Goal: Task Accomplishment & Management: Use online tool/utility

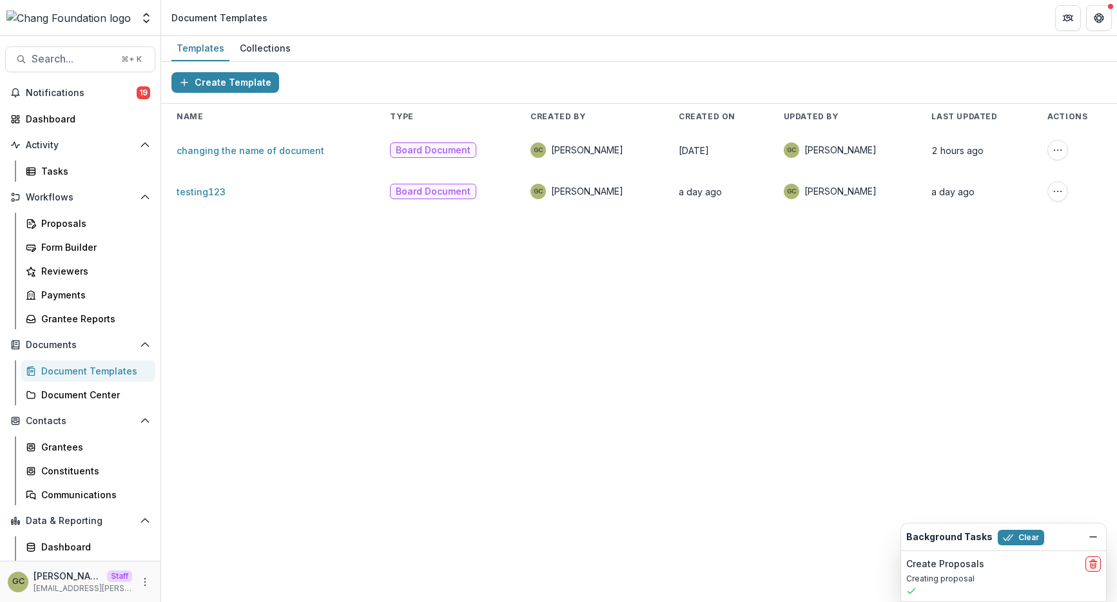
click at [370, 255] on div "Create Template Name Type Created By Created On Updated By Last Updated Actions…" at bounding box center [639, 332] width 956 height 540
click at [150, 22] on icon "Open entity switcher" at bounding box center [146, 18] width 13 height 13
click at [248, 273] on div "Create Template Name Type Created By Created On Updated By Last Updated Actions…" at bounding box center [639, 332] width 956 height 540
click at [146, 577] on icon "More" at bounding box center [145, 582] width 10 height 10
click at [209, 568] on button "Logout" at bounding box center [226, 575] width 138 height 21
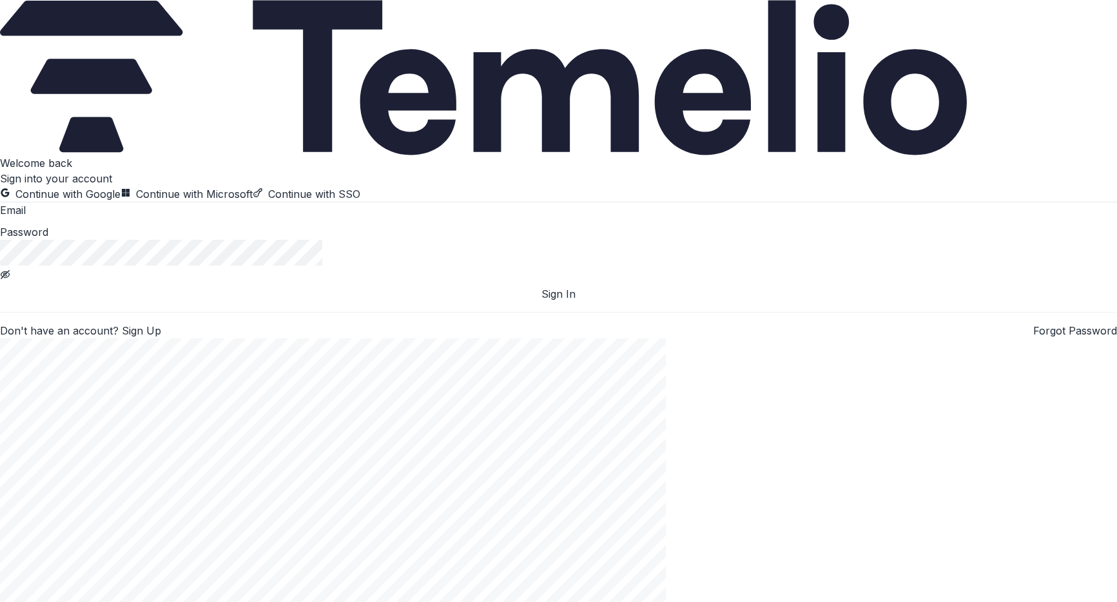
click at [121, 202] on button "Continue with Google" at bounding box center [60, 193] width 121 height 15
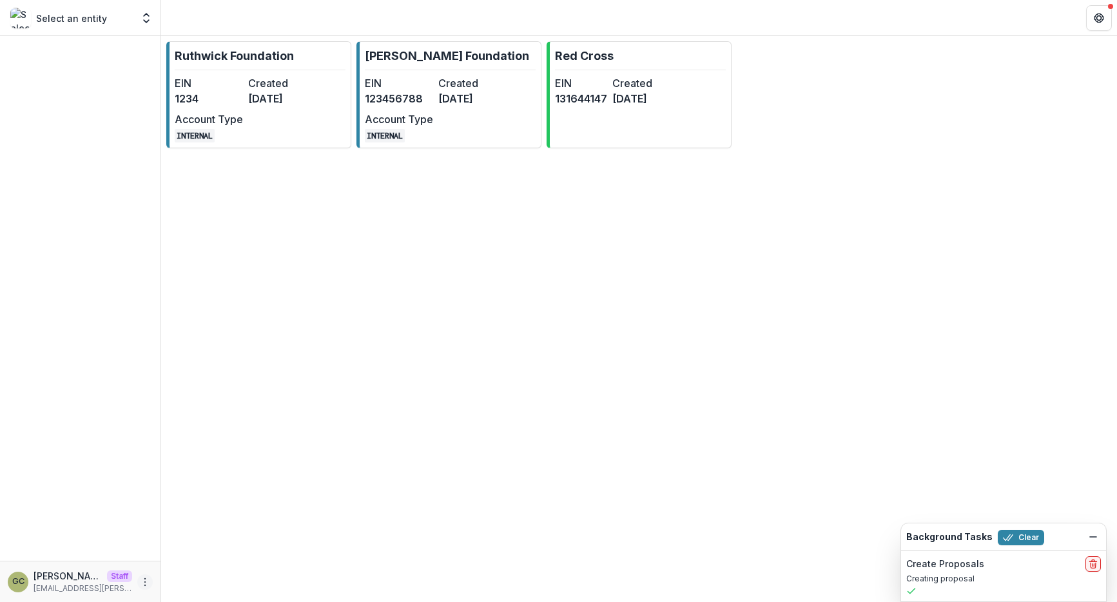
click at [147, 581] on icon "More" at bounding box center [145, 582] width 10 height 10
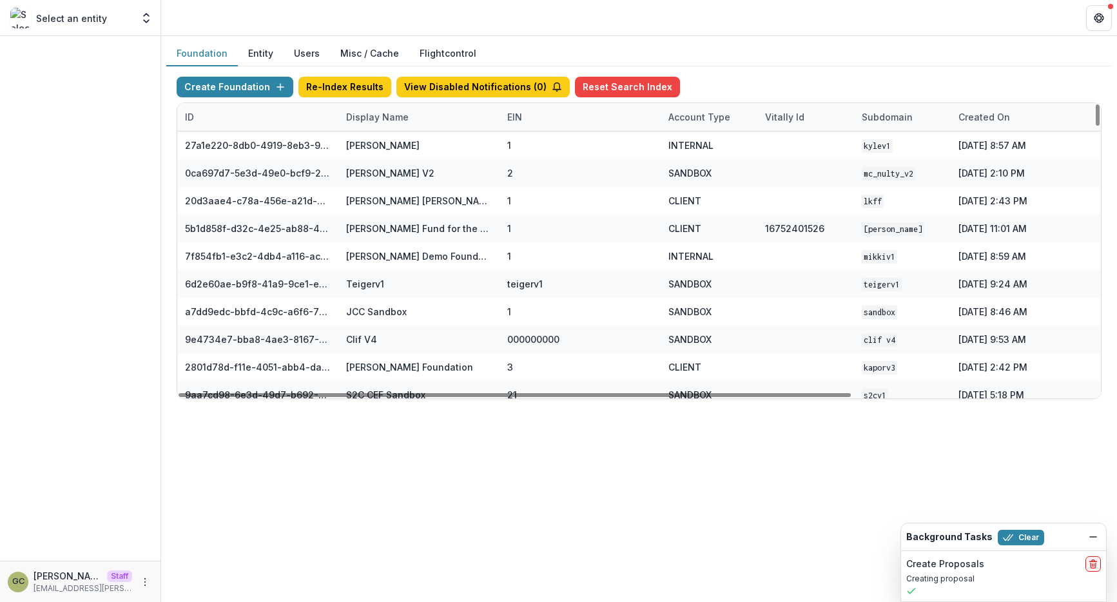
click at [379, 117] on div "Display Name" at bounding box center [377, 117] width 78 height 14
click at [376, 140] on input at bounding box center [418, 146] width 155 height 21
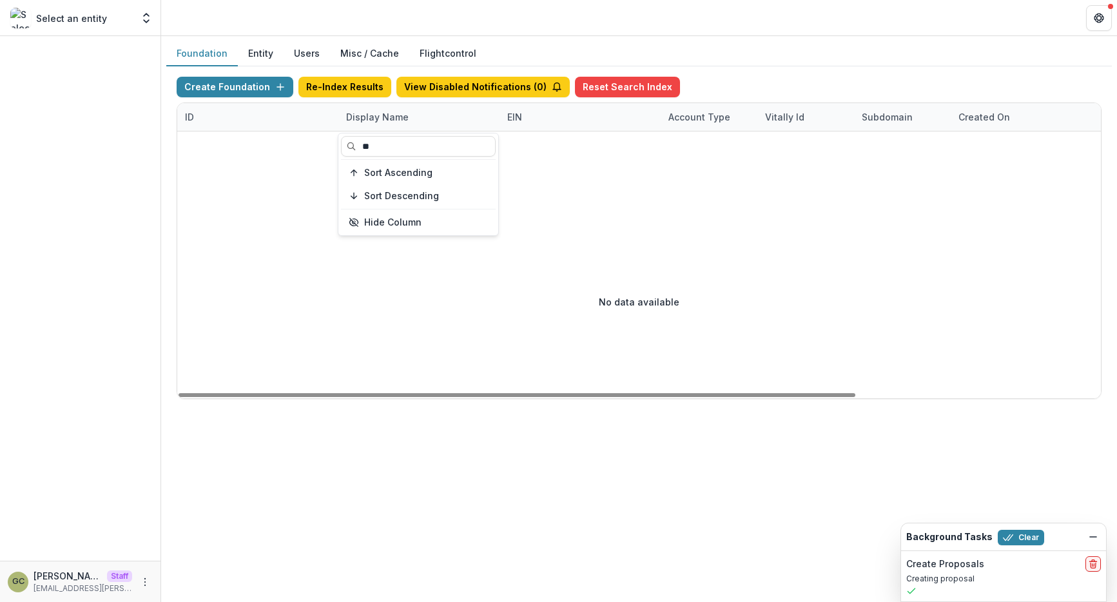
type input "*"
type input "***"
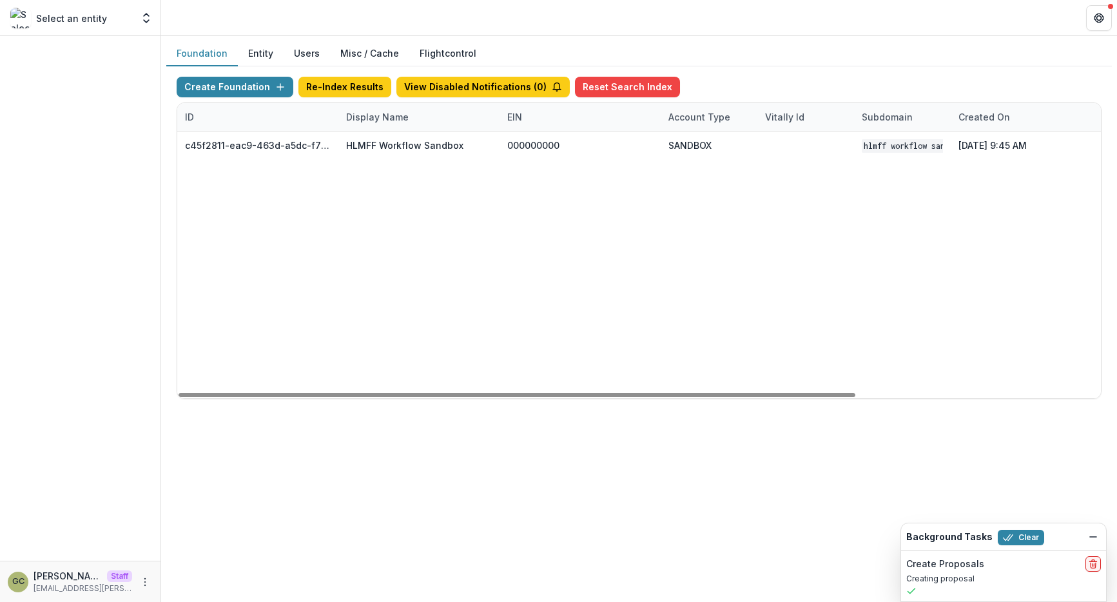
click at [659, 229] on div "c45f2811-eac9-463d-a5dc-f7971380a9c1 HLMFF Workflow Sandbox 000000000 SANDBOX H…" at bounding box center [805, 264] width 1257 height 267
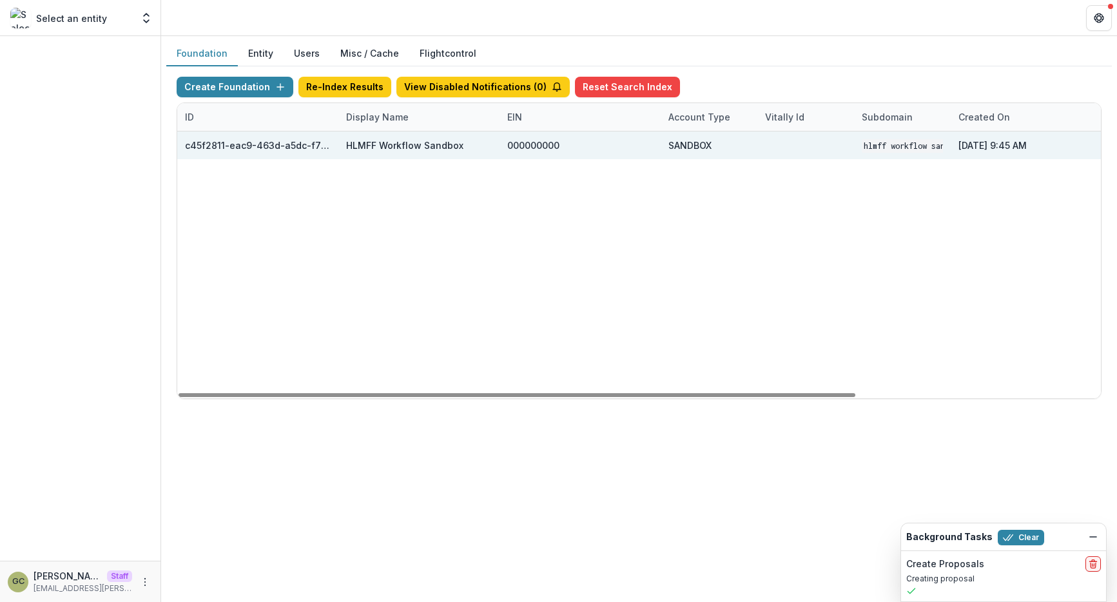
scroll to position [0, 333]
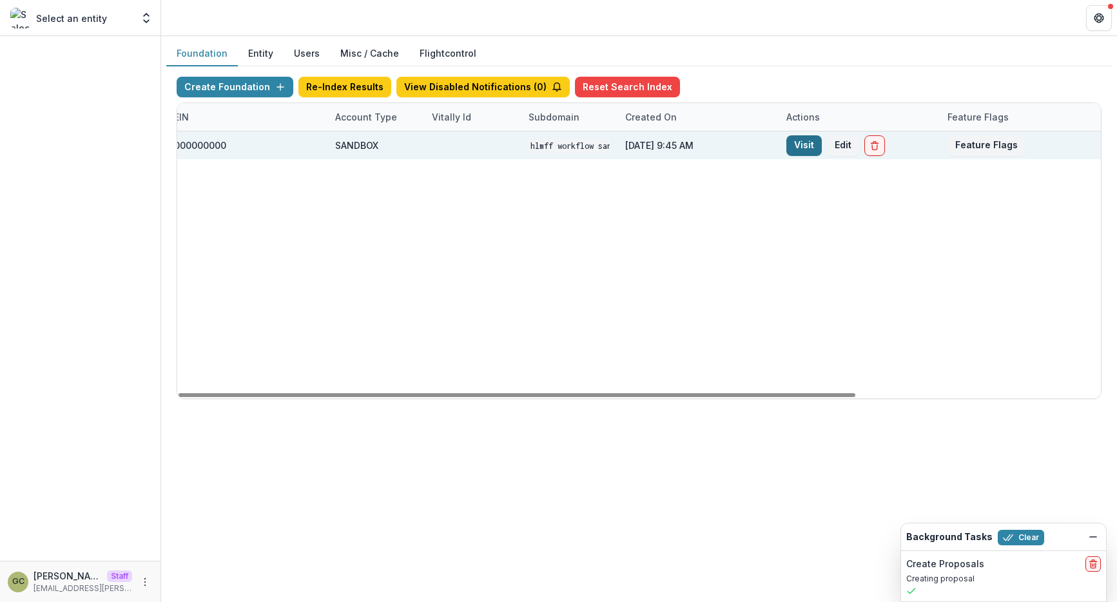
click at [801, 151] on link "Visit" at bounding box center [803, 145] width 35 height 21
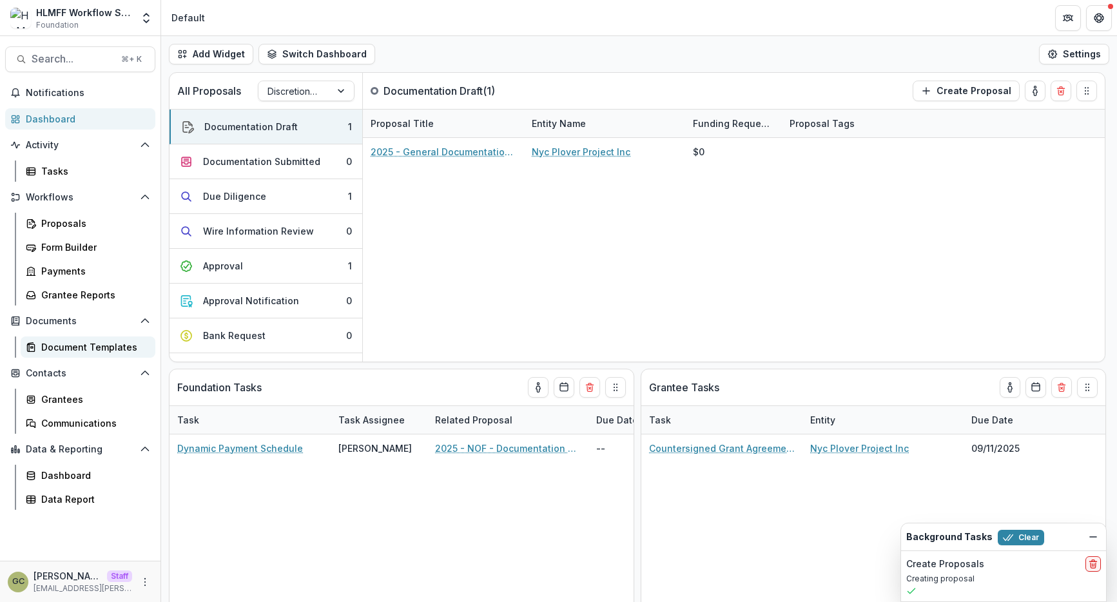
click at [106, 339] on link "Document Templates" at bounding box center [88, 346] width 135 height 21
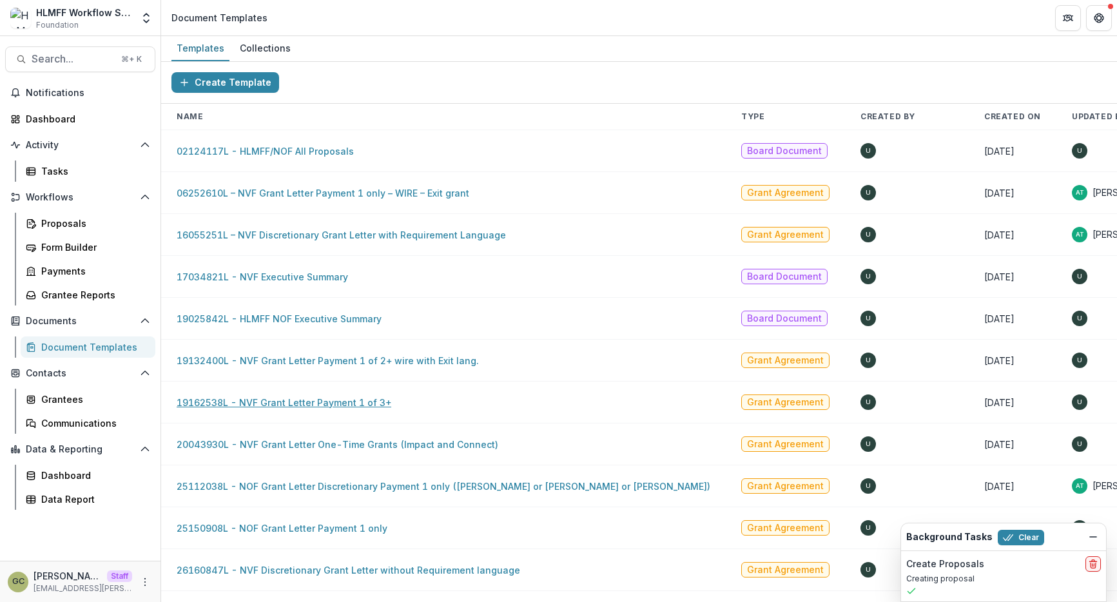
click at [329, 401] on link "19162538L - NVF Grant Letter Payment 1 of 3+" at bounding box center [284, 402] width 215 height 11
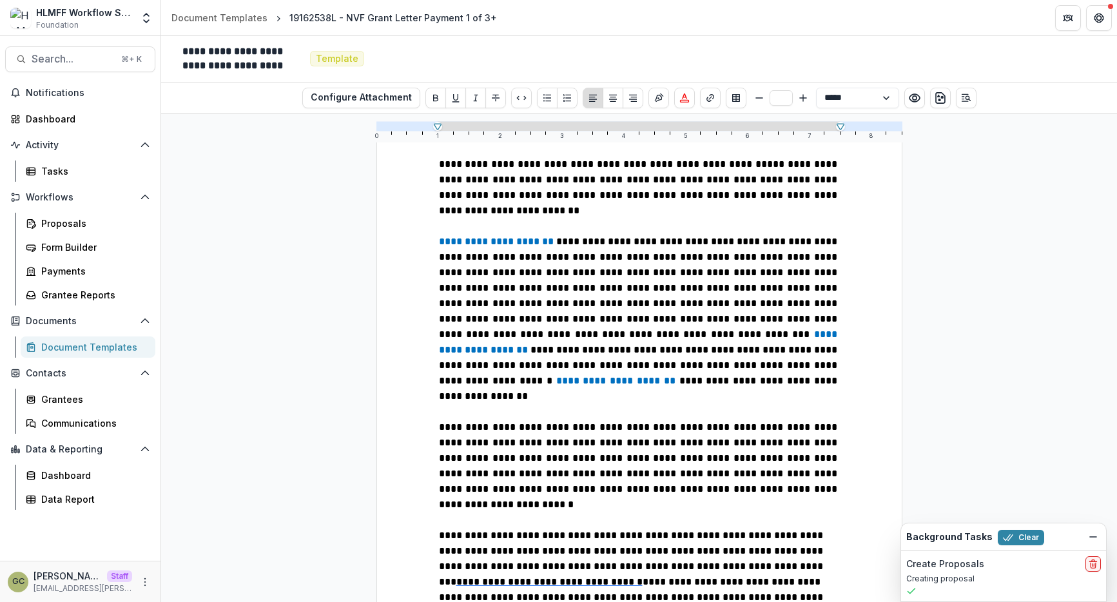
scroll to position [316, 0]
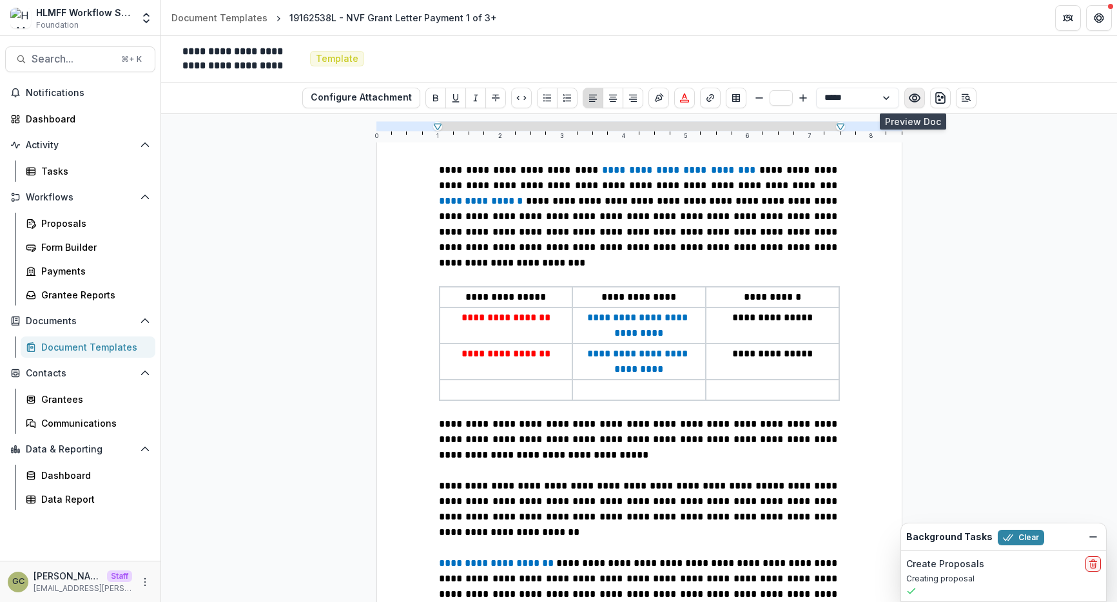
click at [919, 100] on button "Preview preview-doc.pdf" at bounding box center [914, 98] width 21 height 21
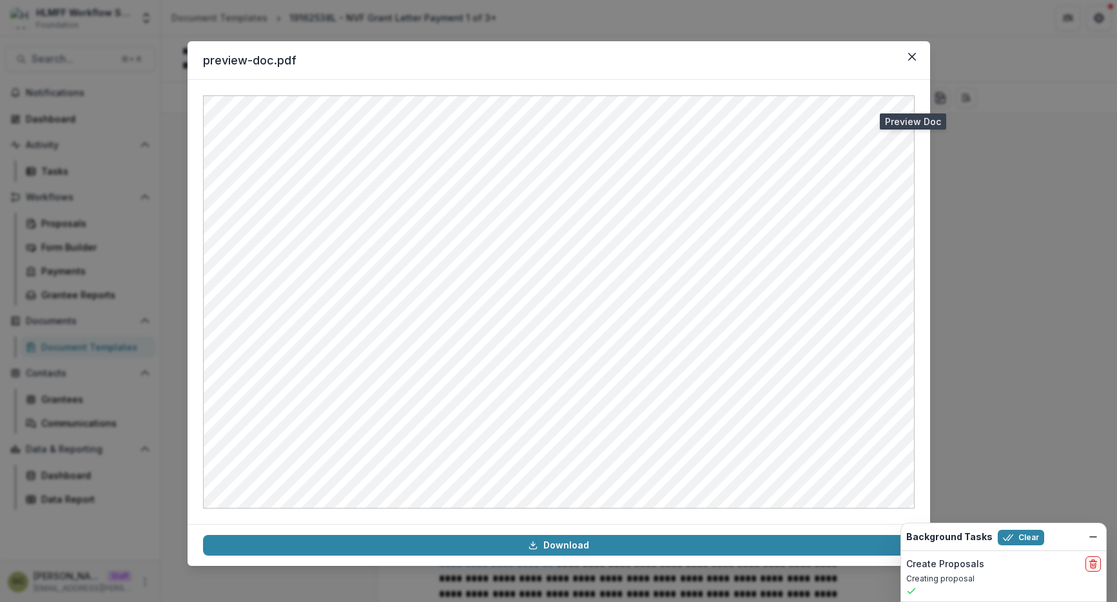
click at [993, 236] on div "preview-doc.pdf Download" at bounding box center [558, 301] width 1117 height 602
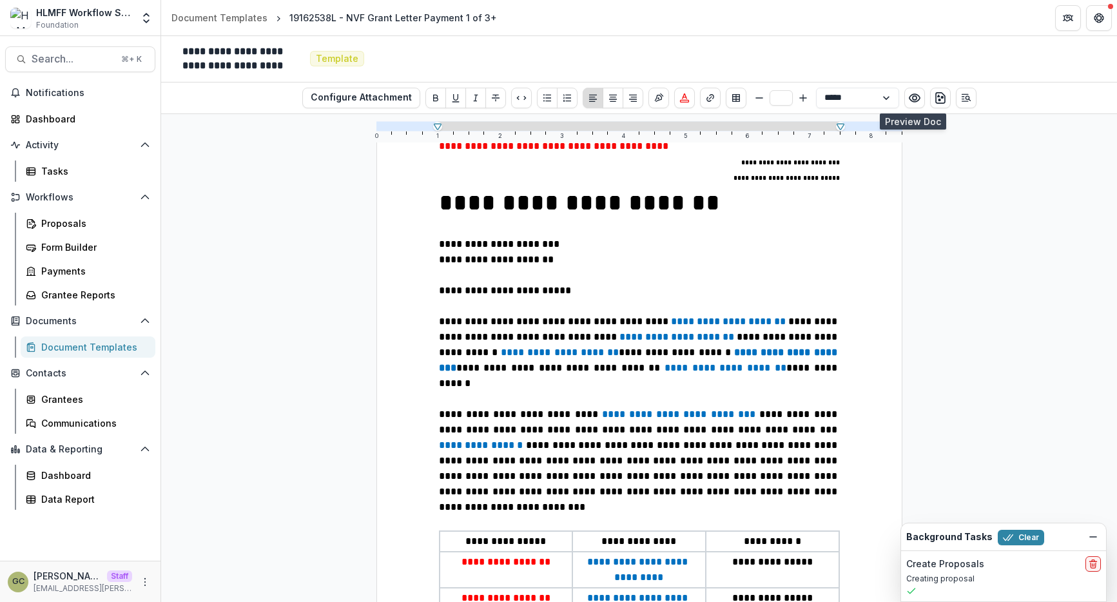
scroll to position [0, 0]
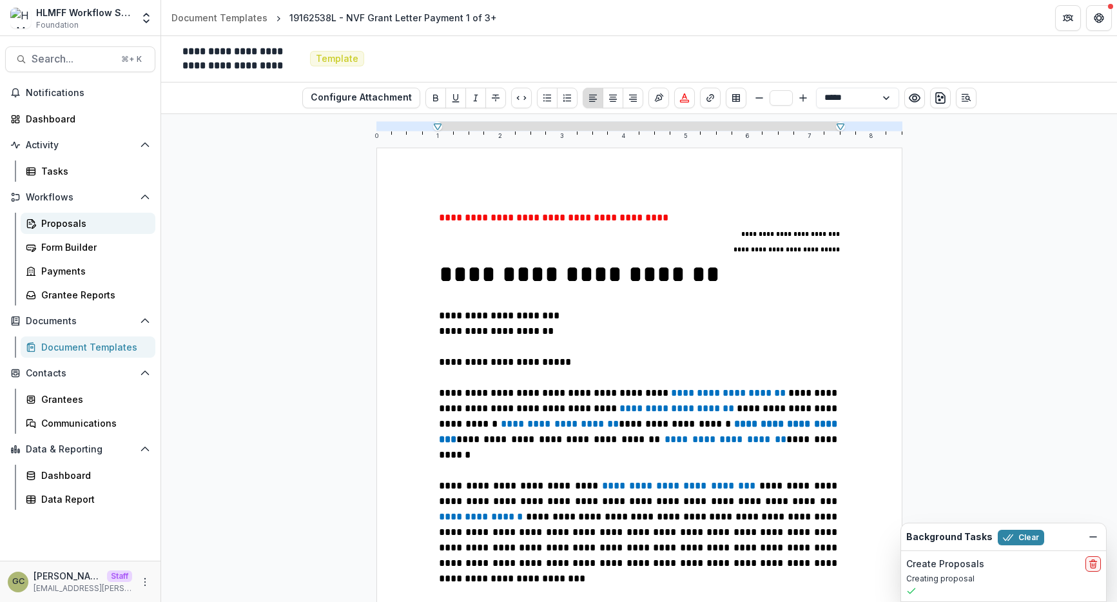
click at [81, 224] on div "Proposals" at bounding box center [93, 224] width 104 height 14
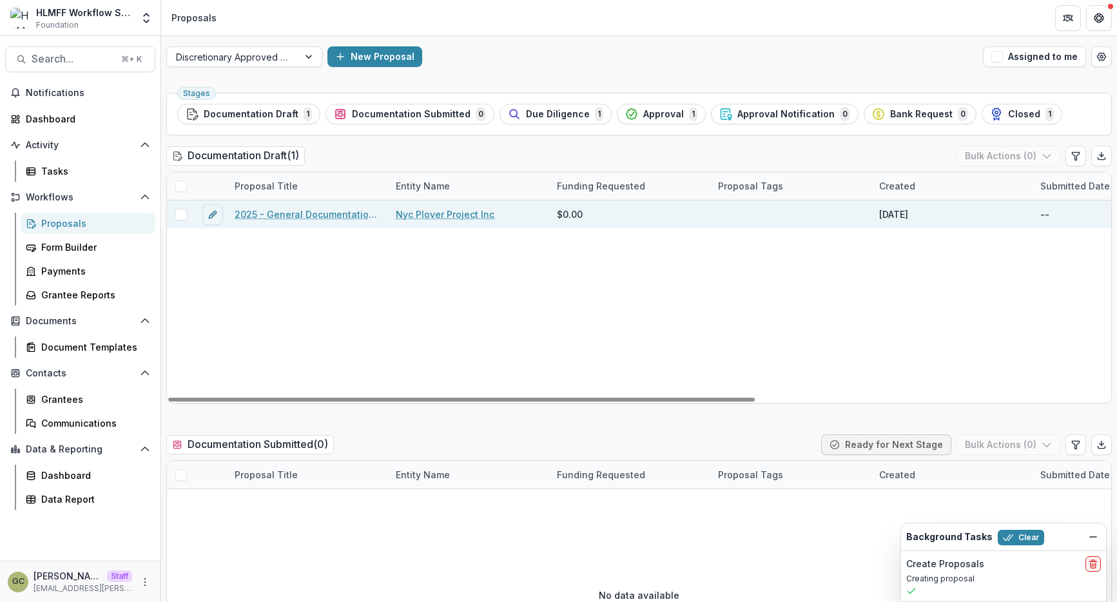
click at [350, 216] on link "2025 - General Documentation Requirement" at bounding box center [308, 215] width 146 height 14
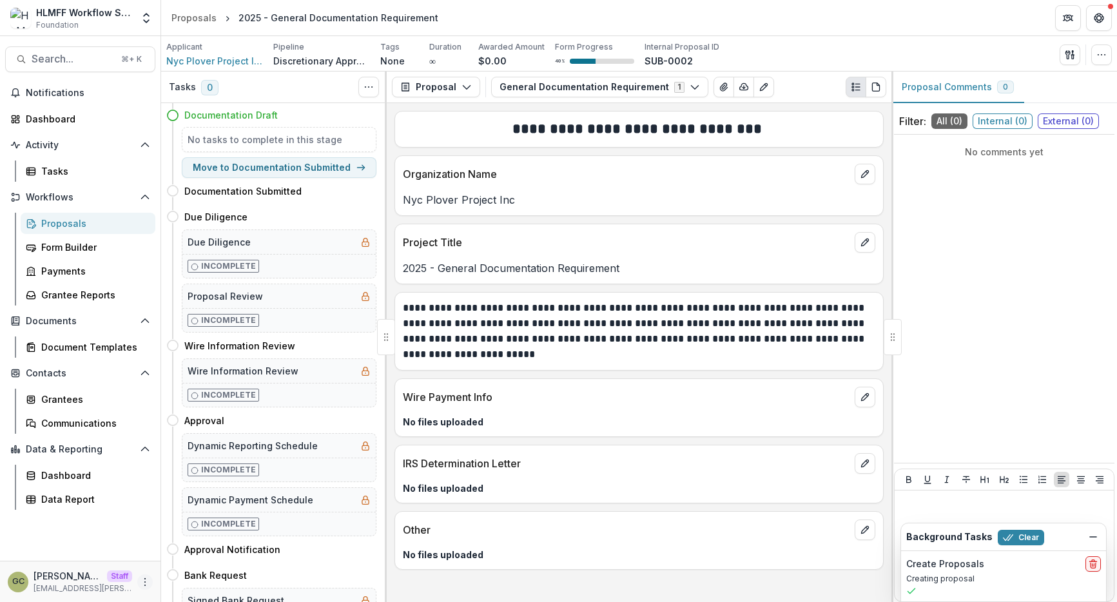
click at [145, 583] on icon "More" at bounding box center [145, 582] width 10 height 10
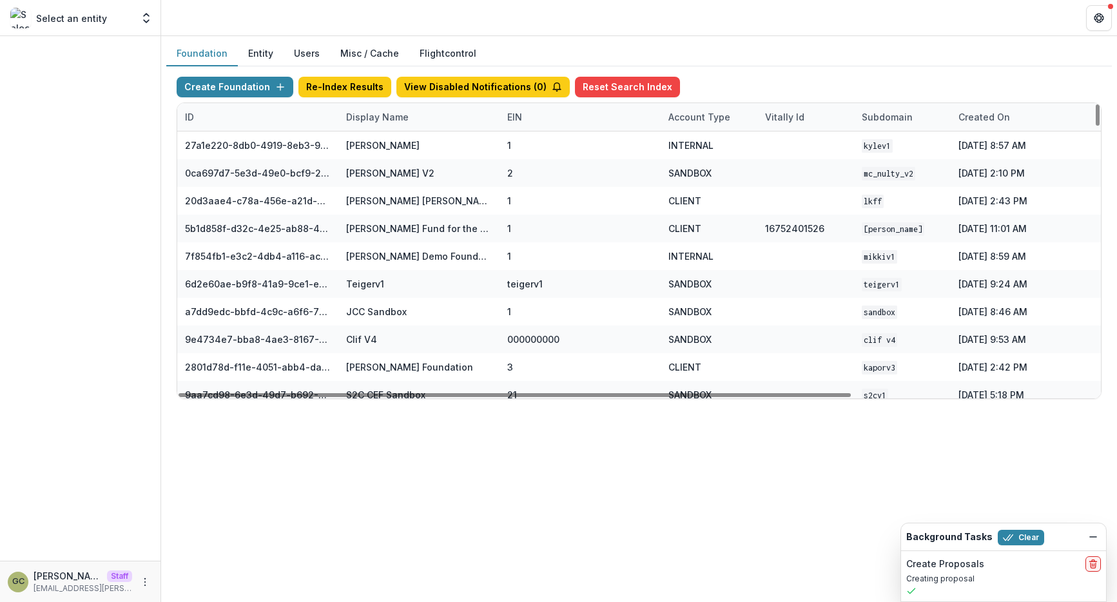
click at [398, 119] on div "Display Name" at bounding box center [377, 117] width 78 height 14
click at [384, 144] on input at bounding box center [418, 146] width 155 height 21
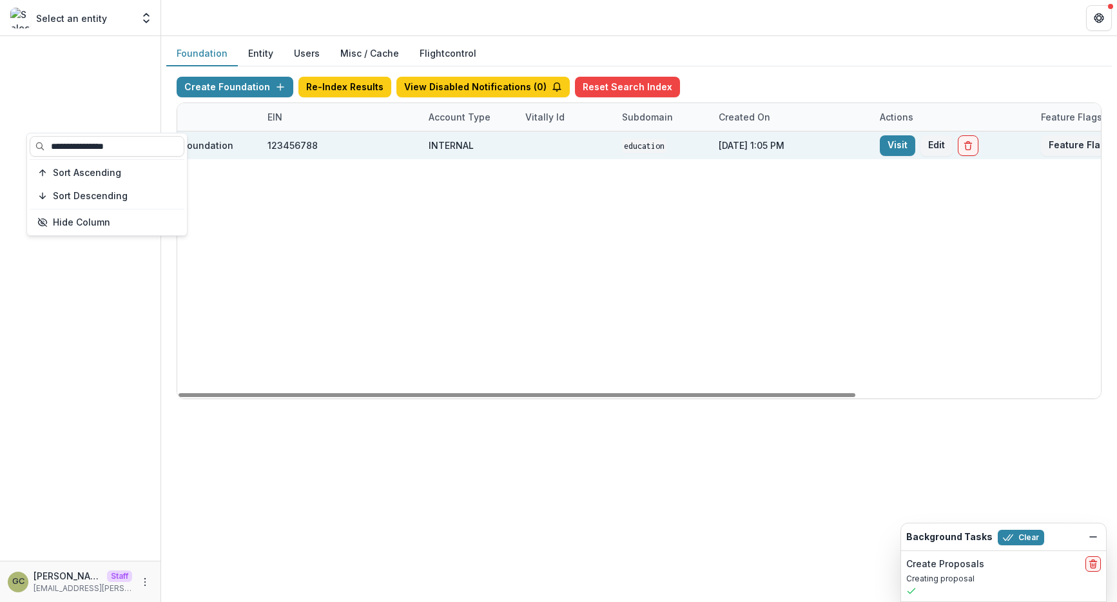
scroll to position [0, 311]
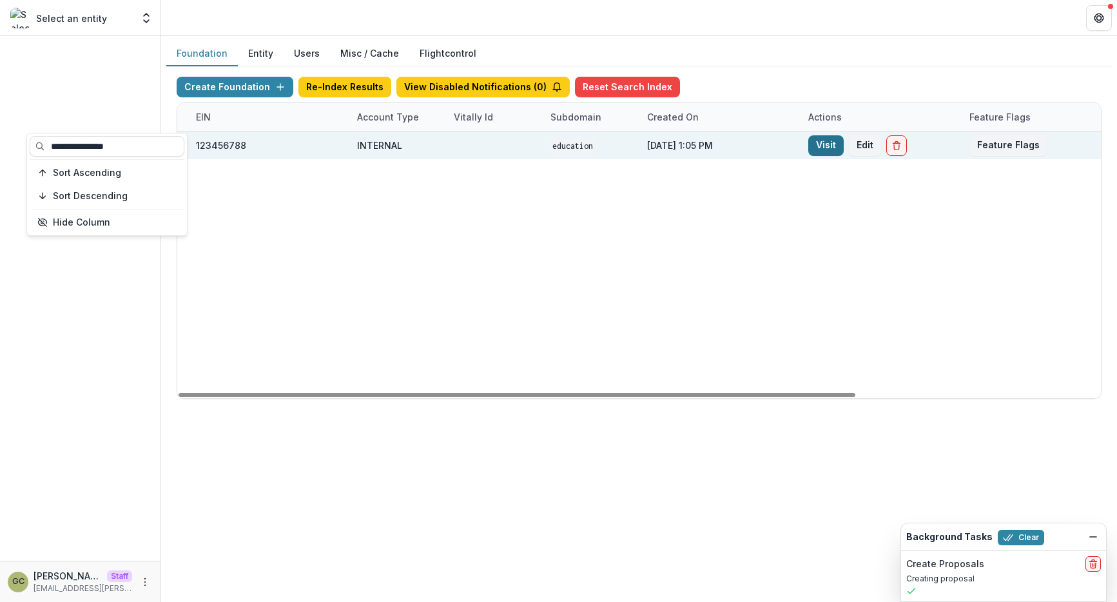
type input "**********"
click at [827, 147] on link "Visit" at bounding box center [825, 145] width 35 height 21
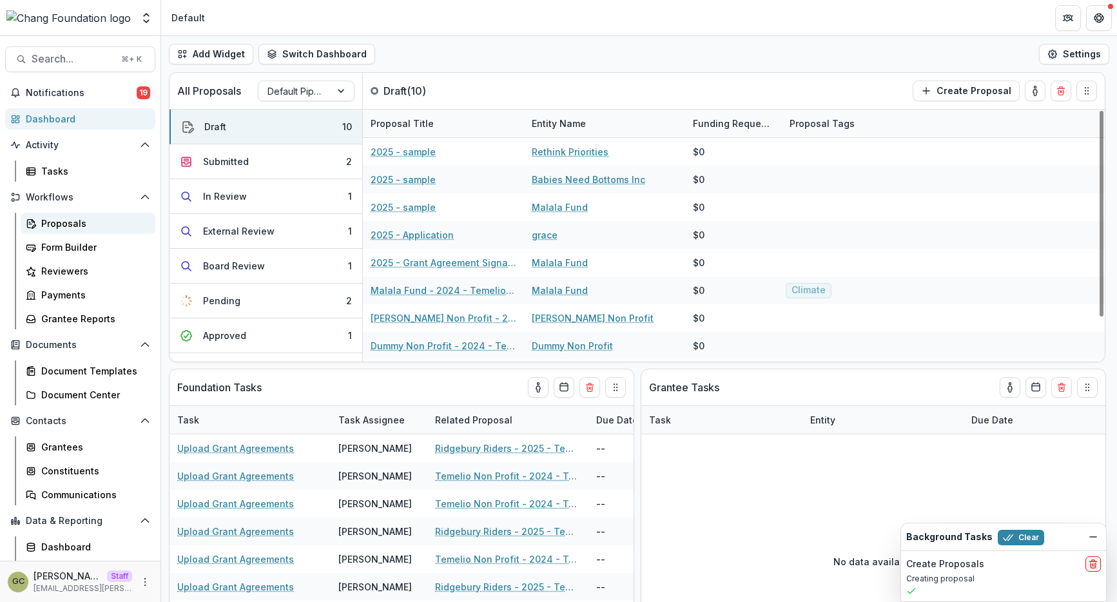
click at [88, 217] on div "Proposals" at bounding box center [93, 224] width 104 height 14
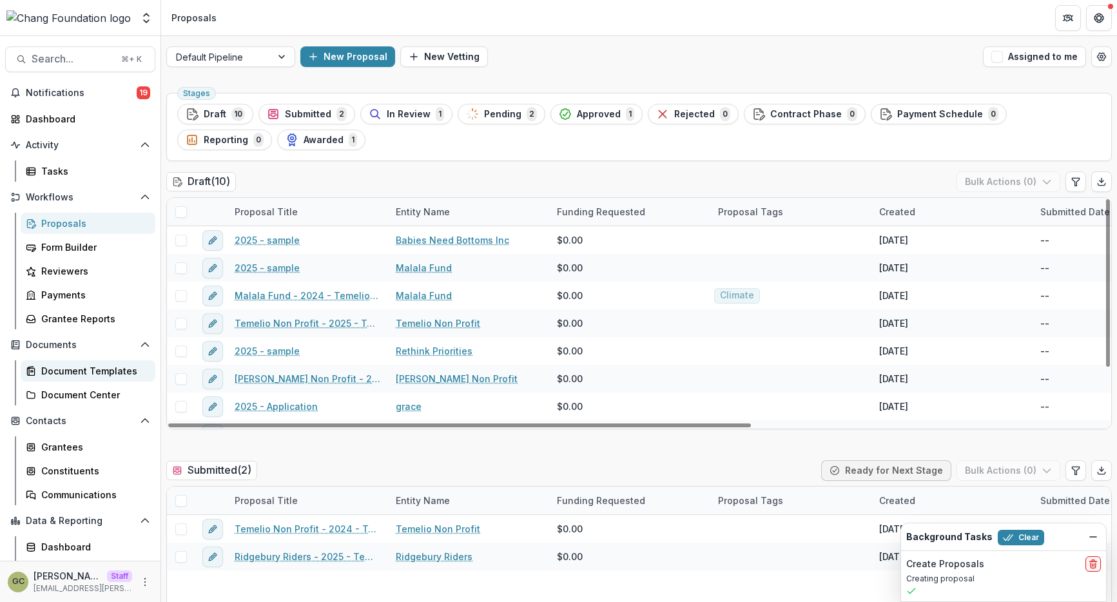
click at [88, 376] on div "Document Templates" at bounding box center [93, 371] width 104 height 14
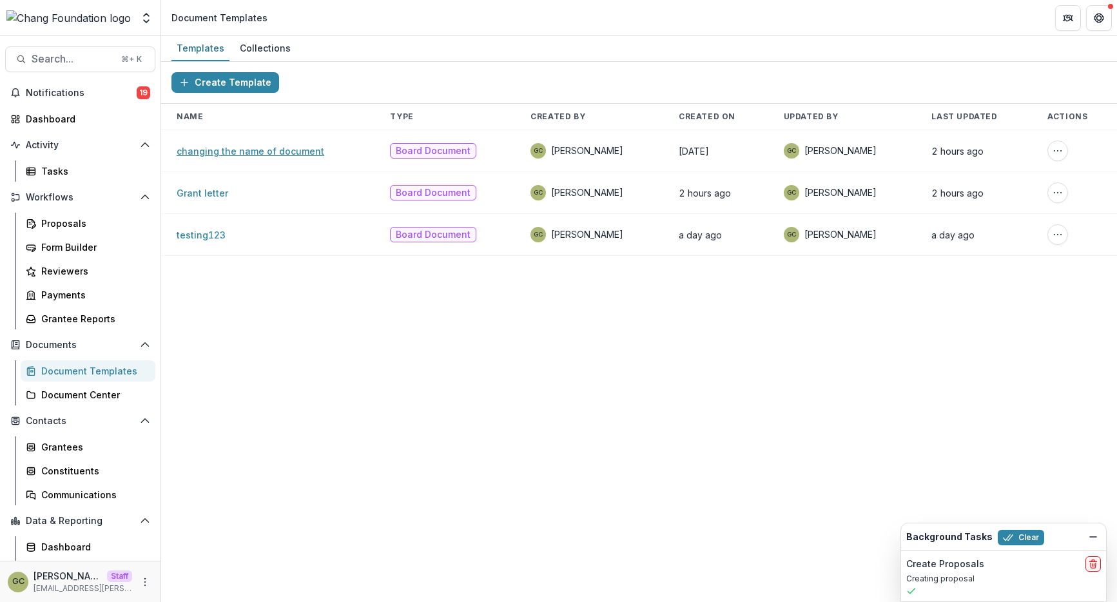
click at [276, 150] on link "changing the name of document" at bounding box center [251, 151] width 148 height 11
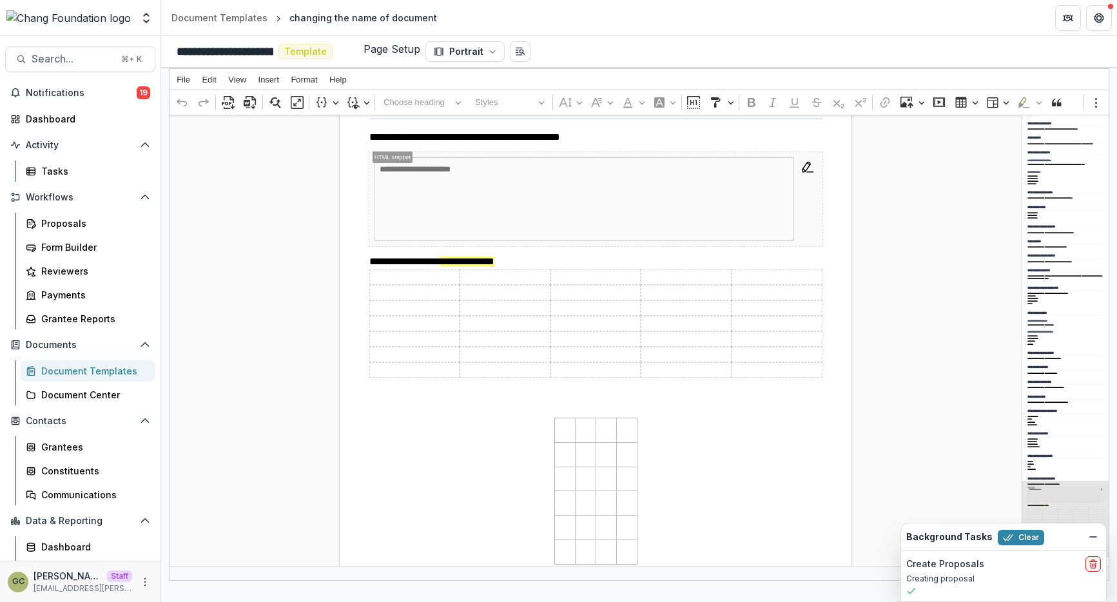
scroll to position [2348, 0]
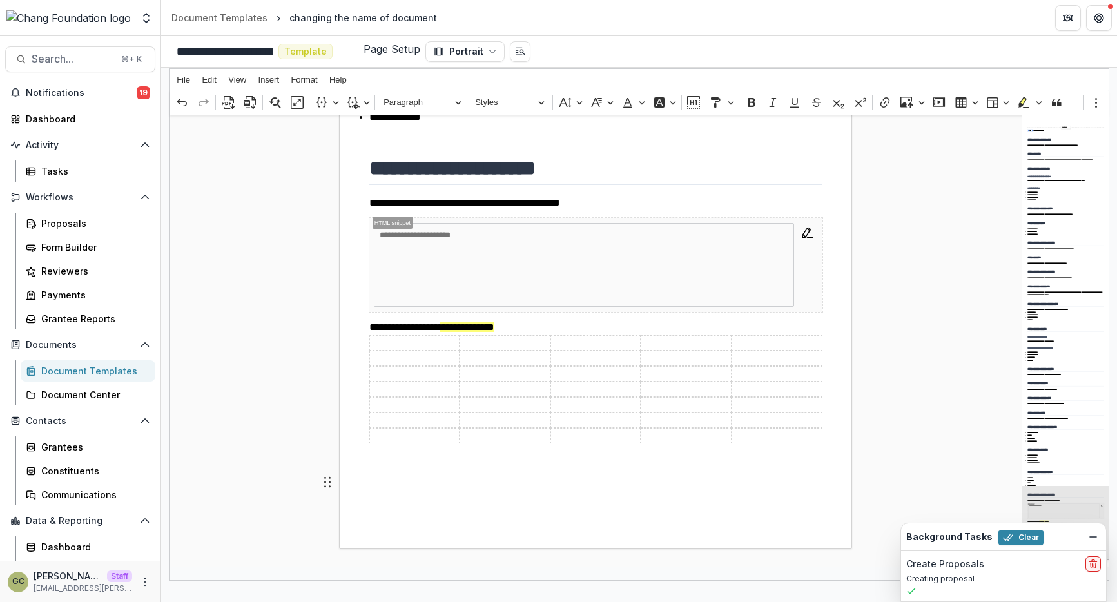
click at [140, 15] on icon "Open entity switcher" at bounding box center [146, 18] width 13 height 13
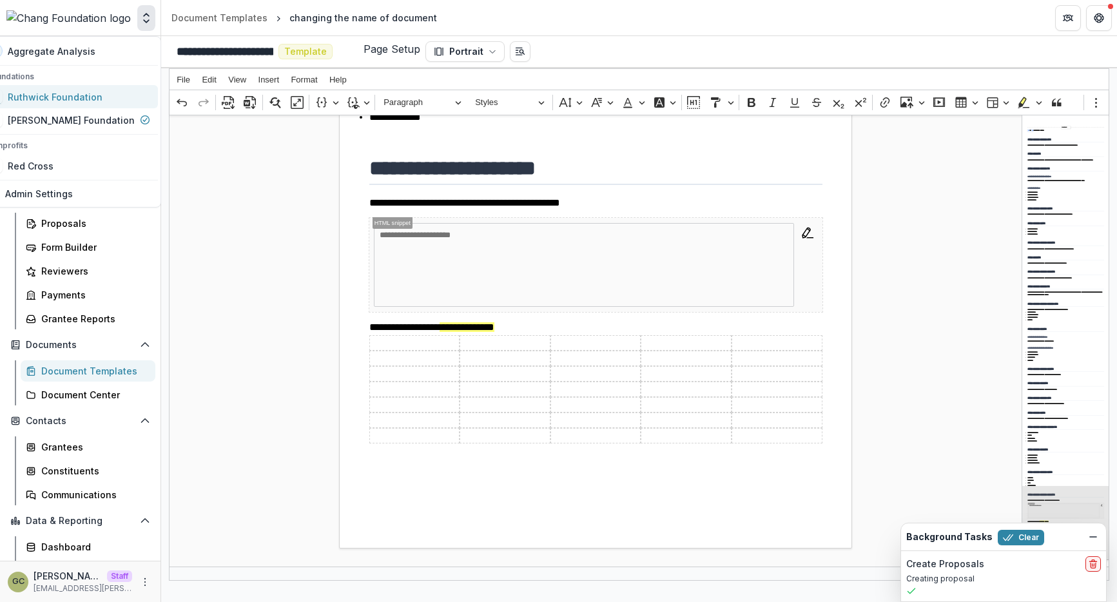
click at [91, 100] on div "Ruthwick Foundation" at bounding box center [55, 97] width 95 height 14
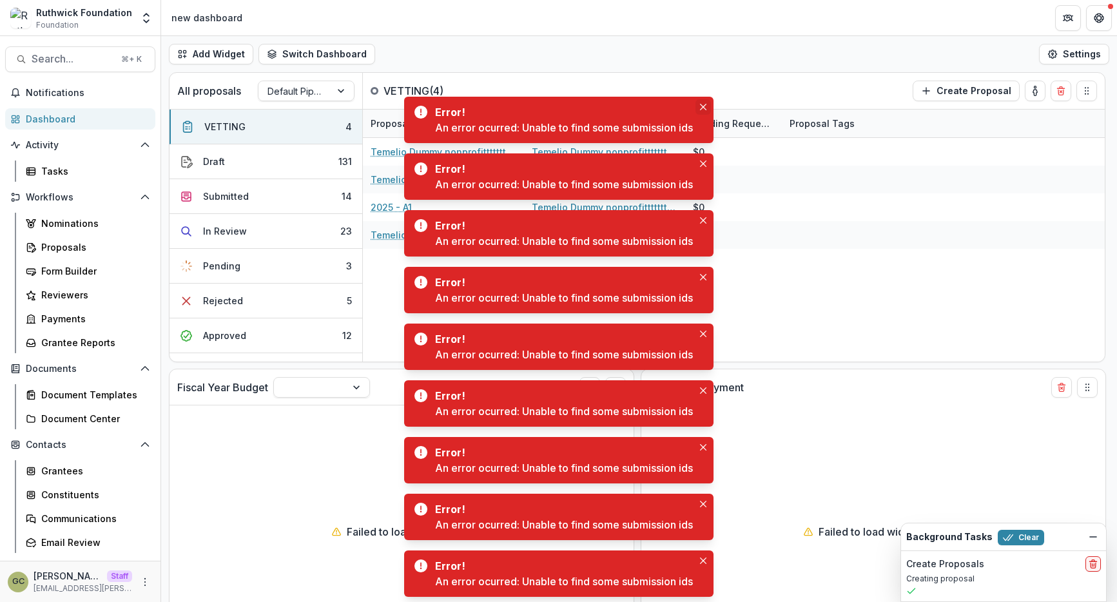
click at [704, 109] on icon "Close" at bounding box center [703, 107] width 6 height 6
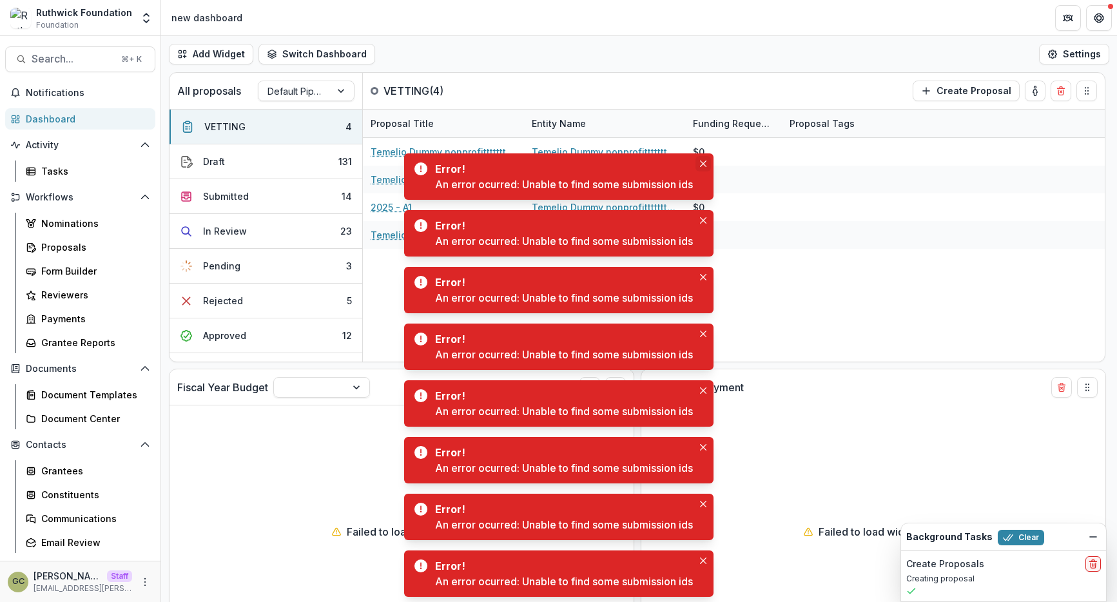
click at [704, 159] on button "Close" at bounding box center [702, 163] width 15 height 15
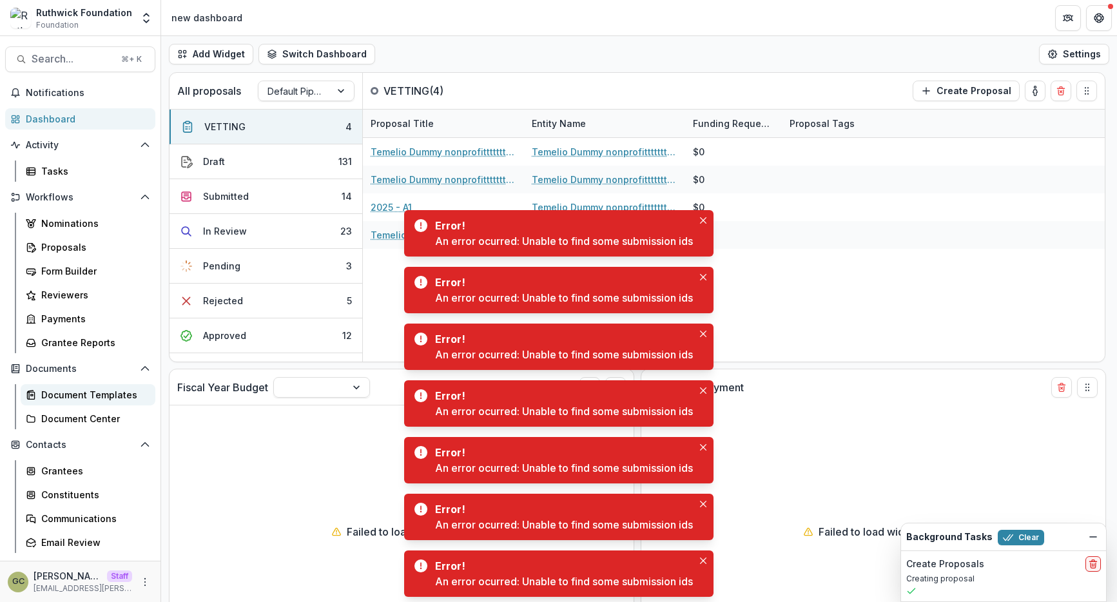
click at [96, 402] on link "Document Templates" at bounding box center [88, 394] width 135 height 21
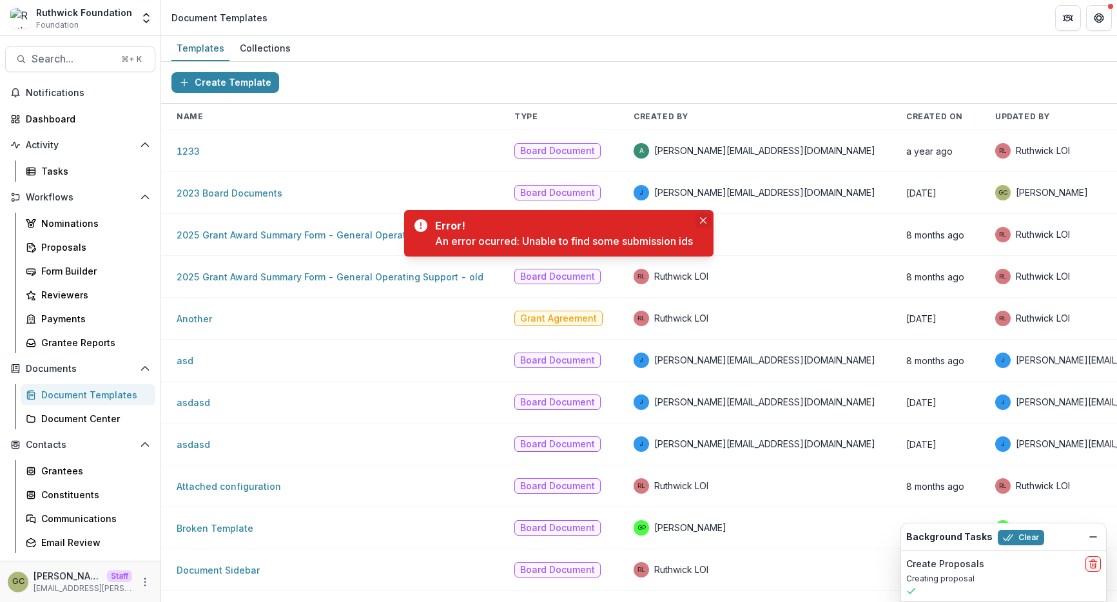
click at [704, 225] on button "Close" at bounding box center [702, 220] width 15 height 15
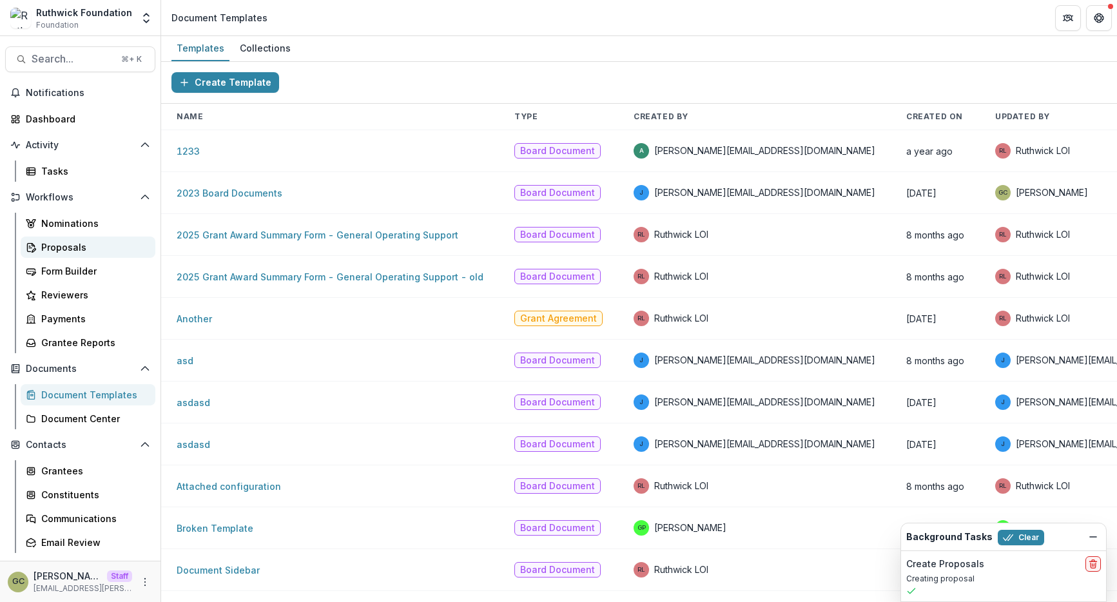
click at [97, 243] on div "Proposals" at bounding box center [93, 247] width 104 height 14
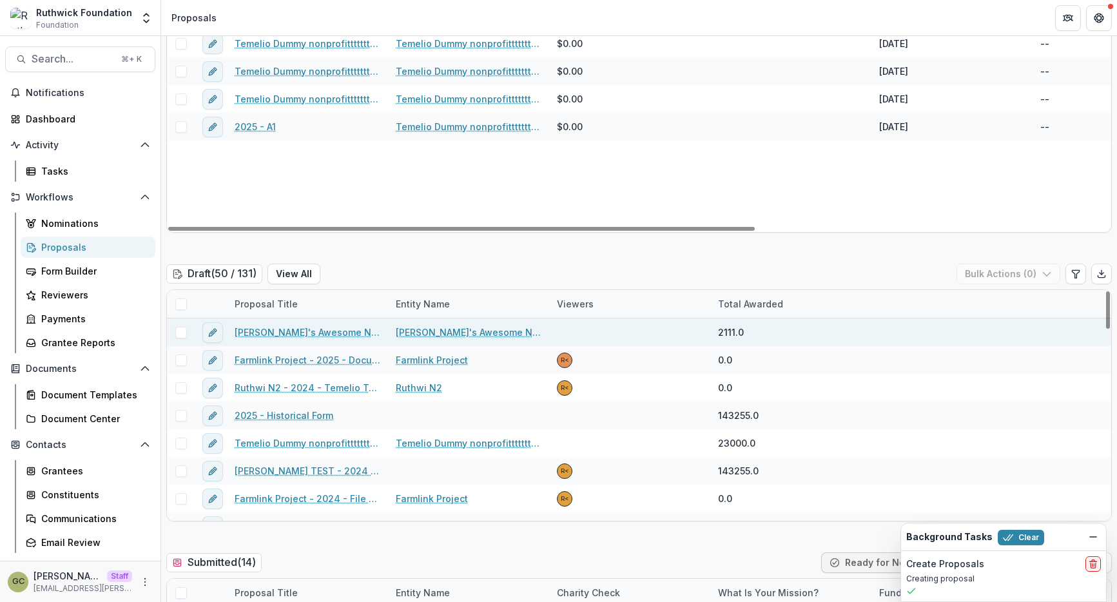
scroll to position [86, 0]
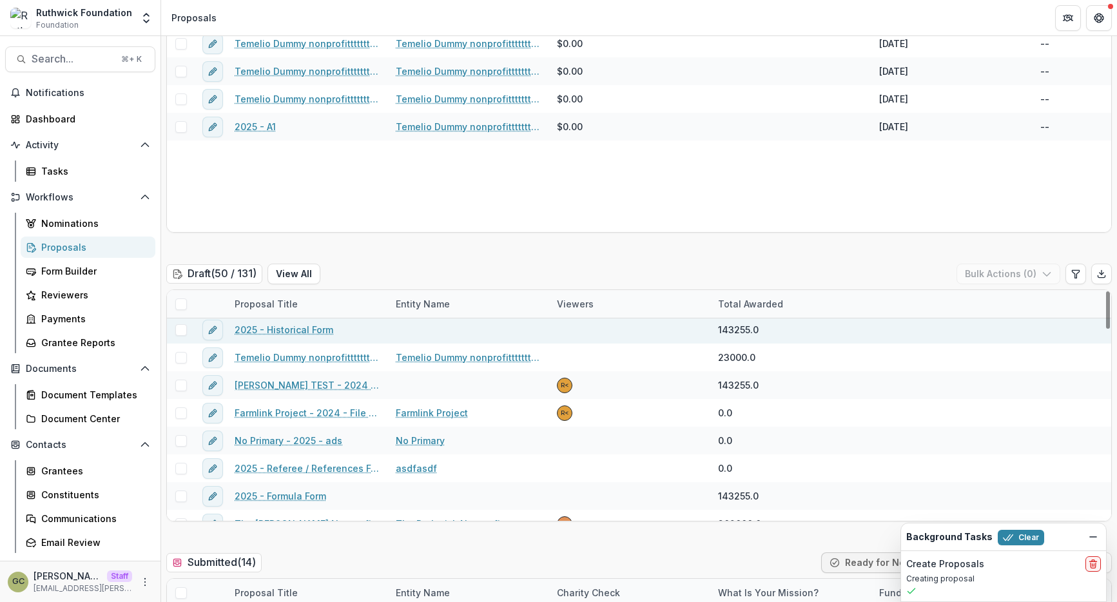
click at [293, 334] on link "2025 - Historical Form" at bounding box center [284, 330] width 99 height 14
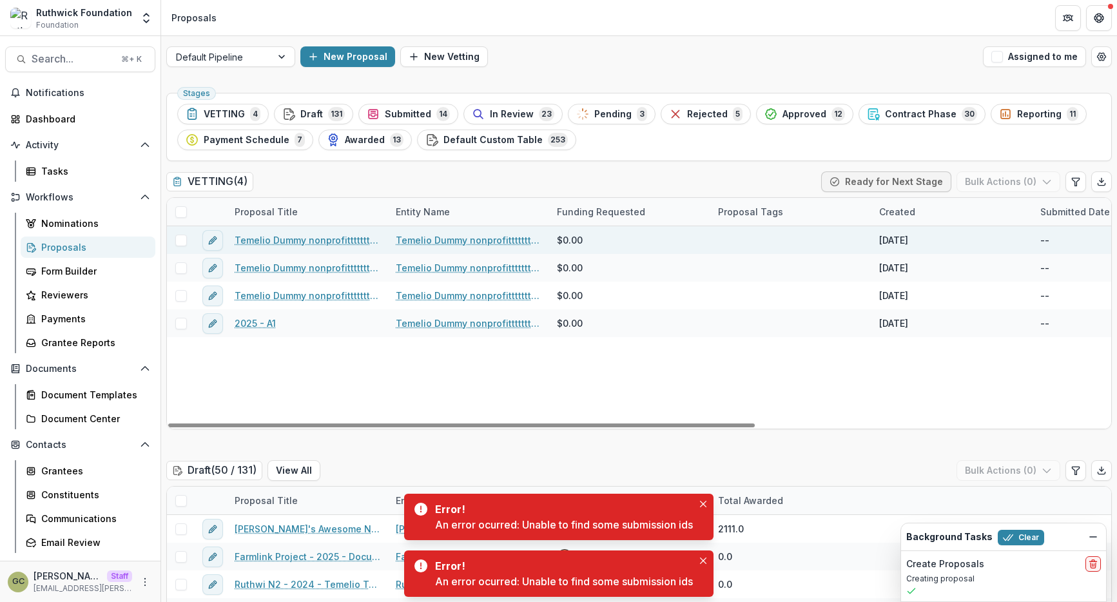
click at [298, 240] on link "Temelio Dummy nonprofittttttttt a4 sda16s5d - 2025 - A1" at bounding box center [308, 240] width 146 height 14
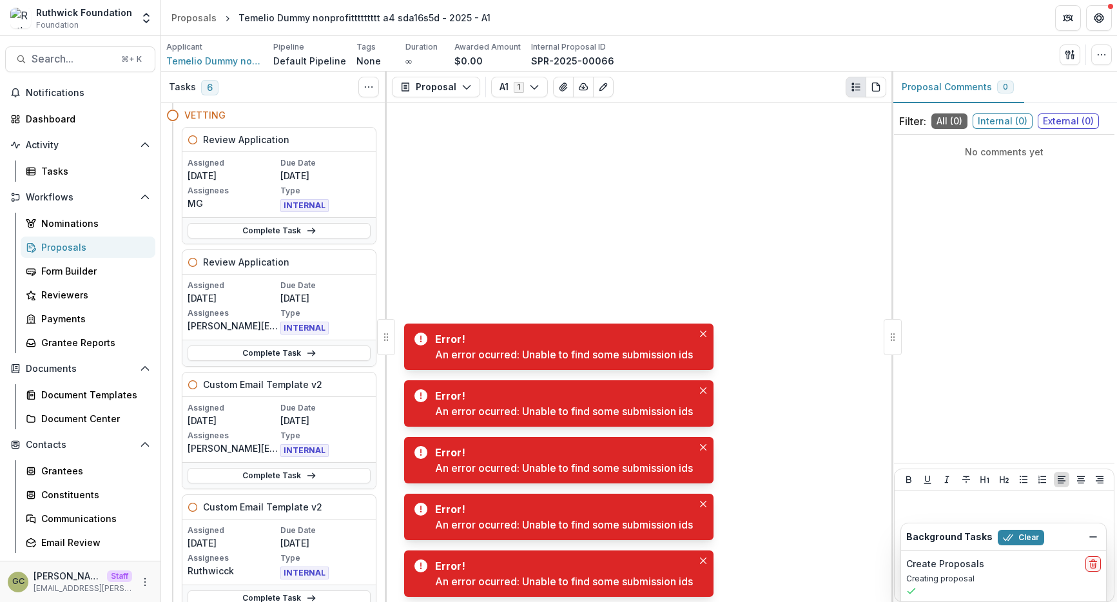
click at [295, 198] on div "INTERNAL" at bounding box center [325, 204] width 90 height 15
click at [372, 79] on button "Toggle View Cancelled Tasks" at bounding box center [368, 87] width 21 height 21
click at [371, 81] on button "Toggle View Cancelled Tasks" at bounding box center [368, 87] width 21 height 21
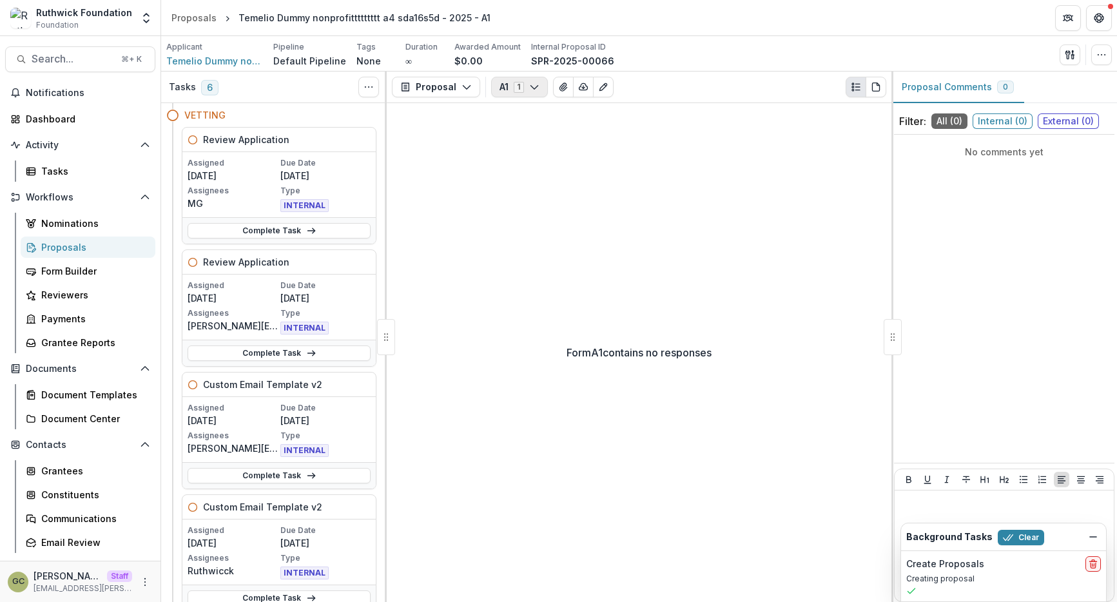
click at [529, 86] on icon "button" at bounding box center [534, 87] width 10 height 10
click at [452, 94] on button "Proposal" at bounding box center [436, 87] width 88 height 21
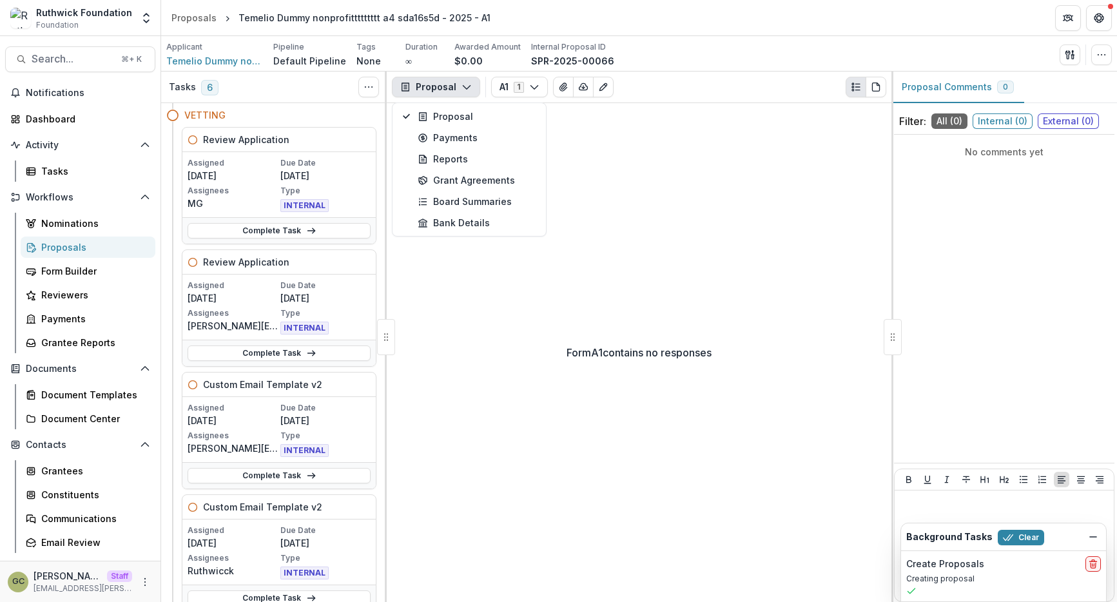
click at [452, 94] on button "Proposal" at bounding box center [436, 87] width 88 height 21
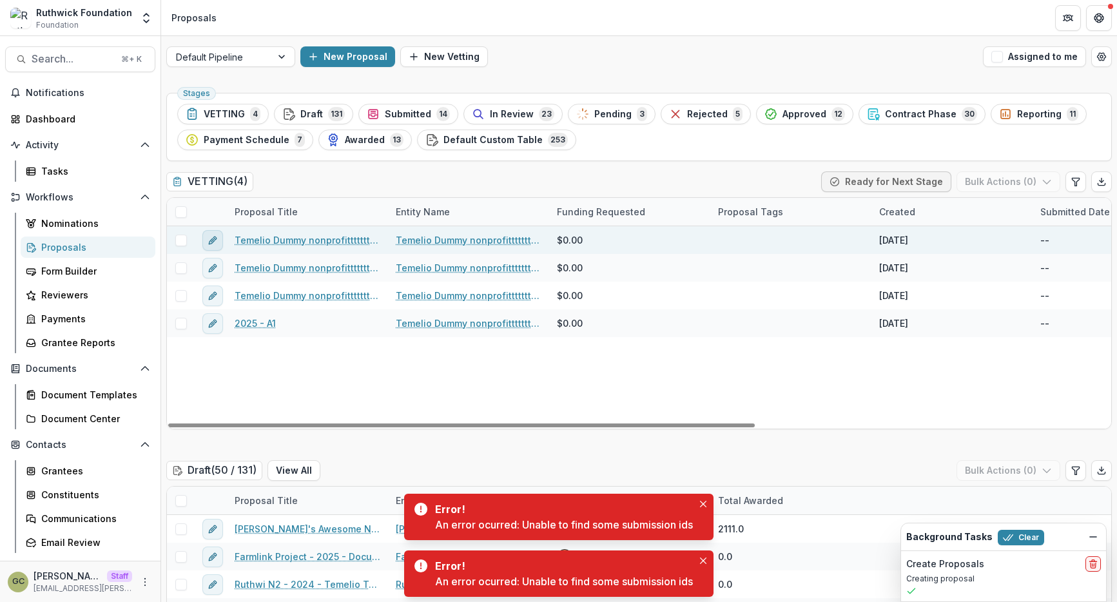
click at [216, 244] on icon "edit" at bounding box center [213, 240] width 10 height 10
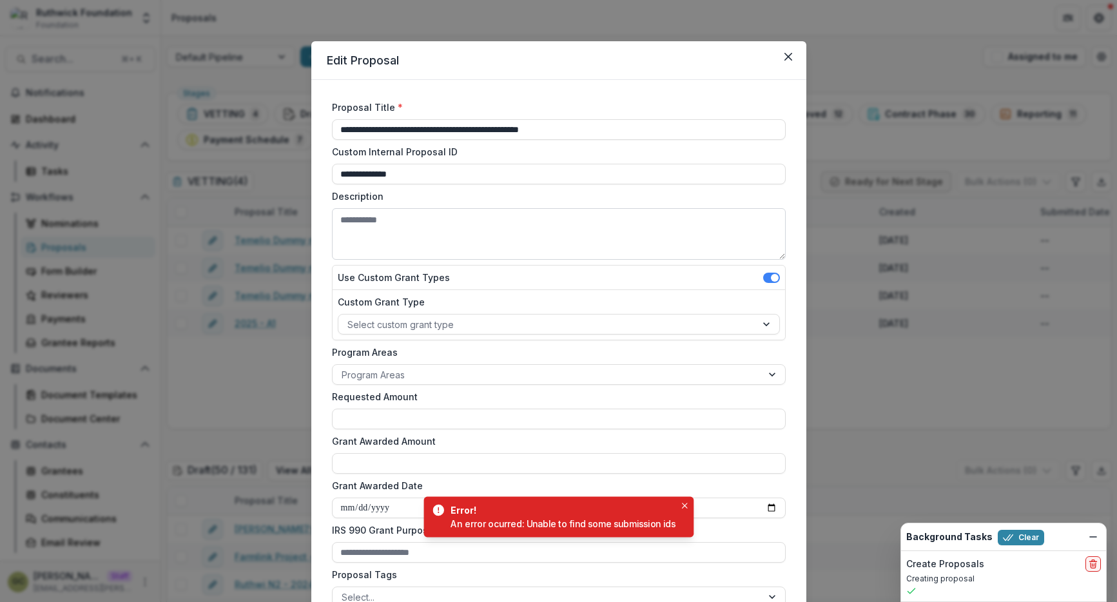
scroll to position [57, 0]
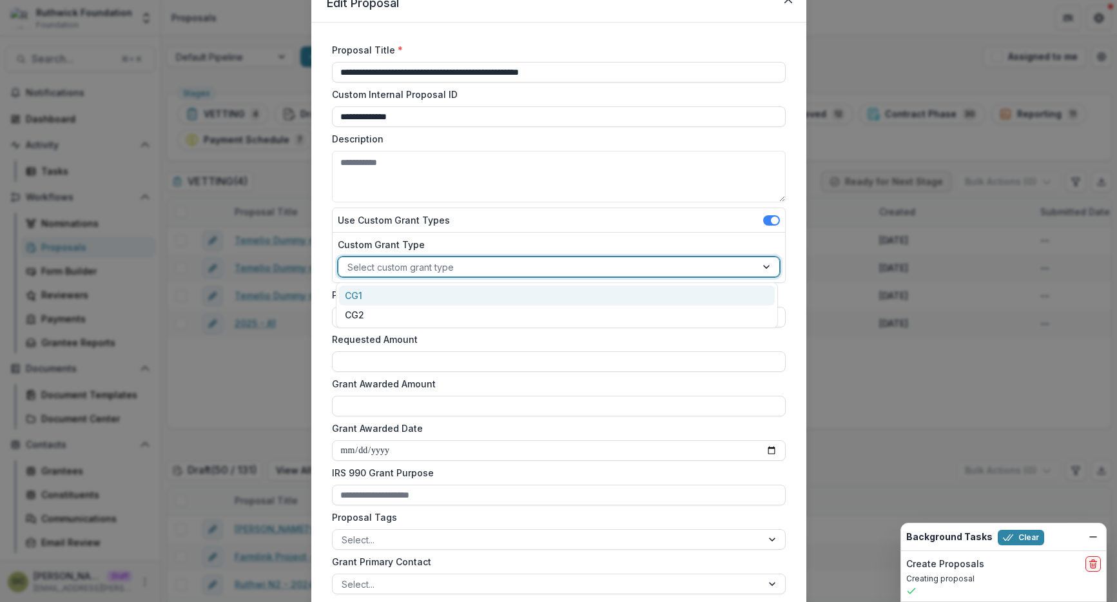
click at [568, 264] on div at bounding box center [547, 267] width 400 height 16
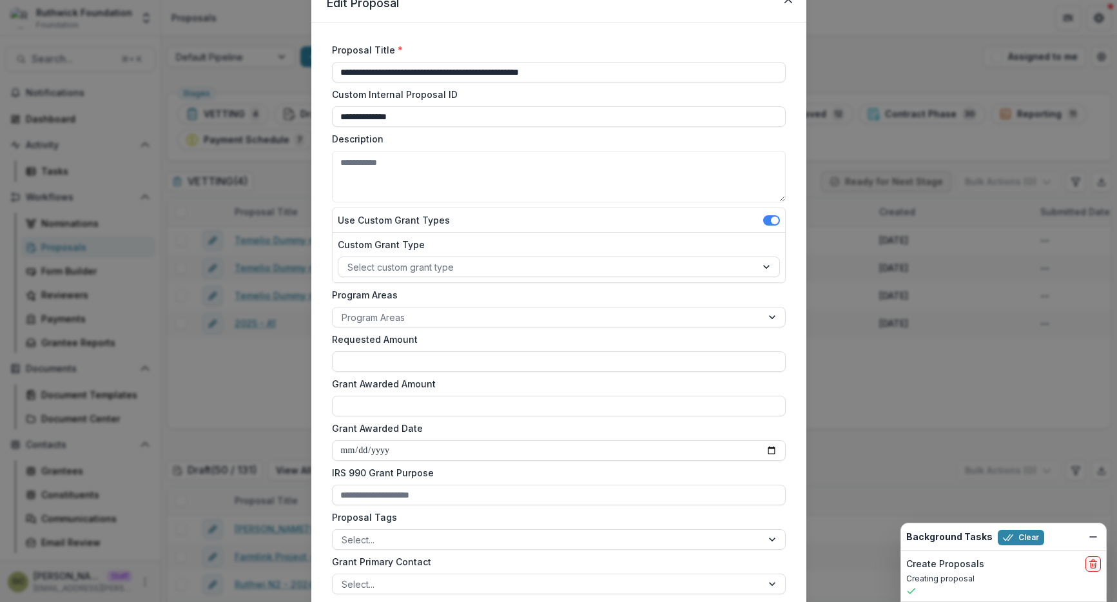
click at [532, 249] on label "Custom Grant Type" at bounding box center [555, 245] width 434 height 14
click at [350, 260] on input "Custom Grant Type" at bounding box center [348, 267] width 3 height 14
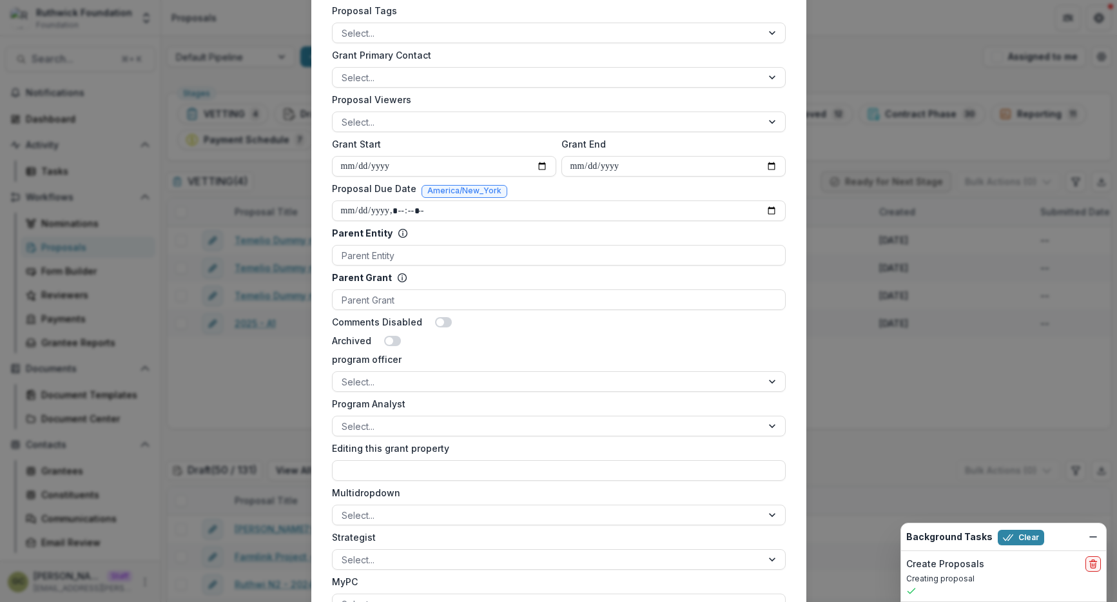
scroll to position [680, 0]
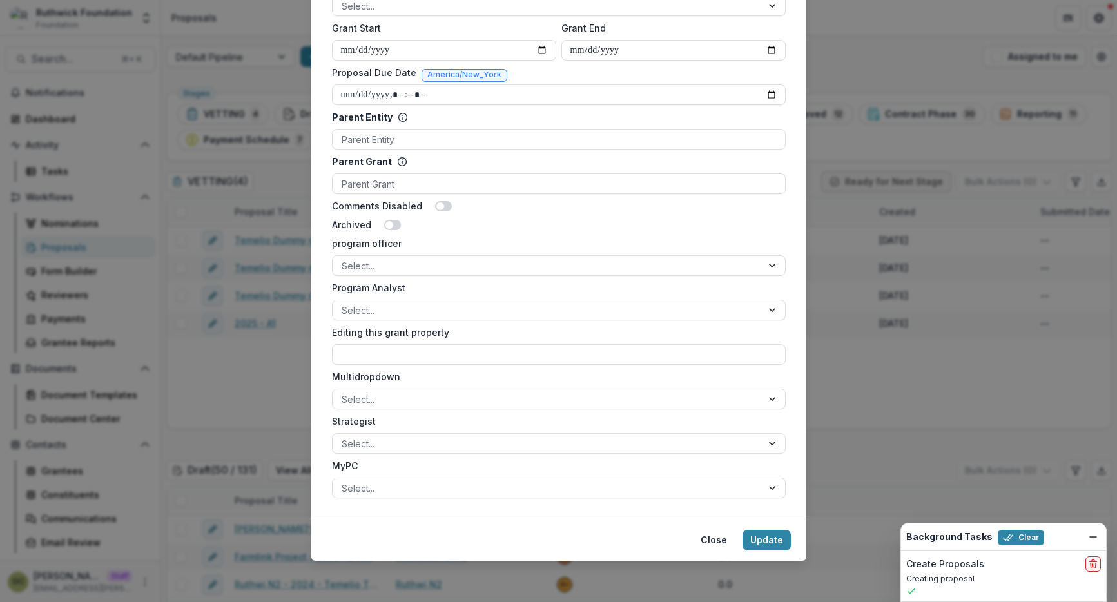
click at [830, 66] on div "**********" at bounding box center [558, 301] width 1117 height 602
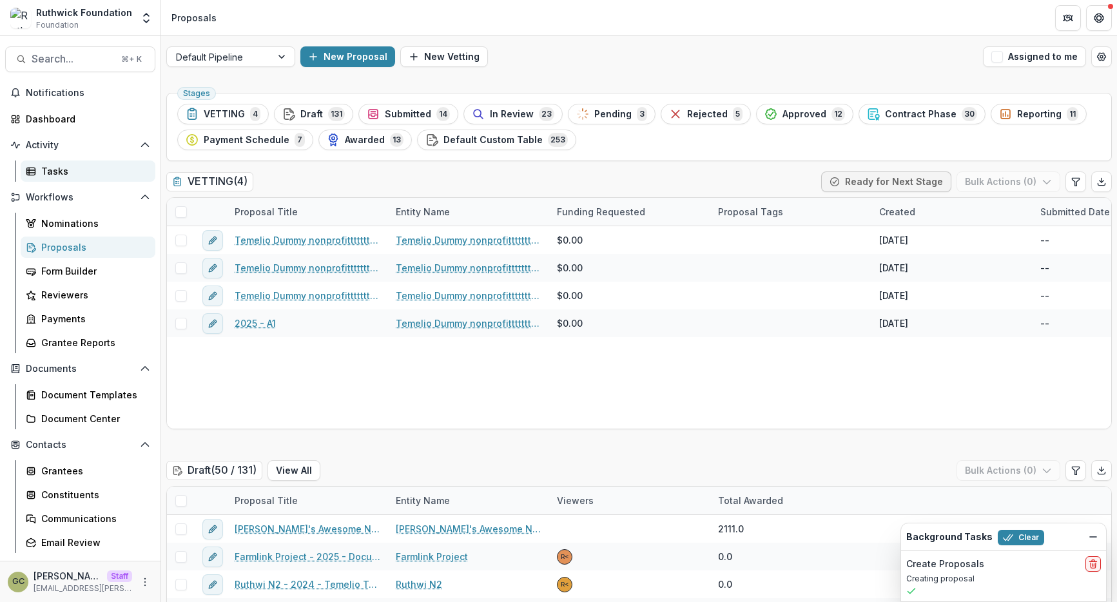
click at [102, 169] on div "Tasks" at bounding box center [93, 171] width 104 height 14
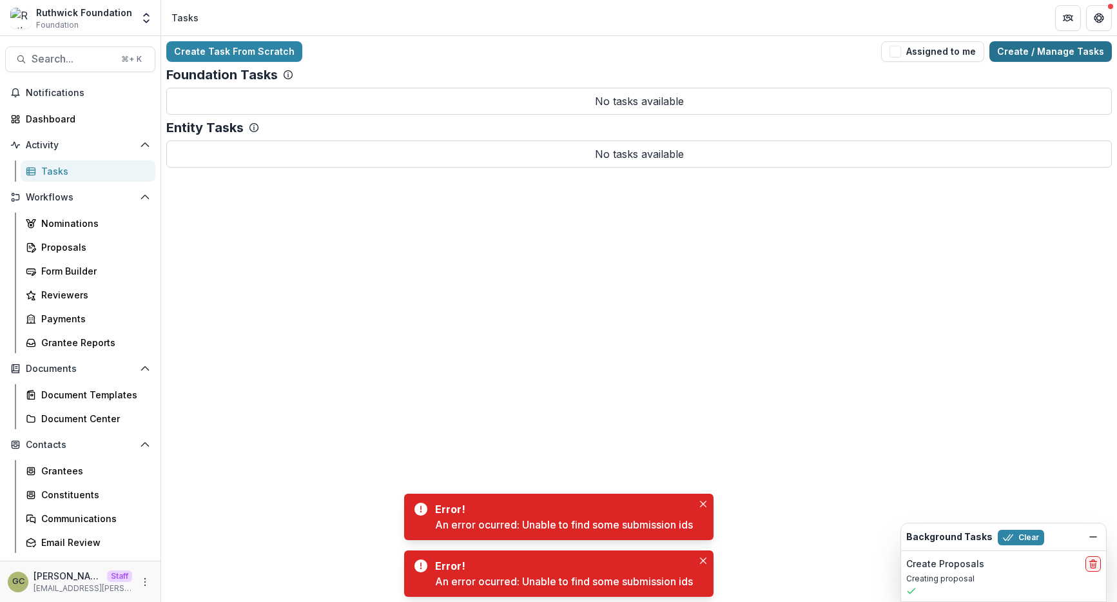
click at [1016, 56] on link "Create / Manage Tasks" at bounding box center [1050, 51] width 122 height 21
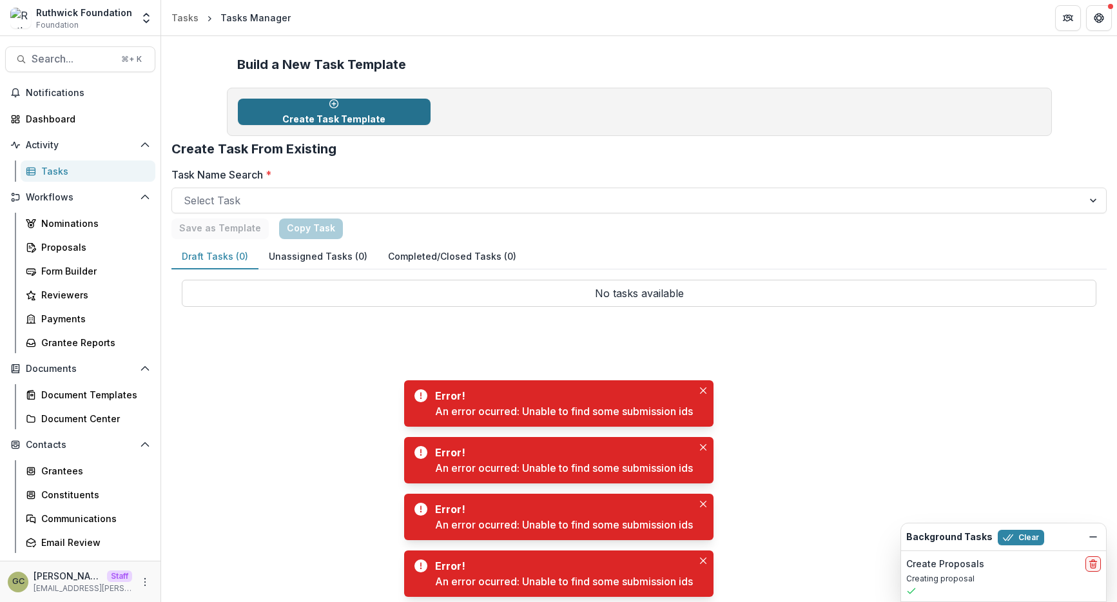
click at [314, 110] on div "Create Task Template" at bounding box center [333, 112] width 103 height 26
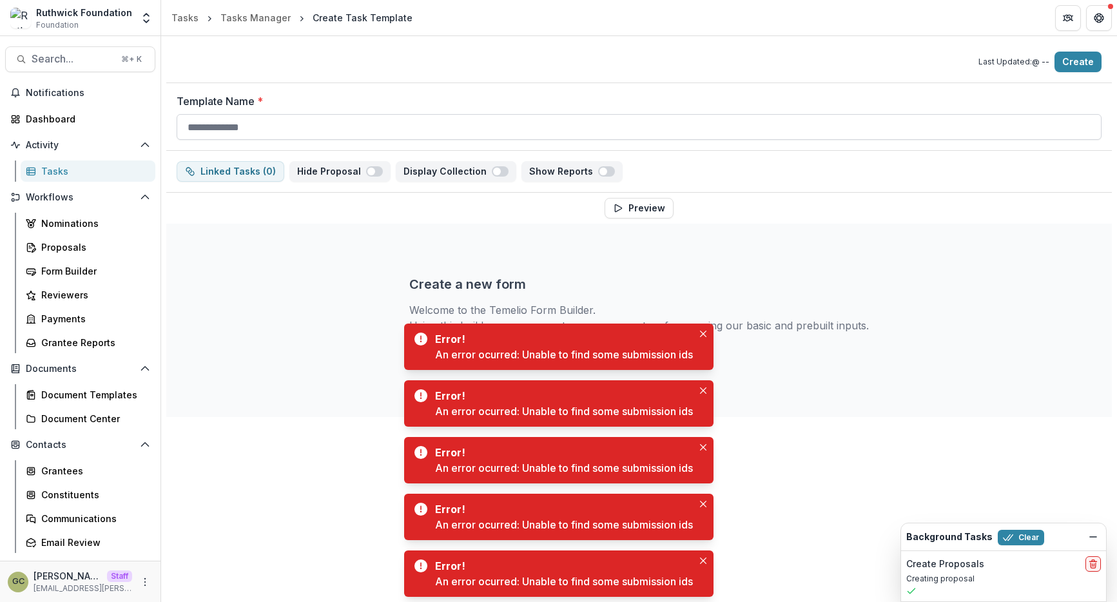
click at [296, 126] on input "Template Name *" at bounding box center [639, 127] width 925 height 26
type input "**********"
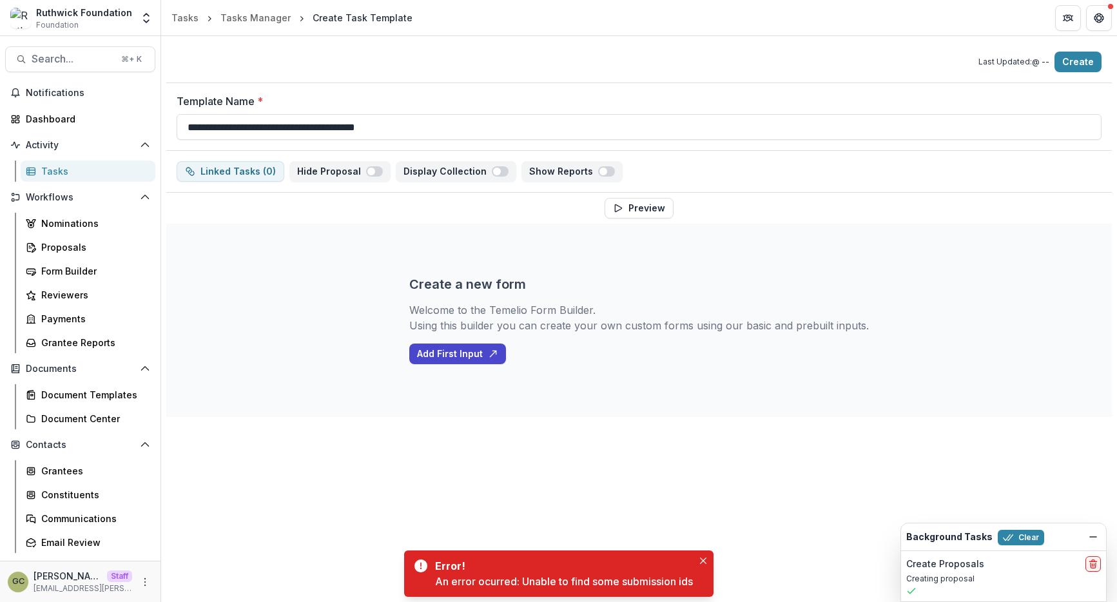
click at [472, 367] on div "Create a new form Welcome to the Temelio Form Builder. Using this builder you c…" at bounding box center [638, 320] width 459 height 193
click at [467, 361] on button "Add First Input" at bounding box center [457, 353] width 97 height 21
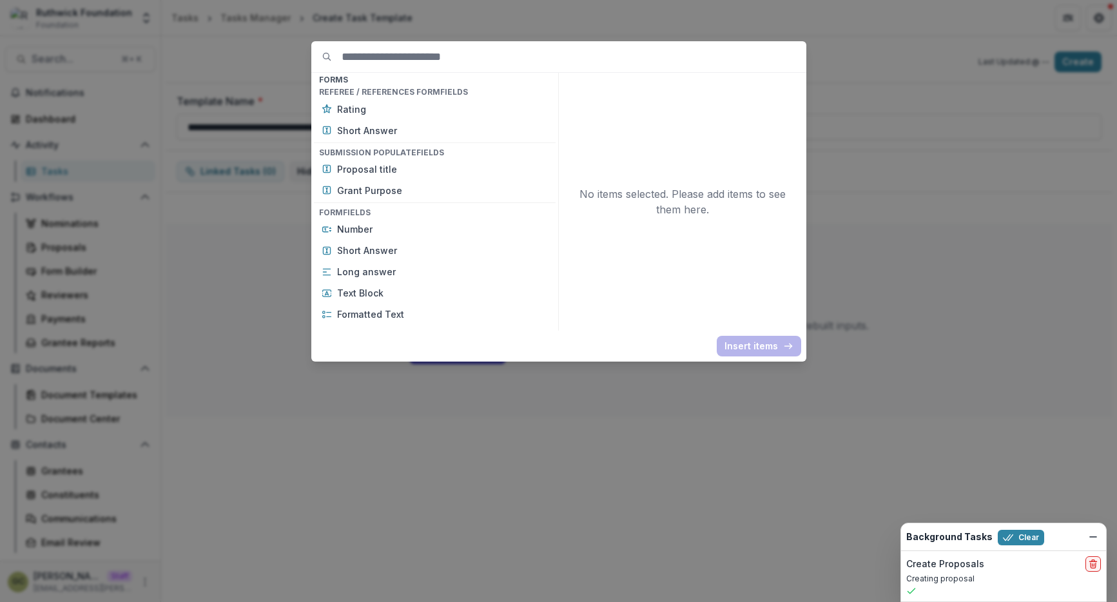
scroll to position [605, 0]
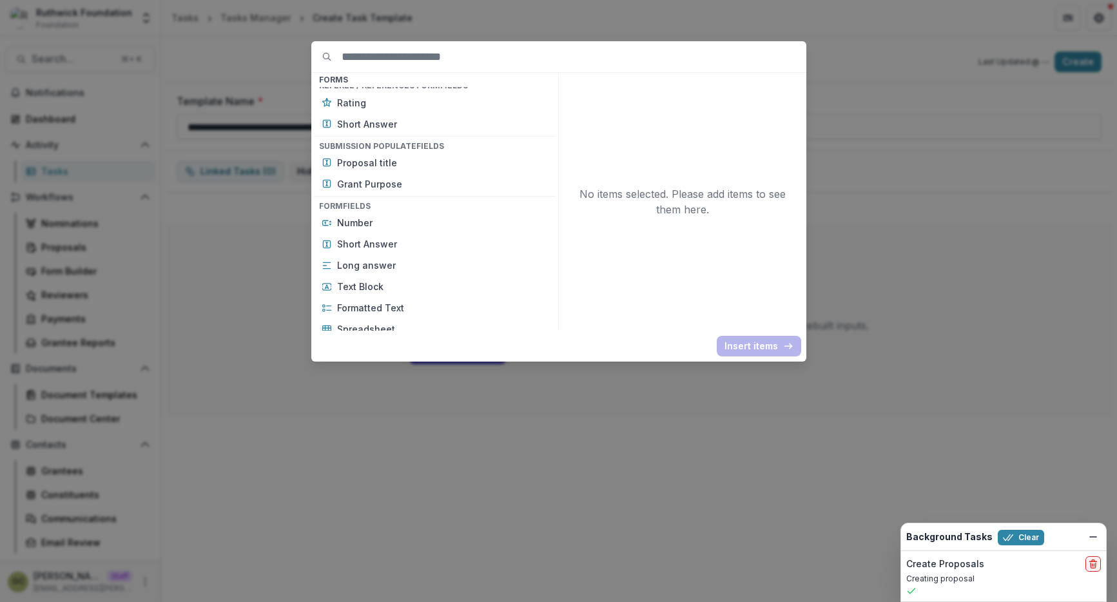
click at [295, 246] on div "Basic Fields New Page File Download File Upload Text Block Currency Phone Numbe…" at bounding box center [558, 301] width 1117 height 602
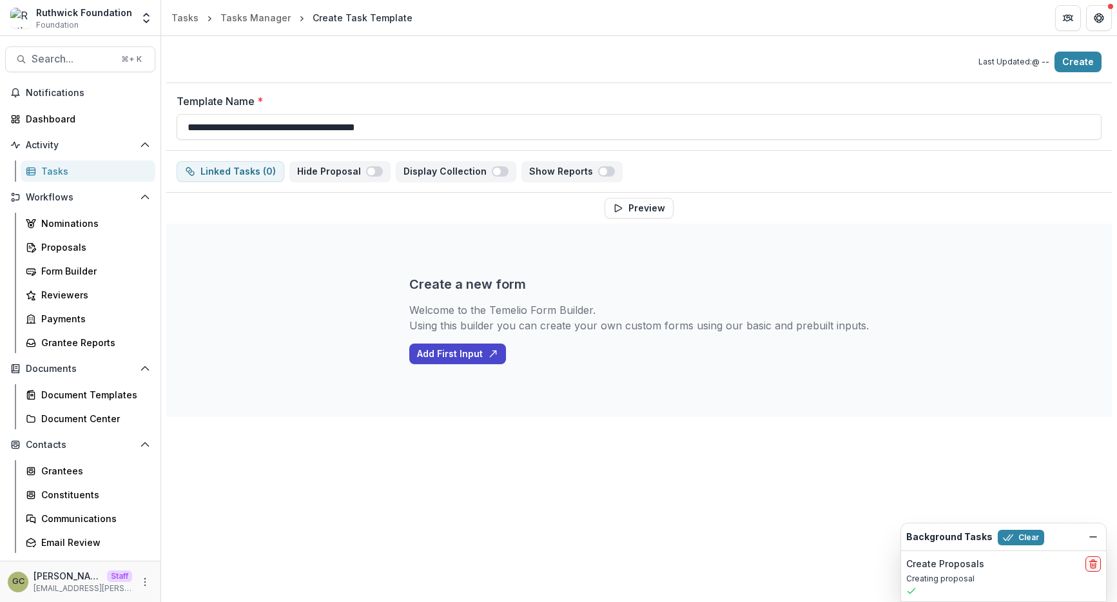
click at [113, 175] on div "Tasks" at bounding box center [93, 171] width 104 height 14
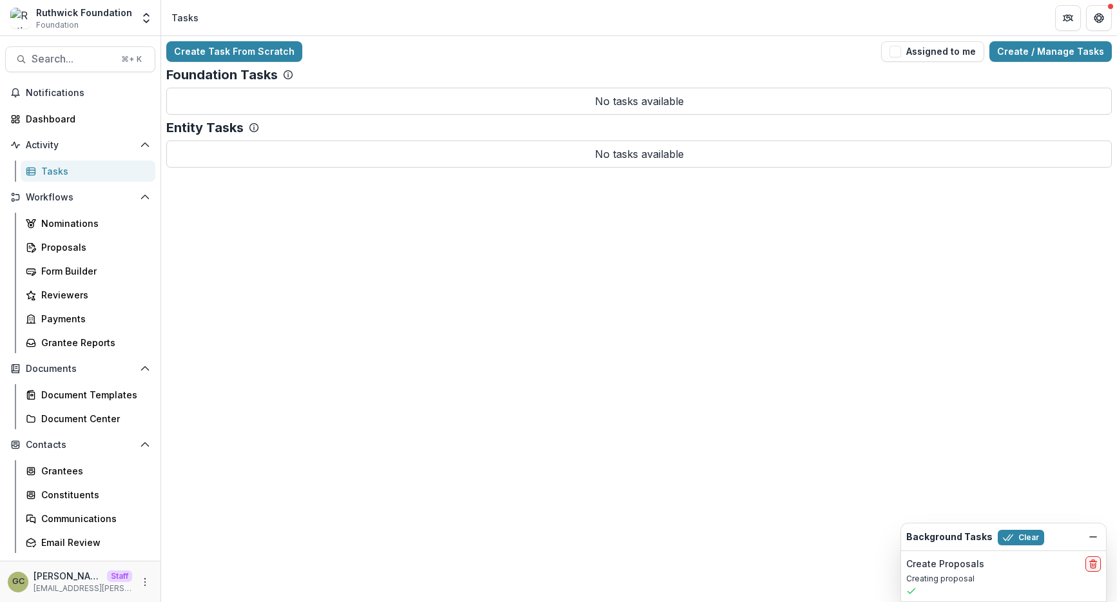
click at [107, 163] on link "Tasks" at bounding box center [88, 170] width 135 height 21
click at [1020, 57] on link "Create / Manage Tasks" at bounding box center [1050, 51] width 122 height 21
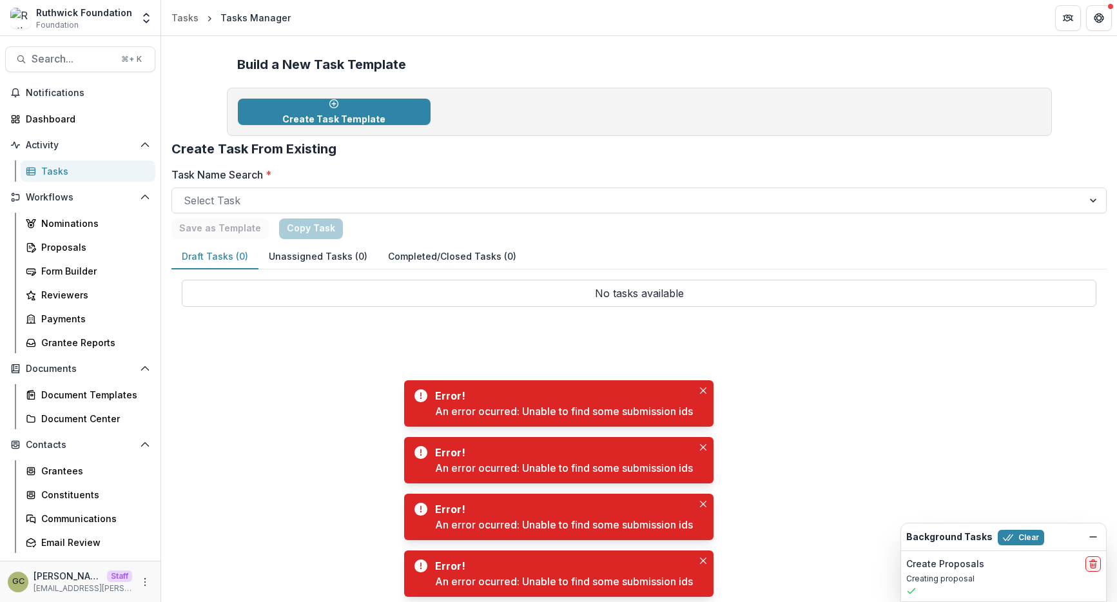
click at [462, 161] on h2 "Create Task From Existing" at bounding box center [638, 154] width 935 height 26
click at [329, 114] on p "Create Task Template" at bounding box center [333, 119] width 103 height 11
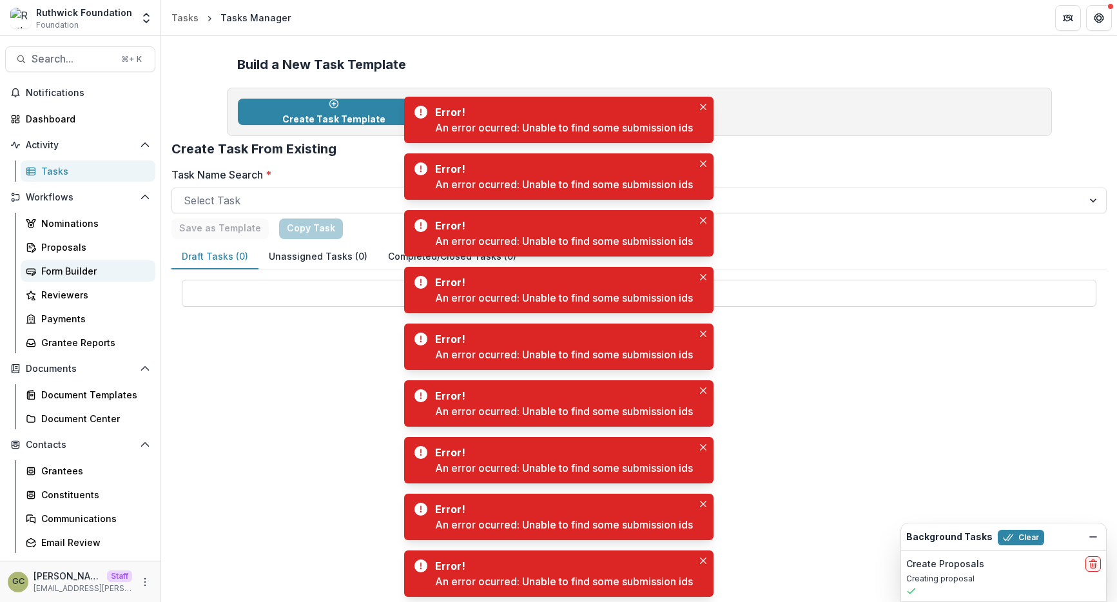
click at [79, 271] on div "Form Builder" at bounding box center [93, 271] width 104 height 14
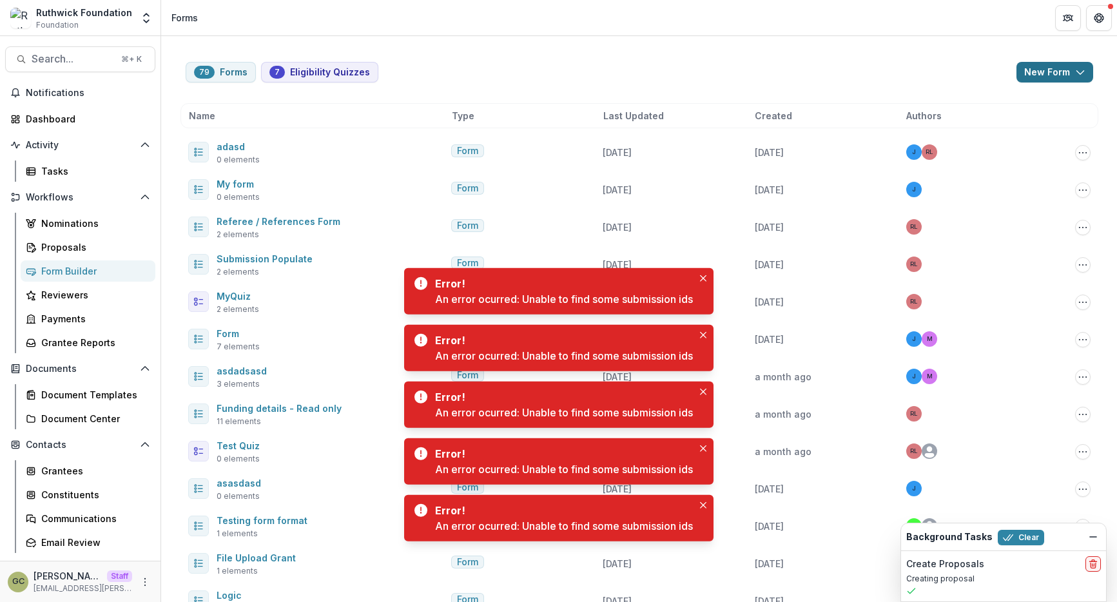
click at [1027, 75] on button "New Form" at bounding box center [1054, 72] width 77 height 21
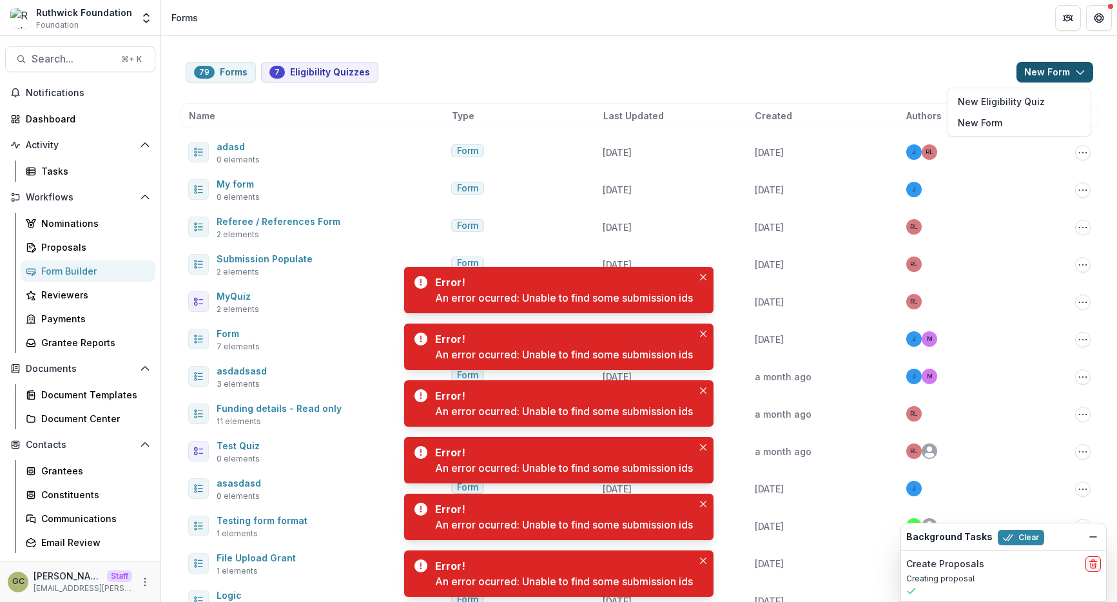
click at [942, 68] on div "79 Forms 7 Eligibility Quizzes New Form New Eligibility Quiz New Form" at bounding box center [639, 72] width 907 height 21
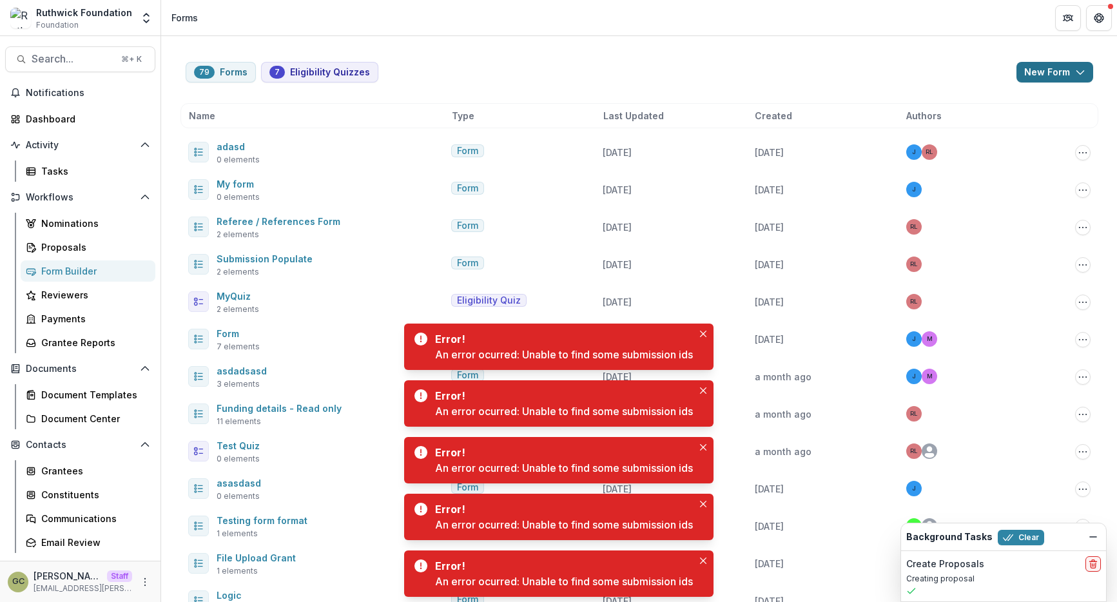
click at [1038, 82] on button "New Form" at bounding box center [1054, 72] width 77 height 21
click at [1011, 127] on button "New Form" at bounding box center [1019, 122] width 138 height 21
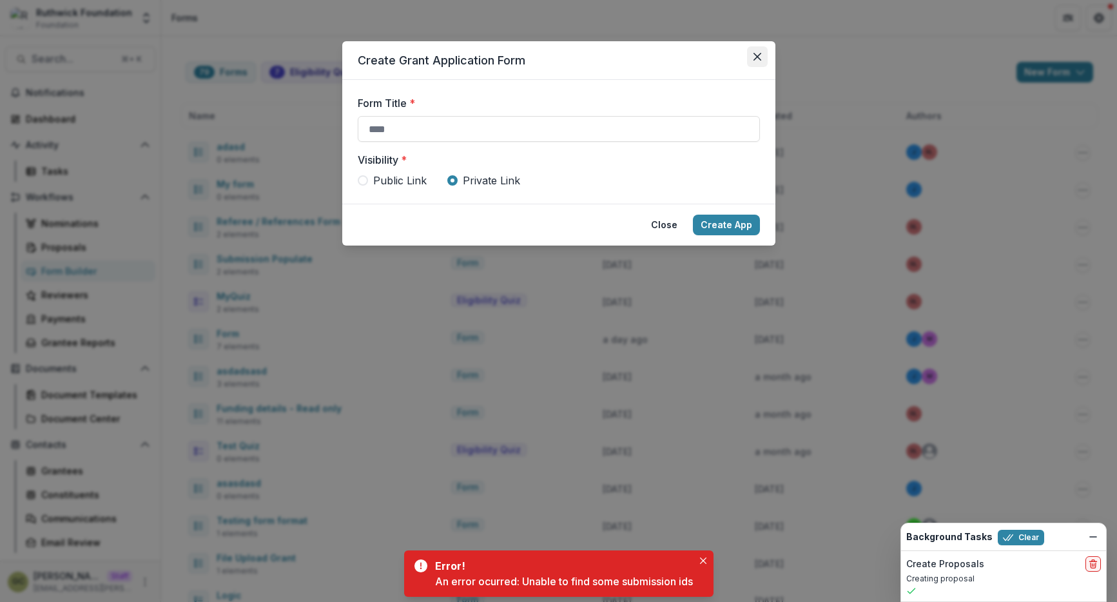
click at [751, 59] on button "Close" at bounding box center [757, 56] width 21 height 21
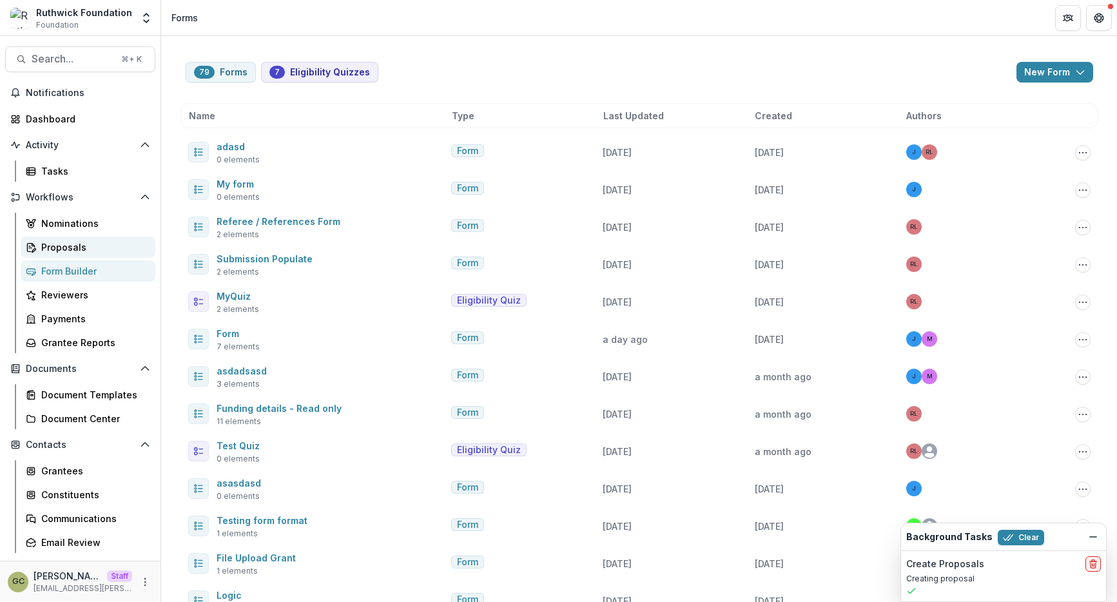
click at [97, 247] on div "Proposals" at bounding box center [93, 247] width 104 height 14
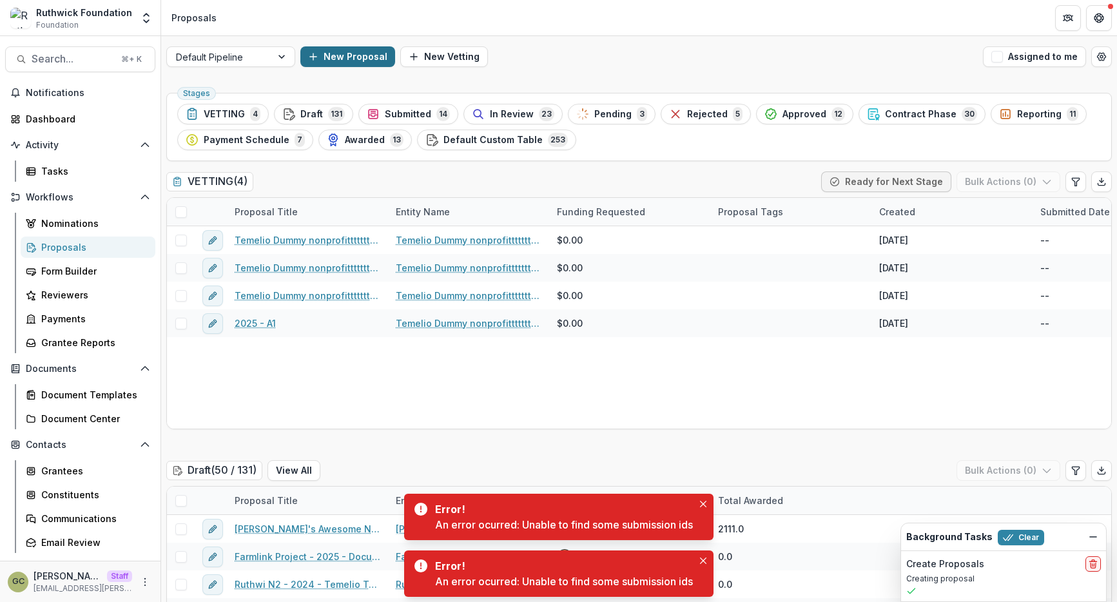
click at [375, 51] on button "New Proposal" at bounding box center [347, 56] width 95 height 21
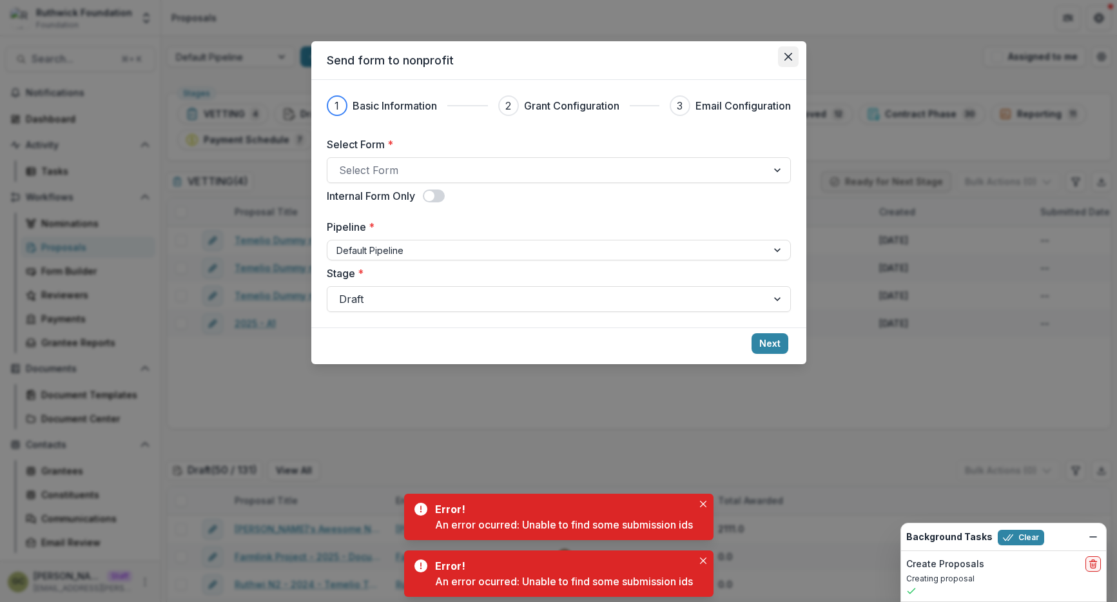
click at [782, 61] on button "Close" at bounding box center [788, 56] width 21 height 21
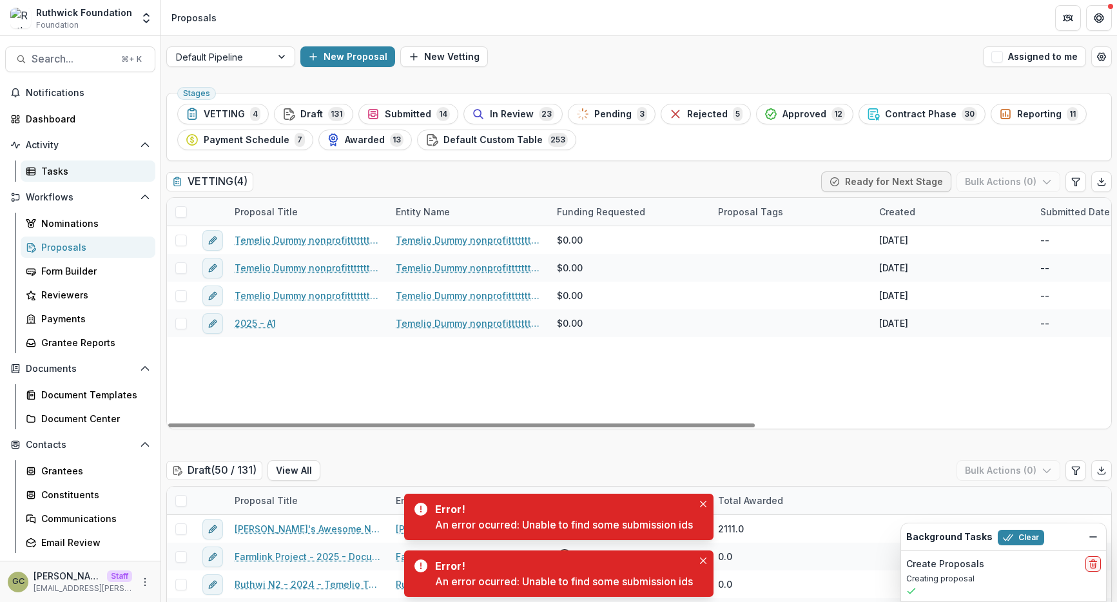
click at [90, 163] on link "Tasks" at bounding box center [88, 170] width 135 height 21
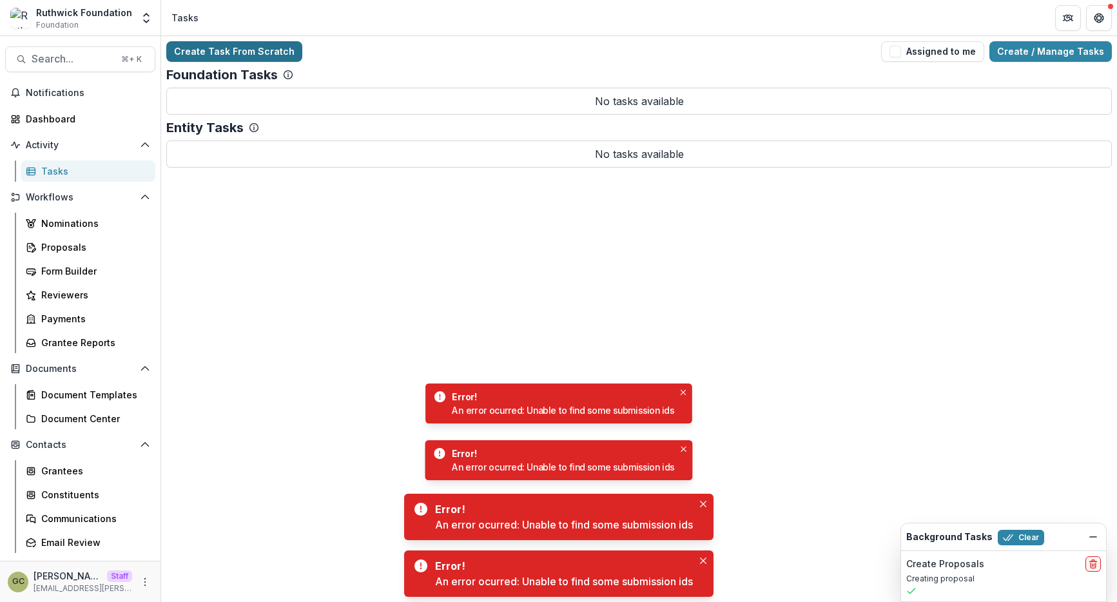
click at [262, 52] on link "Create Task From Scratch" at bounding box center [234, 51] width 136 height 21
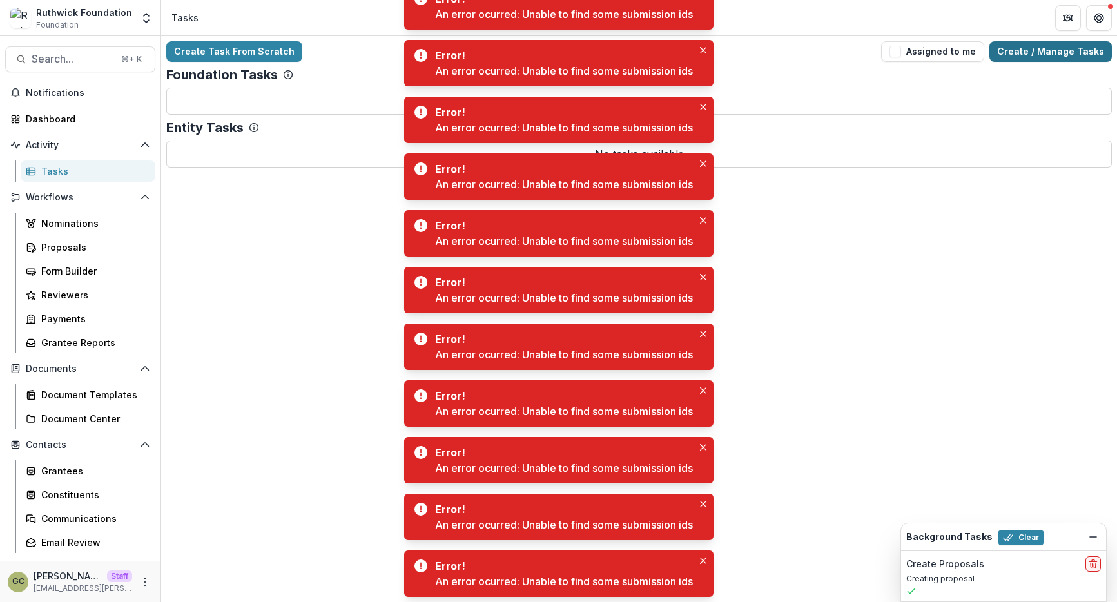
click at [1081, 50] on link "Create / Manage Tasks" at bounding box center [1050, 51] width 122 height 21
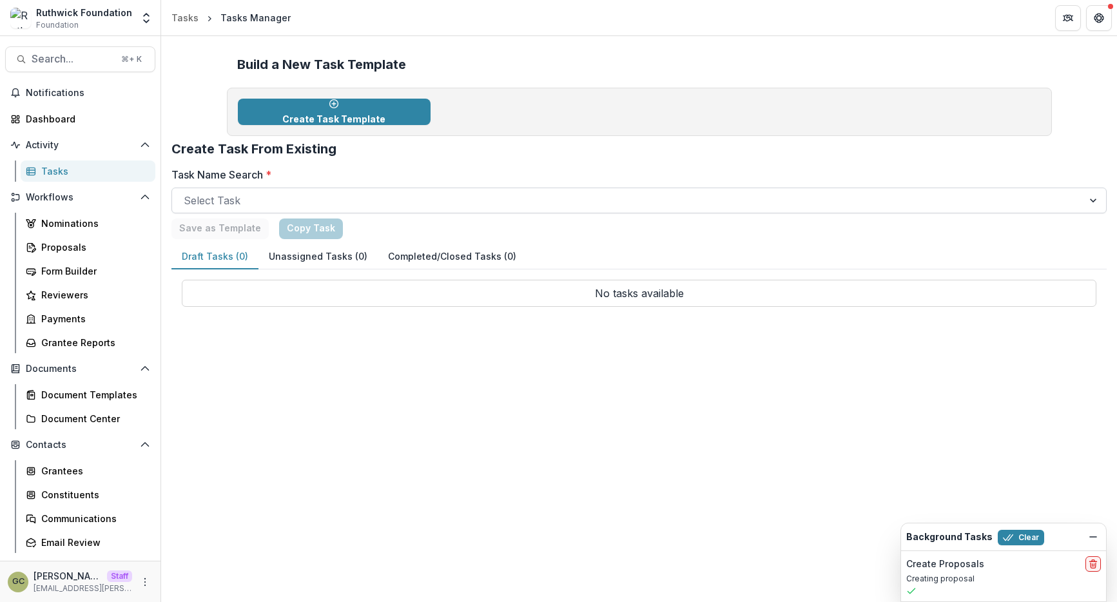
click at [302, 197] on div at bounding box center [627, 200] width 887 height 18
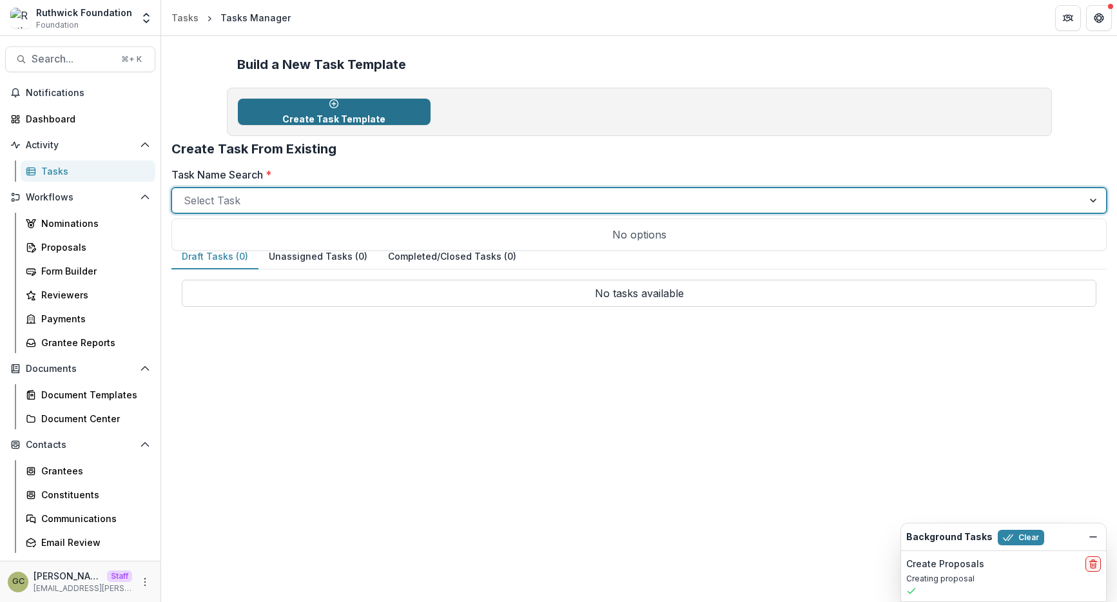
click at [333, 114] on p "Create Task Template" at bounding box center [333, 119] width 103 height 11
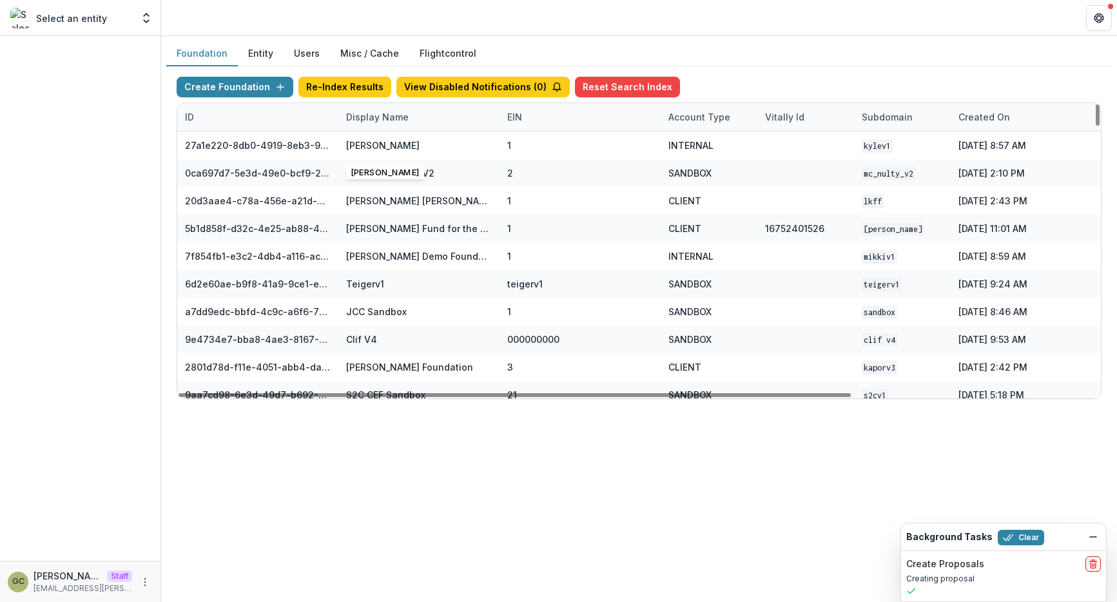
click at [387, 119] on div "Display Name" at bounding box center [377, 117] width 78 height 14
click at [388, 144] on input at bounding box center [418, 146] width 155 height 21
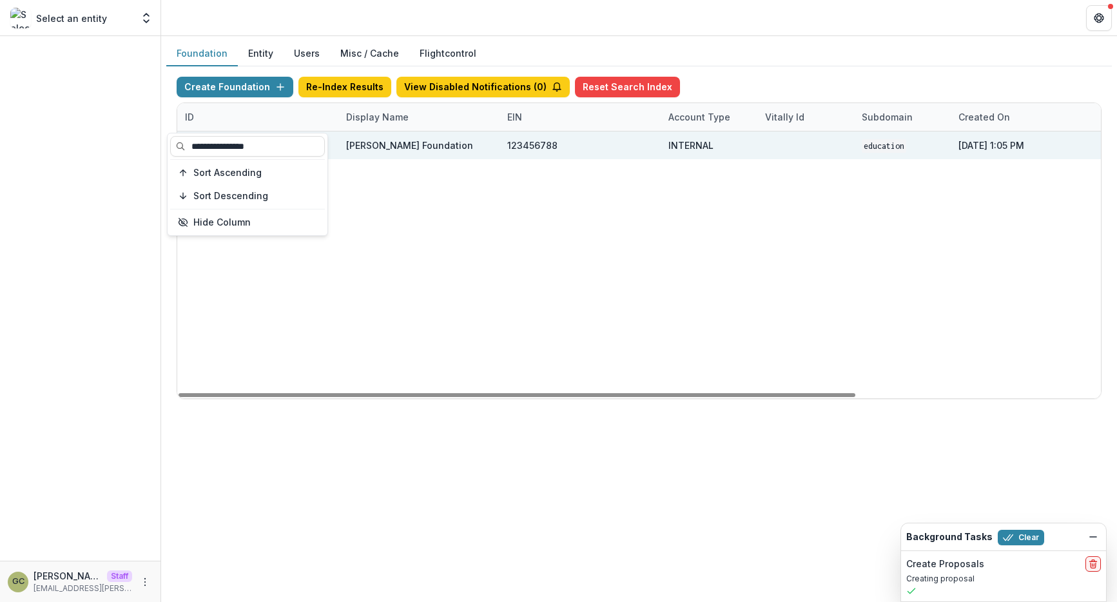
scroll to position [0, 333]
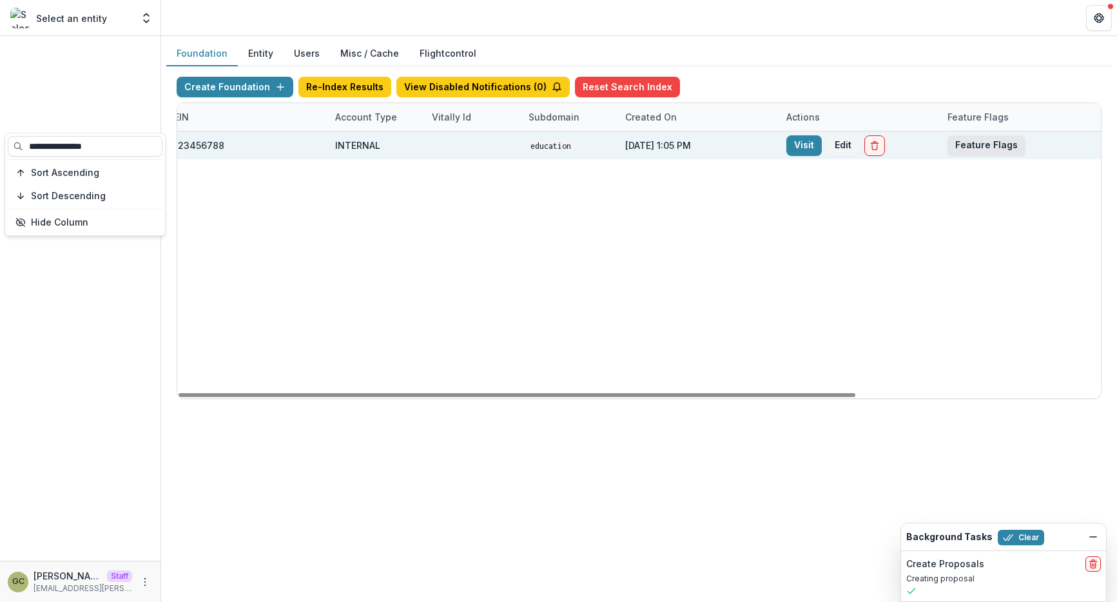
type input "**********"
click at [984, 150] on button "Feature Flags" at bounding box center [986, 145] width 78 height 21
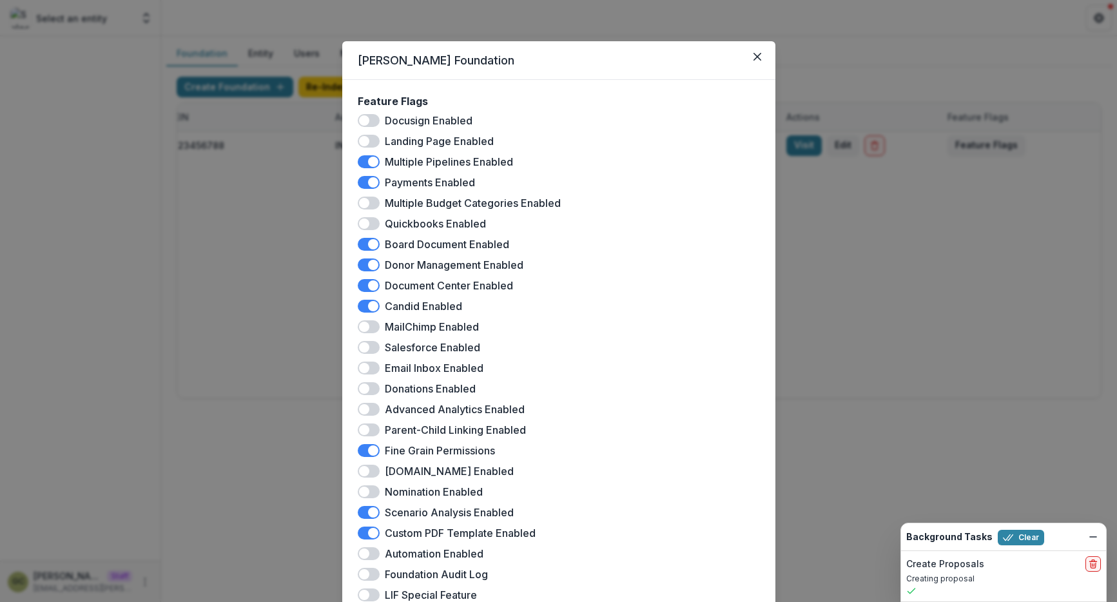
scroll to position [233, 0]
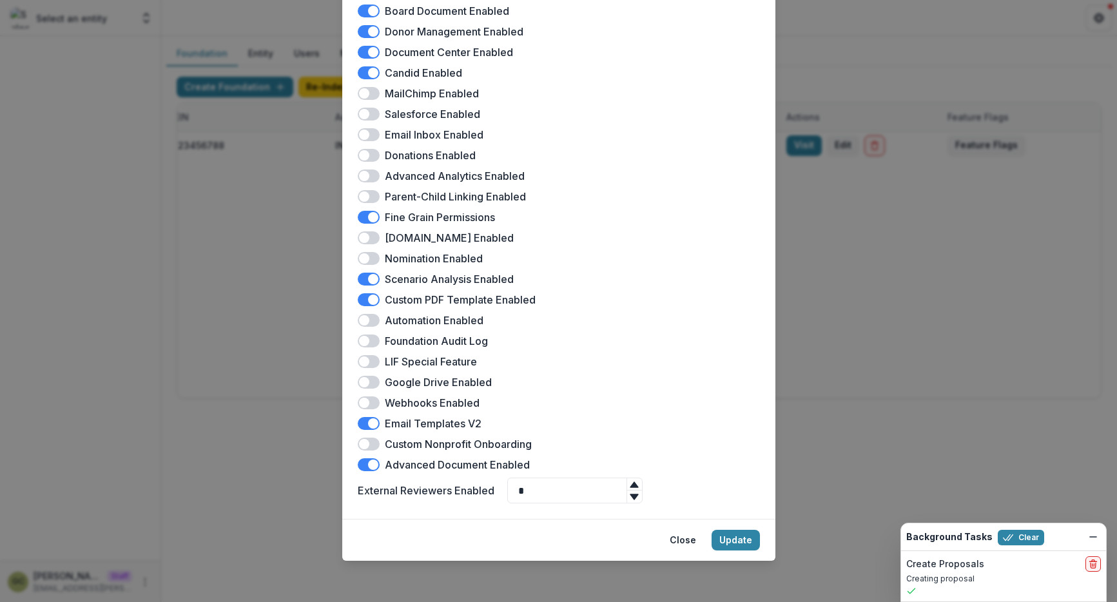
click at [876, 297] on div "Chang Foundation Feature Flags Docusign Enabled Landing Page Enabled Multiple P…" at bounding box center [558, 301] width 1117 height 602
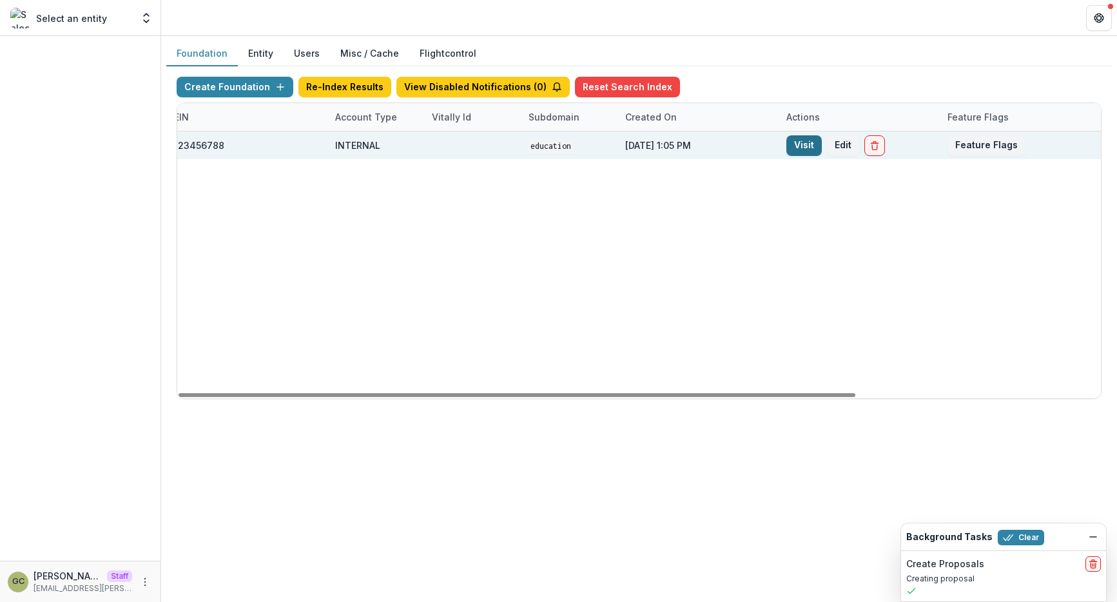
click at [802, 142] on link "Visit" at bounding box center [803, 145] width 35 height 21
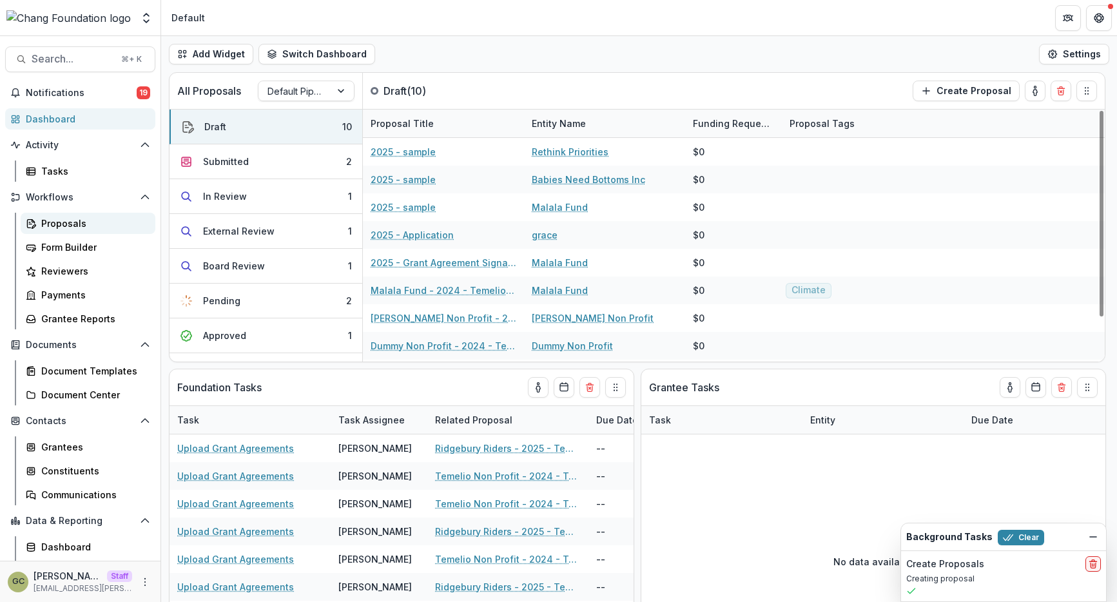
click at [87, 226] on div "Proposals" at bounding box center [93, 224] width 104 height 14
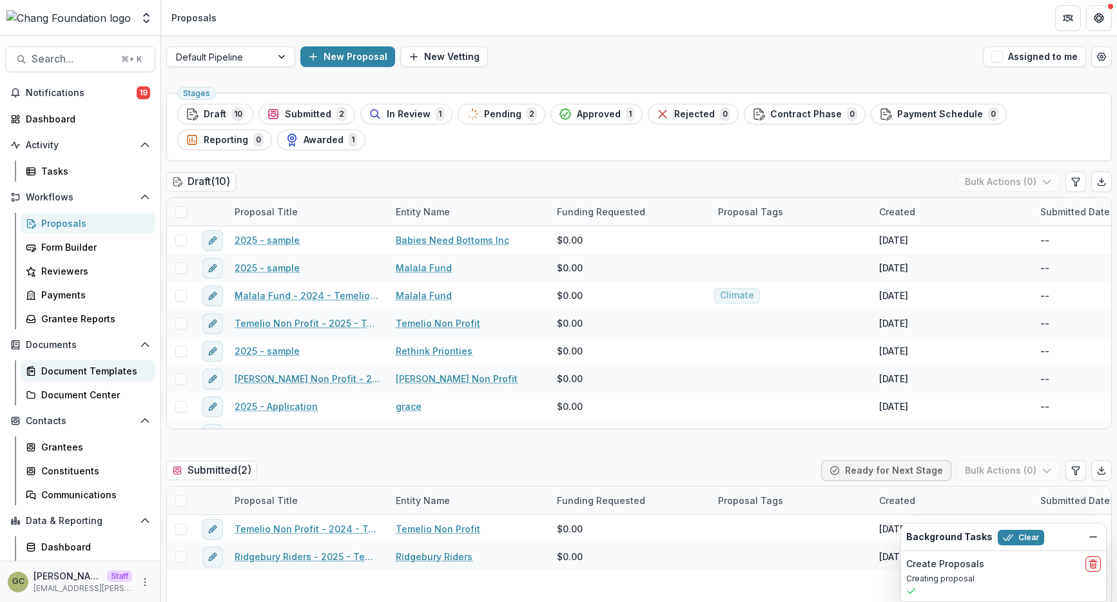
click at [92, 376] on div "Document Templates" at bounding box center [93, 371] width 104 height 14
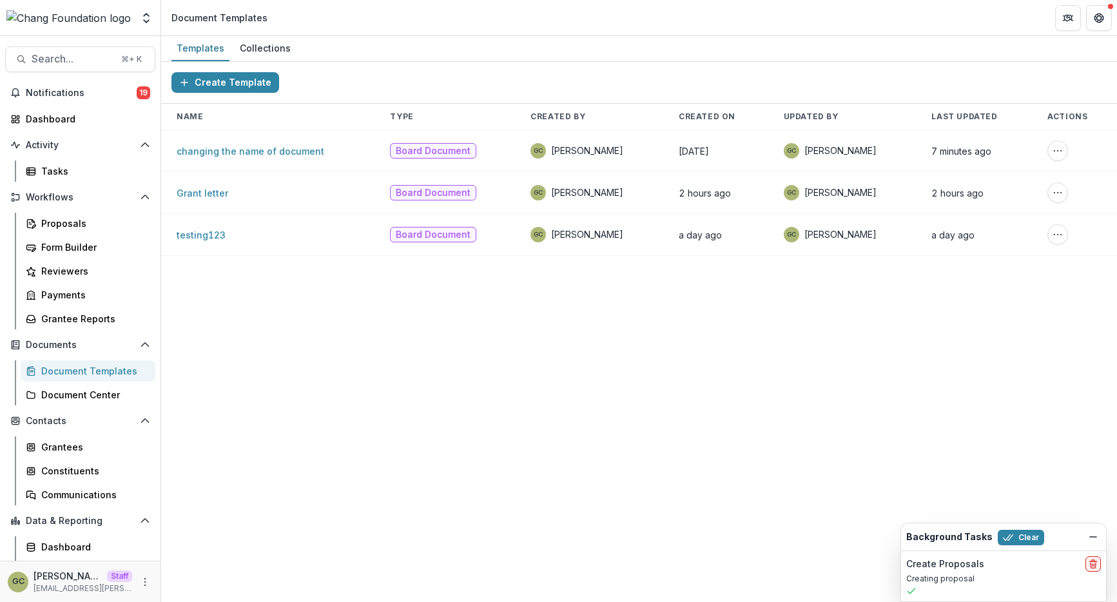
click at [295, 144] on td "changing the name of document" at bounding box center [267, 151] width 213 height 42
click at [284, 150] on link "changing the name of document" at bounding box center [251, 151] width 148 height 11
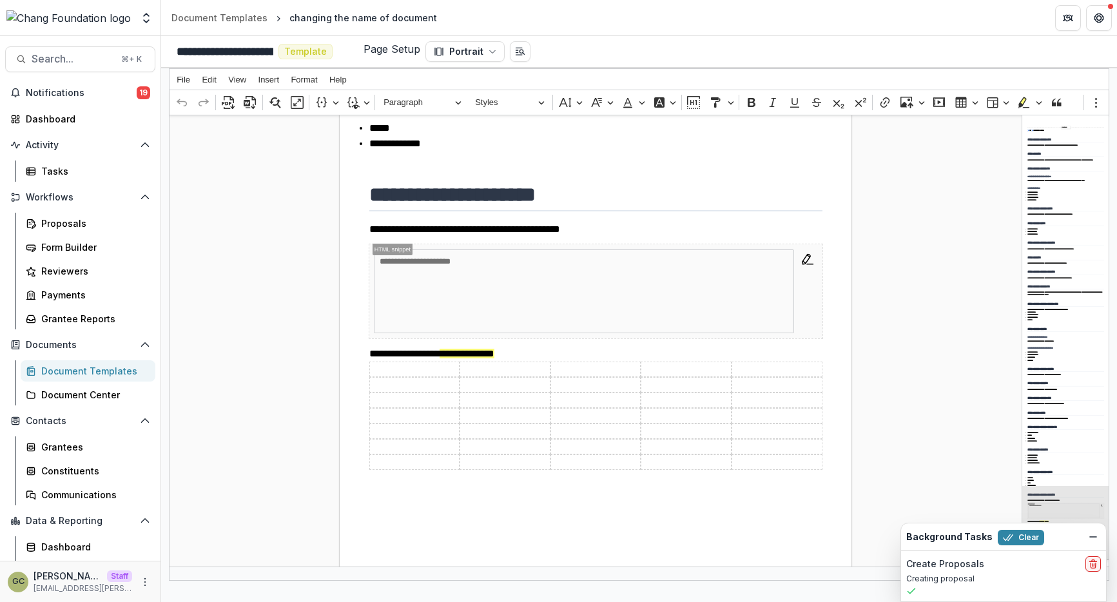
scroll to position [2208, 0]
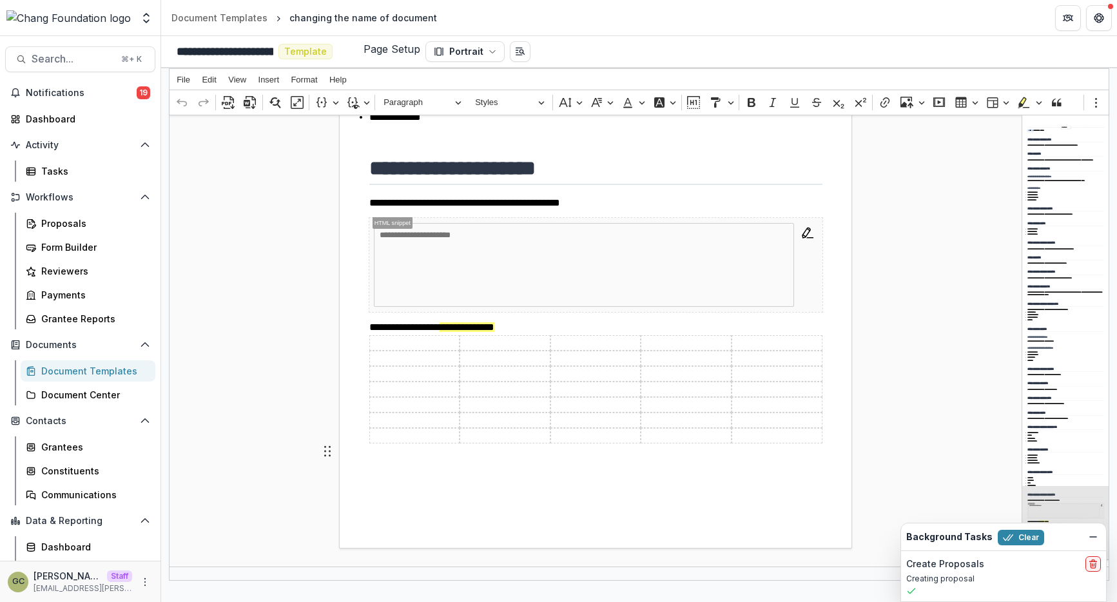
click at [513, 445] on p "Rich Text Editor. Editing area: main. Press ⌥0 for help." at bounding box center [595, 450] width 453 height 15
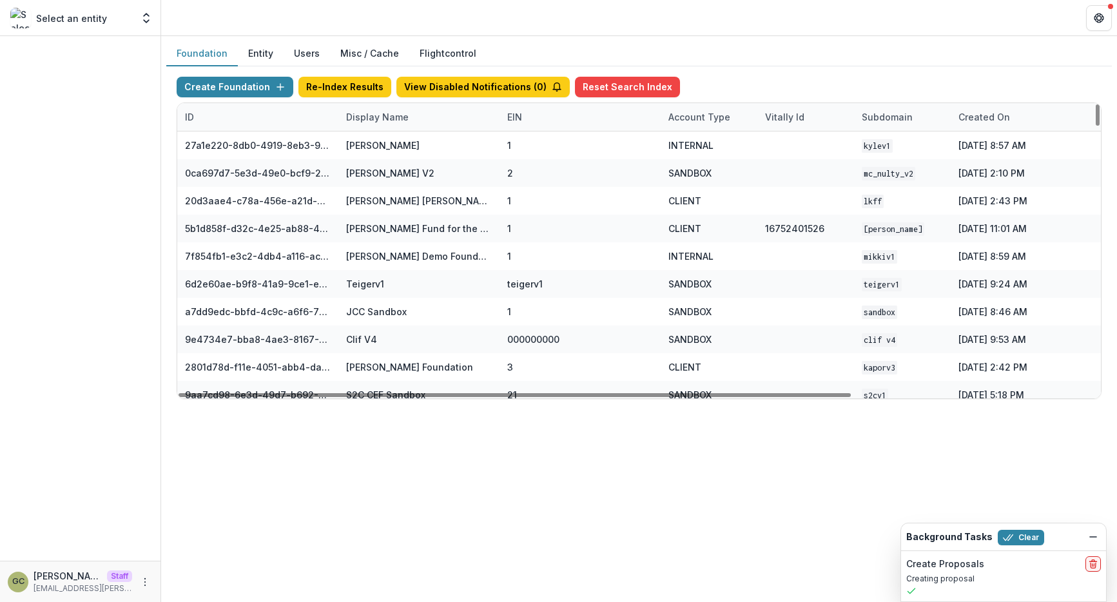
click at [370, 122] on div "Display Name" at bounding box center [377, 117] width 78 height 14
click at [380, 145] on input at bounding box center [418, 146] width 155 height 21
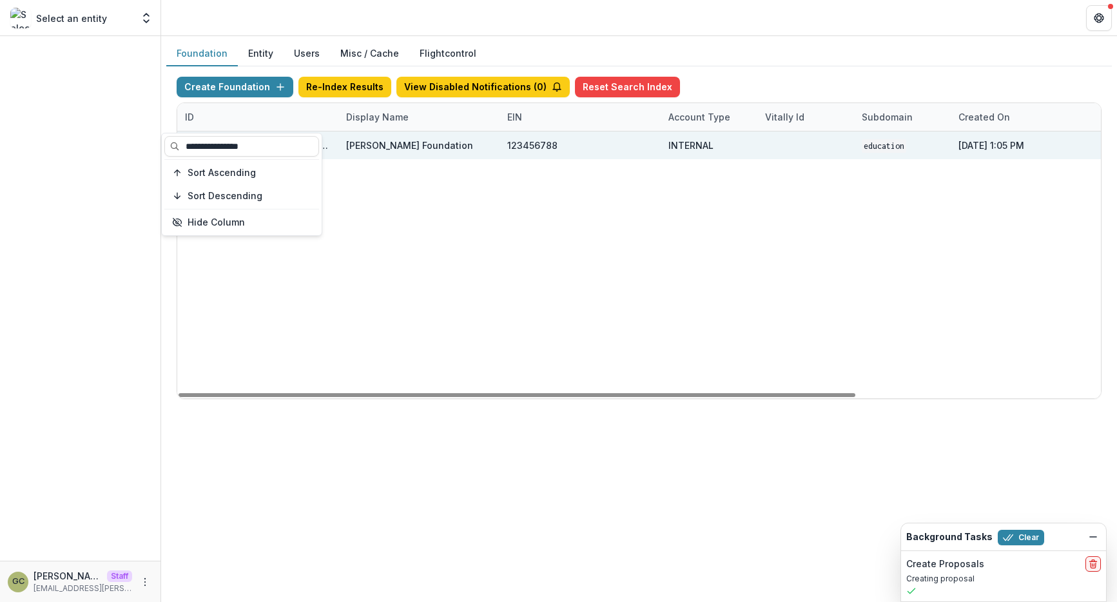
scroll to position [0, 333]
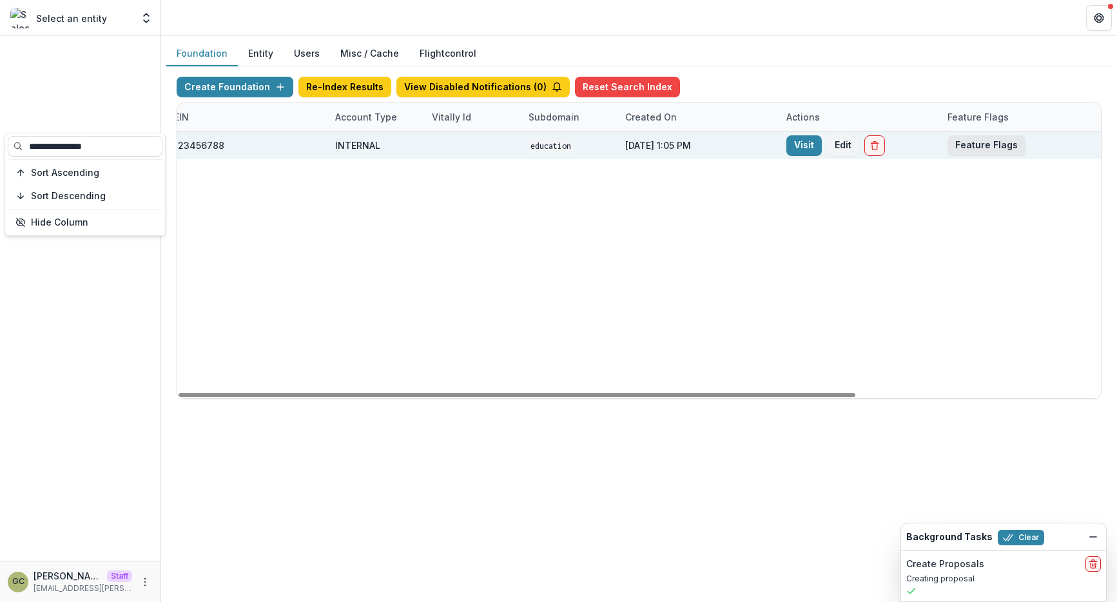
type input "**********"
click at [1002, 146] on button "Feature Flags" at bounding box center [986, 145] width 78 height 21
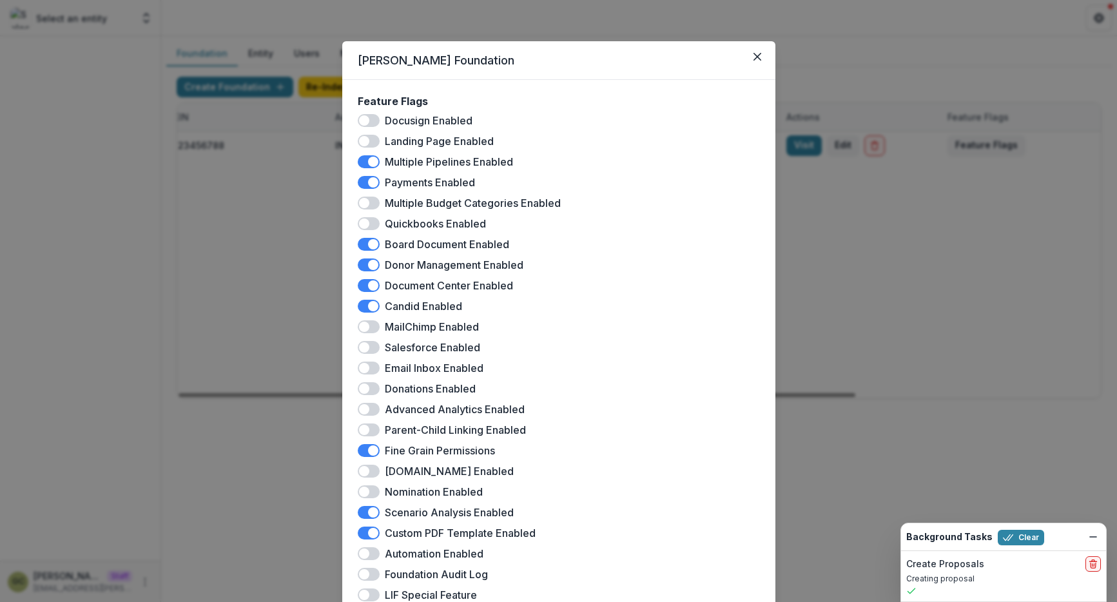
scroll to position [233, 0]
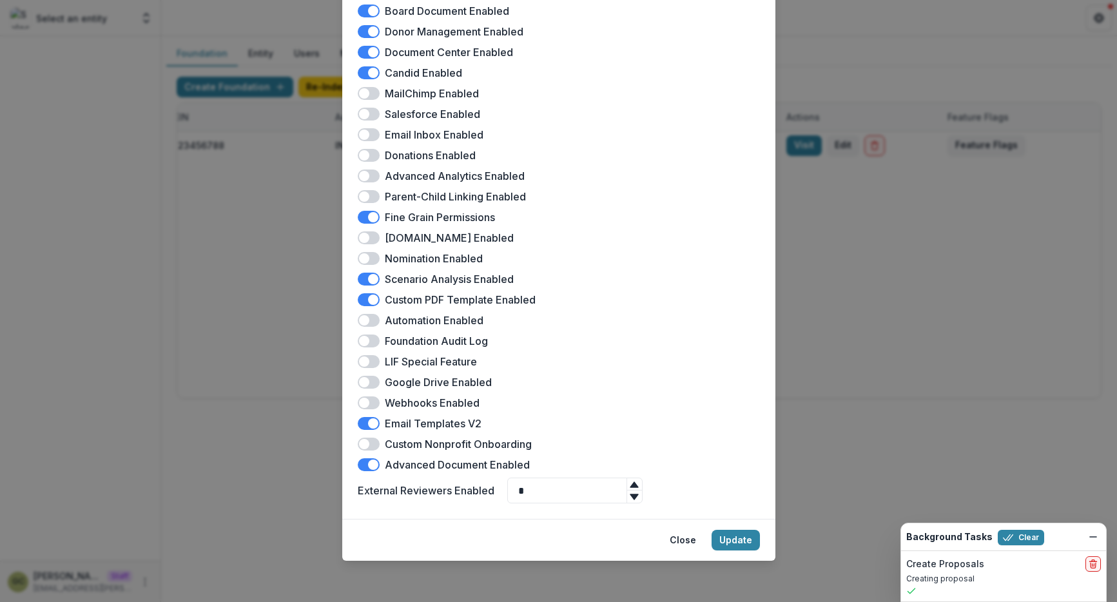
click at [368, 463] on span at bounding box center [373, 464] width 10 height 10
click at [741, 544] on button "Update" at bounding box center [735, 540] width 48 height 21
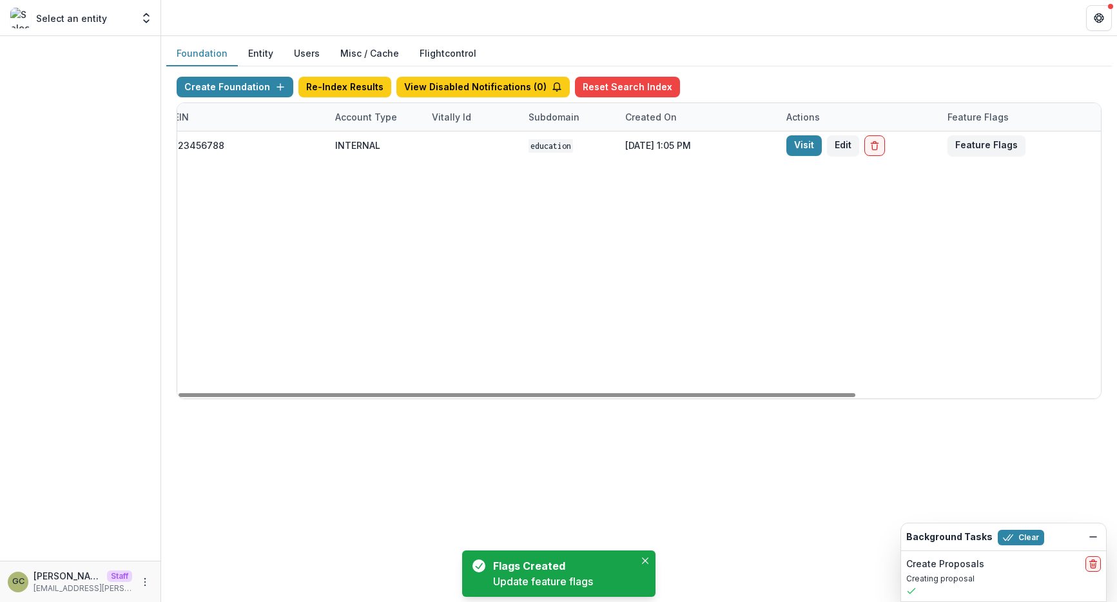
click at [762, 312] on div "704baeb7-8434-489d-abf9-4cee1171499a Chang Foundation 123456788 INTERNAL Educat…" at bounding box center [472, 264] width 1257 height 267
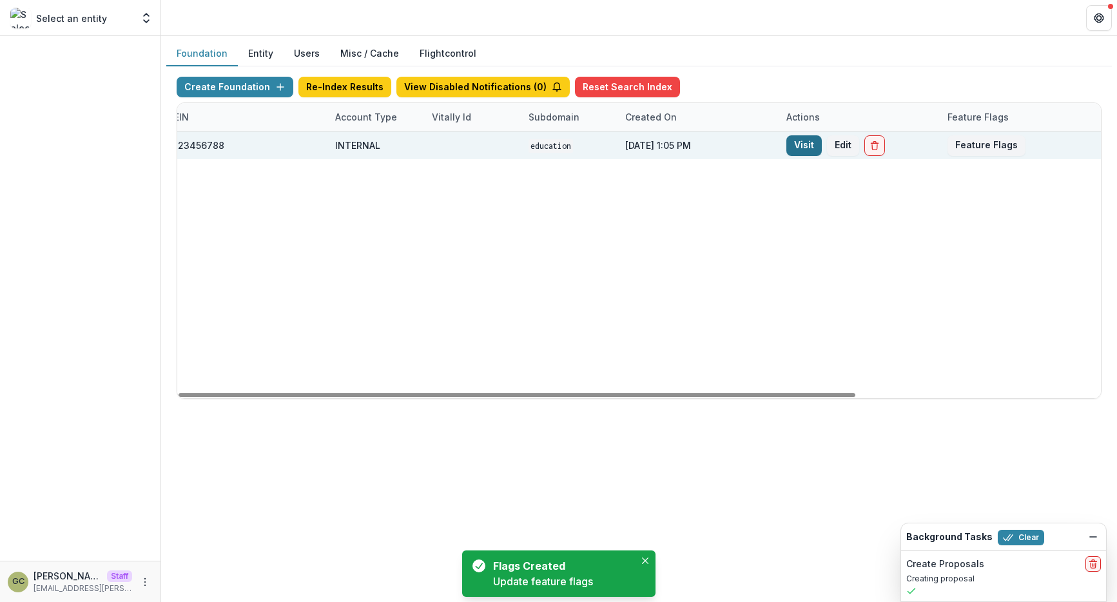
click at [802, 141] on link "Visit" at bounding box center [803, 145] width 35 height 21
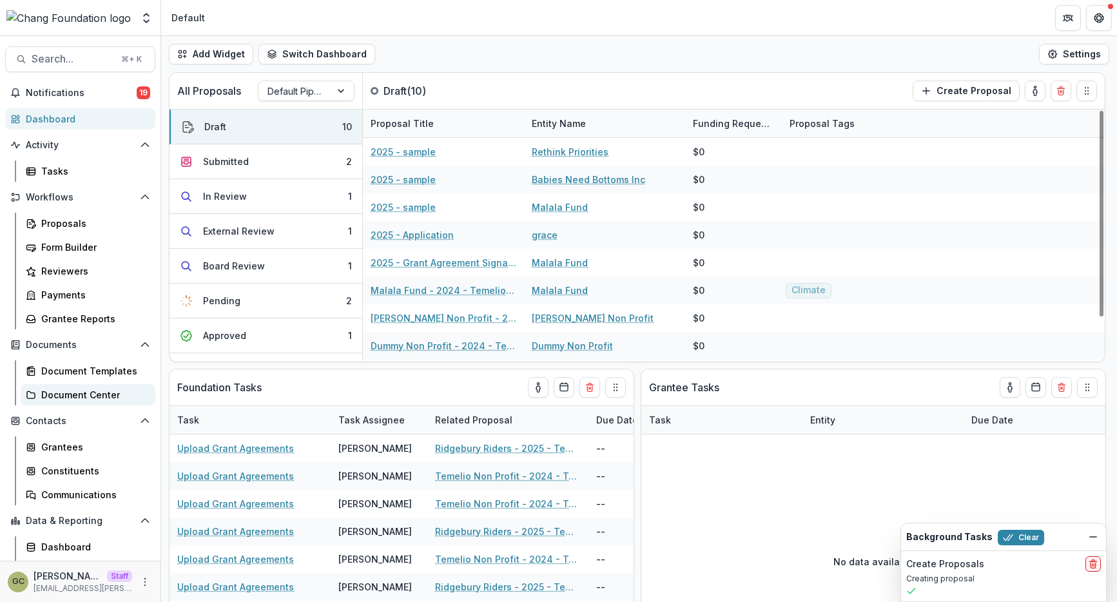
click at [86, 394] on div "Document Center" at bounding box center [93, 395] width 104 height 14
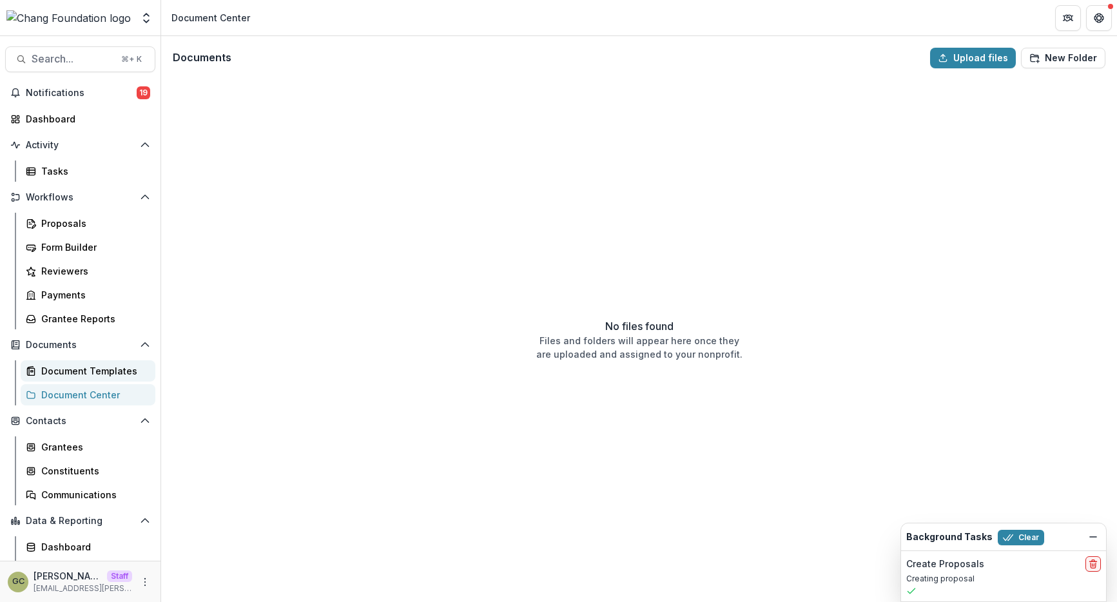
click at [87, 373] on div "Document Templates" at bounding box center [93, 371] width 104 height 14
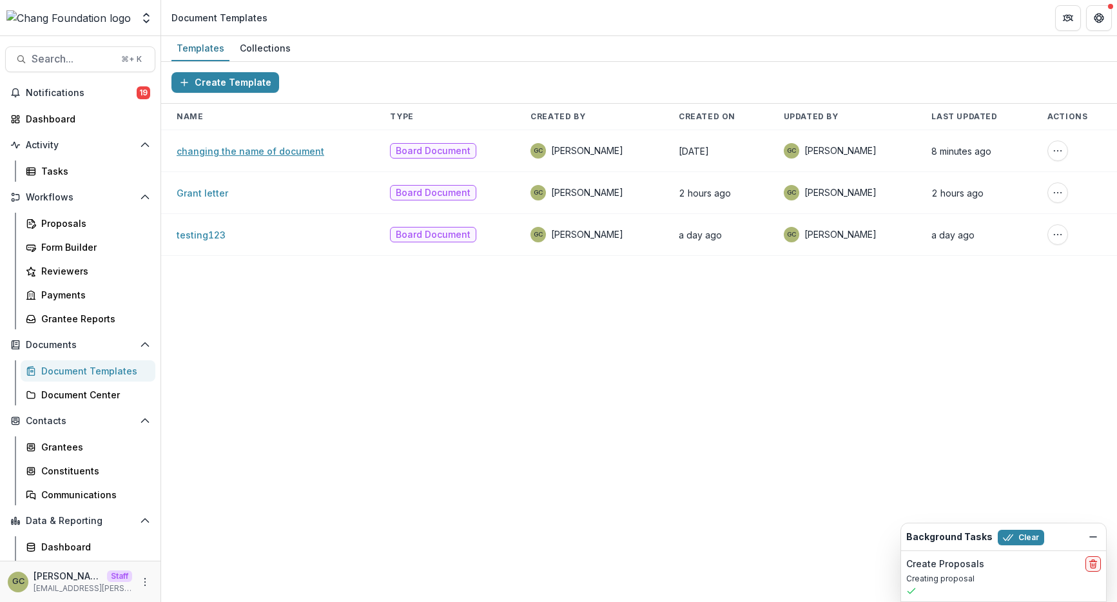
click at [293, 148] on link "changing the name of document" at bounding box center [251, 151] width 148 height 11
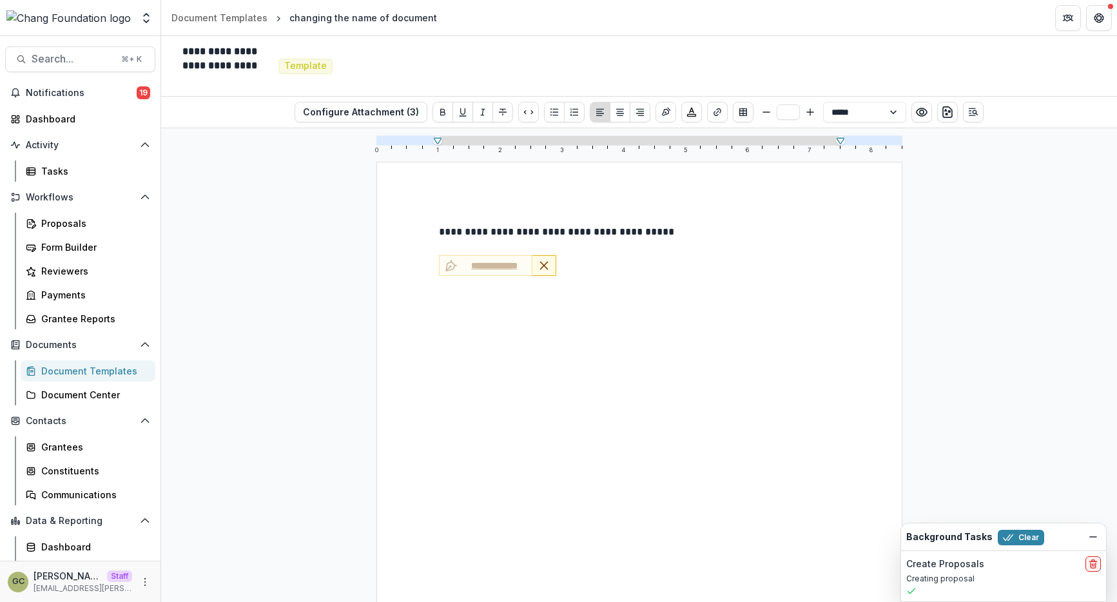
click at [624, 266] on div "**********" at bounding box center [639, 266] width 401 height 22
click at [568, 262] on div "**********" at bounding box center [639, 266] width 401 height 22
click at [561, 241] on p at bounding box center [639, 247] width 401 height 15
click at [591, 255] on div "**********" at bounding box center [639, 266] width 401 height 22
click at [66, 223] on div "Proposals" at bounding box center [93, 224] width 104 height 14
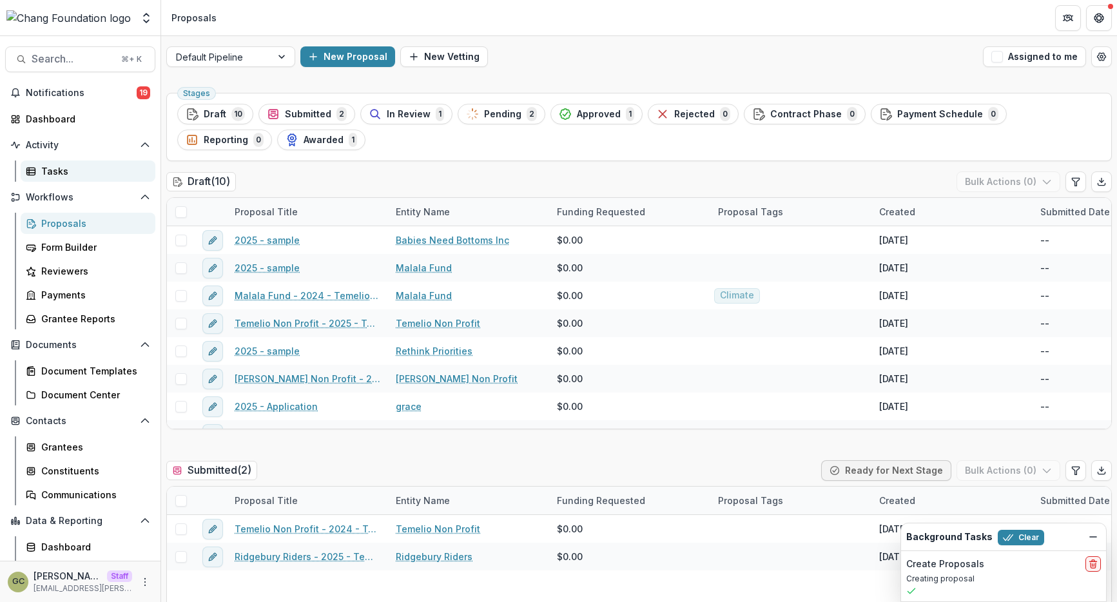
click at [87, 166] on div "Tasks" at bounding box center [93, 171] width 104 height 14
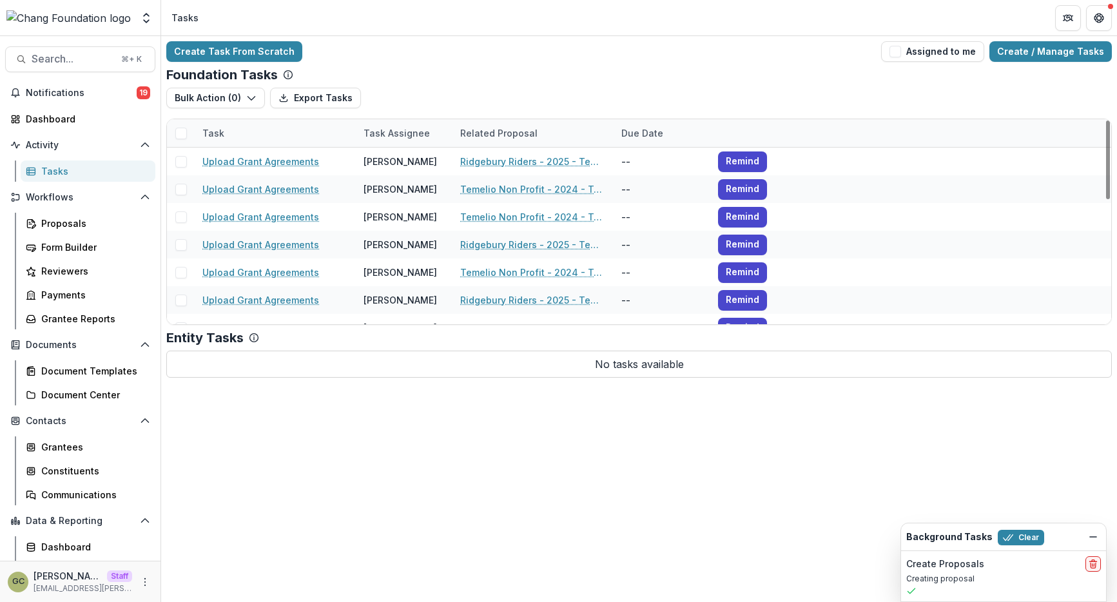
click at [346, 430] on div "Create Task From Scratch Assigned to me Create / Manage Tasks Foundation Tasks …" at bounding box center [639, 319] width 956 height 566
click at [1054, 52] on link "Create / Manage Tasks" at bounding box center [1050, 51] width 122 height 21
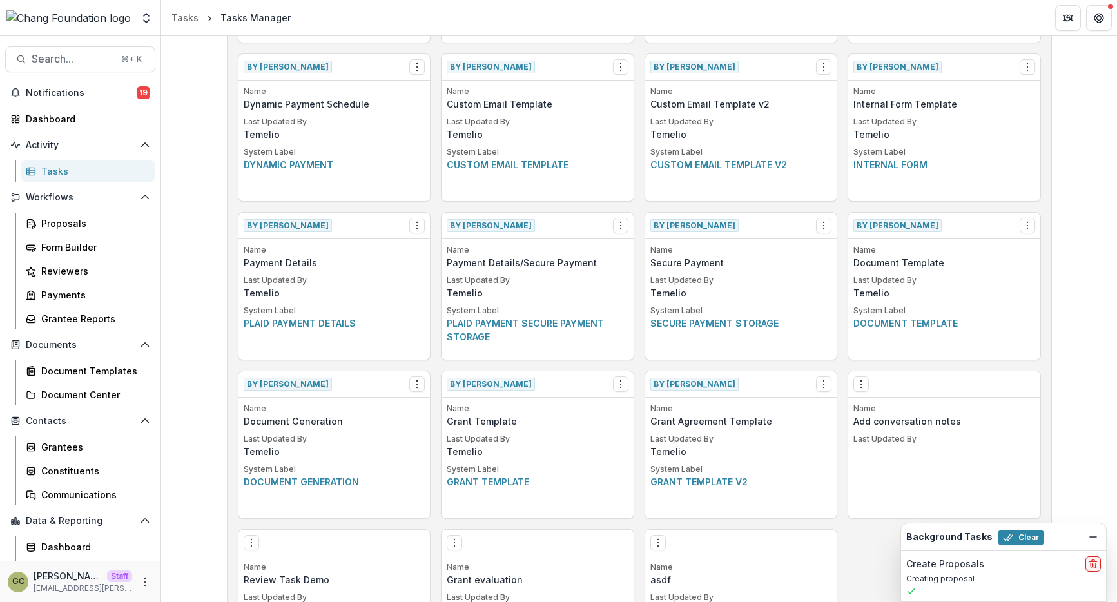
scroll to position [565, 0]
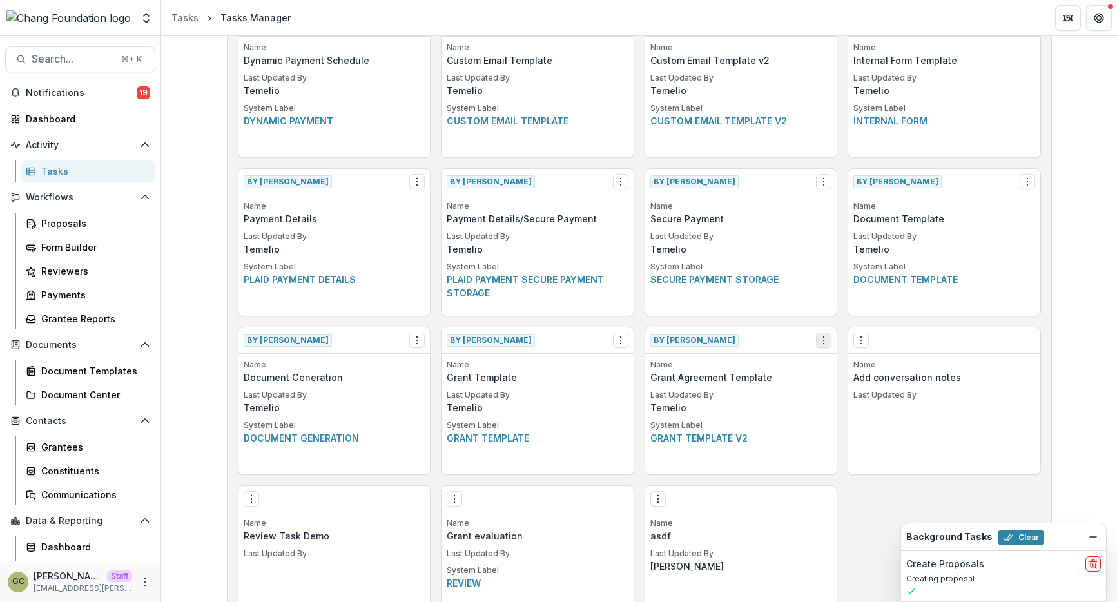
click at [824, 343] on circle "Options" at bounding box center [824, 343] width 1 height 1
click at [829, 361] on link "View" at bounding box center [896, 366] width 158 height 21
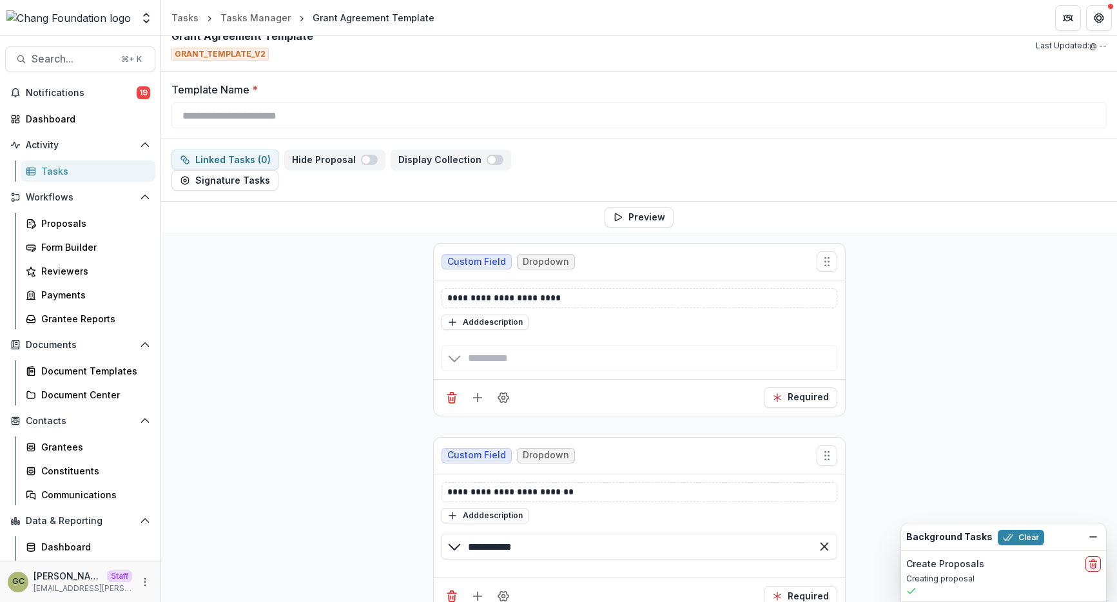
scroll to position [39, 0]
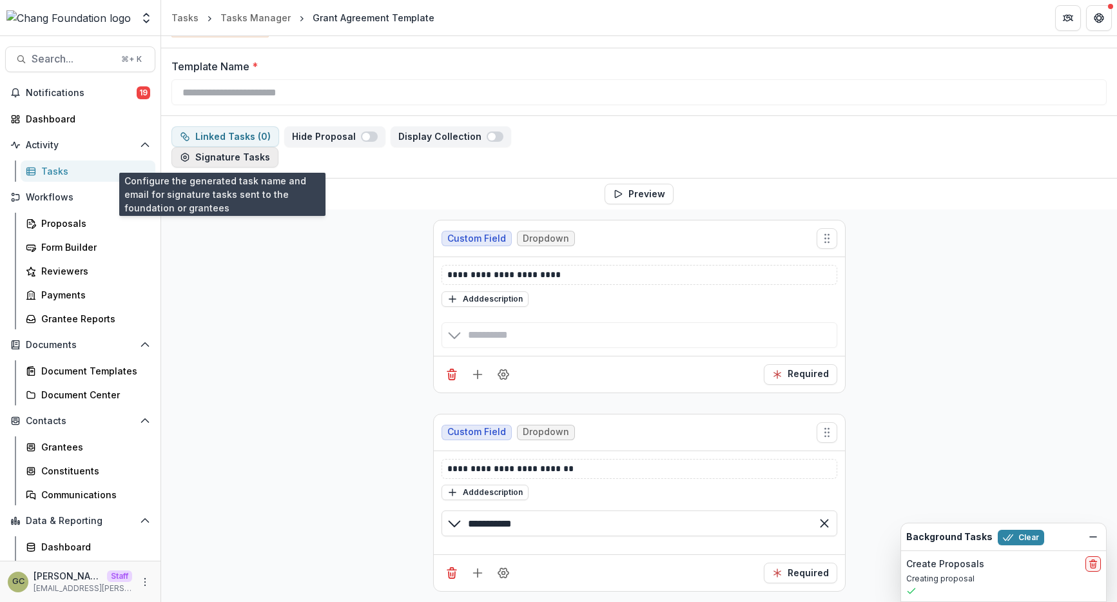
click at [229, 157] on button "Signature Tasks" at bounding box center [224, 157] width 107 height 21
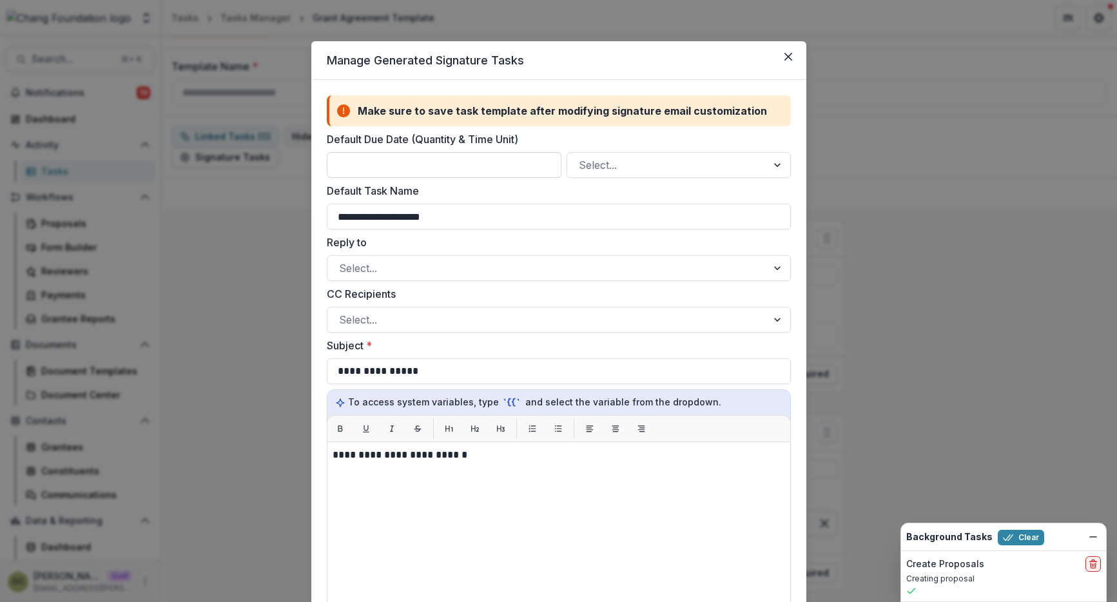
click at [447, 160] on input "Default Due Date (Quantity & Time Unit)" at bounding box center [444, 165] width 235 height 26
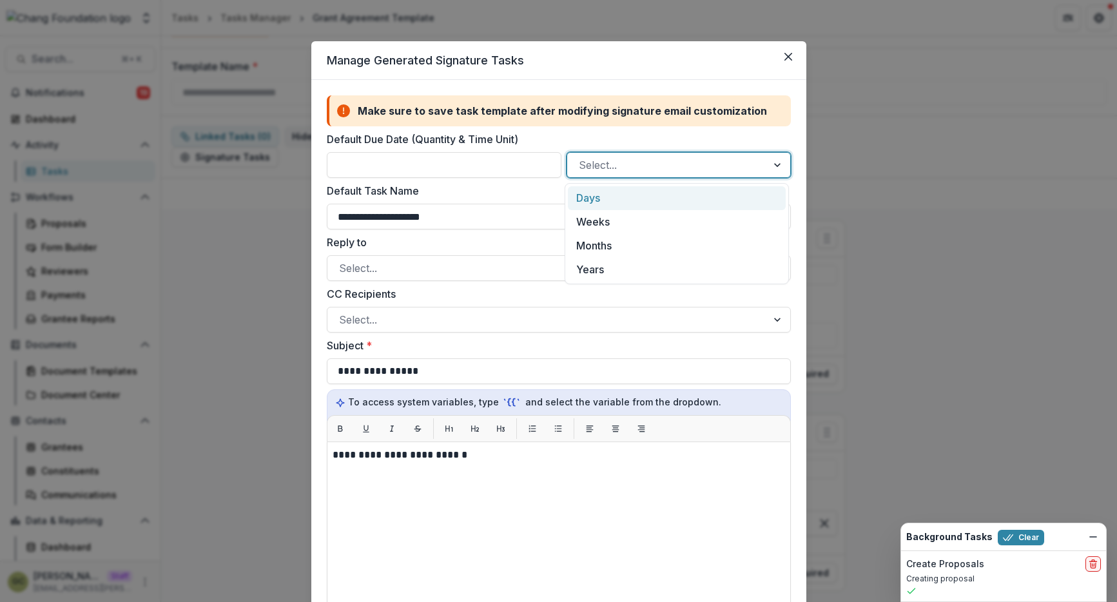
click at [585, 169] on div at bounding box center [667, 165] width 176 height 18
click at [607, 206] on div "Days" at bounding box center [676, 198] width 217 height 24
click at [479, 176] on input "Default Due Date (Quantity & Time Unit)" at bounding box center [444, 165] width 235 height 26
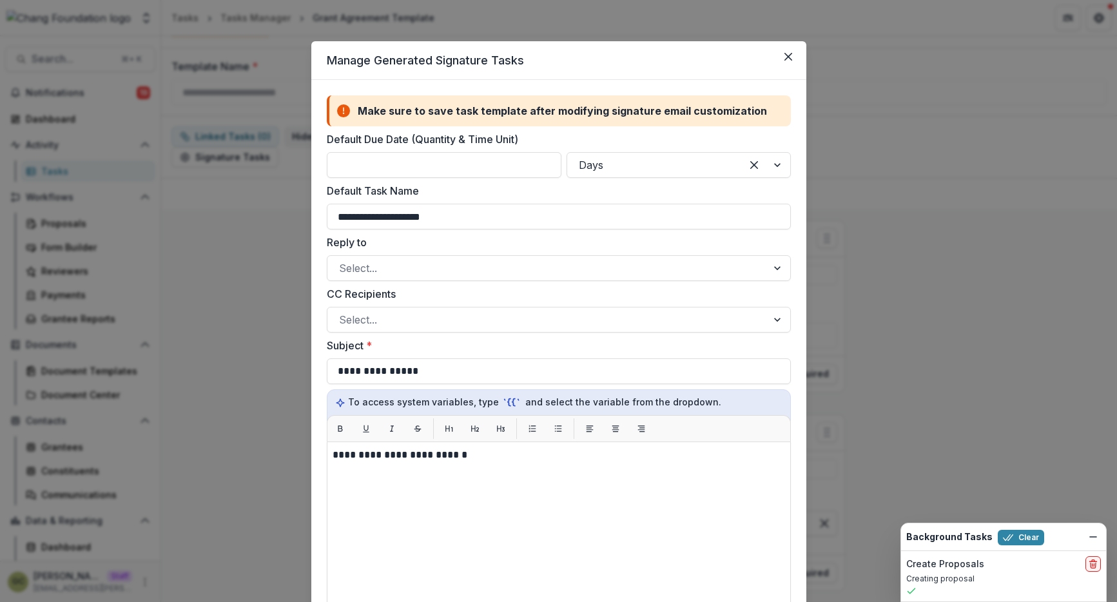
type input "**"
click at [499, 200] on div "**********" at bounding box center [559, 206] width 464 height 46
click at [483, 213] on input "**********" at bounding box center [559, 217] width 464 height 26
click at [436, 166] on input "**" at bounding box center [444, 165] width 235 height 26
click at [478, 193] on label "Default Task Name" at bounding box center [555, 190] width 456 height 15
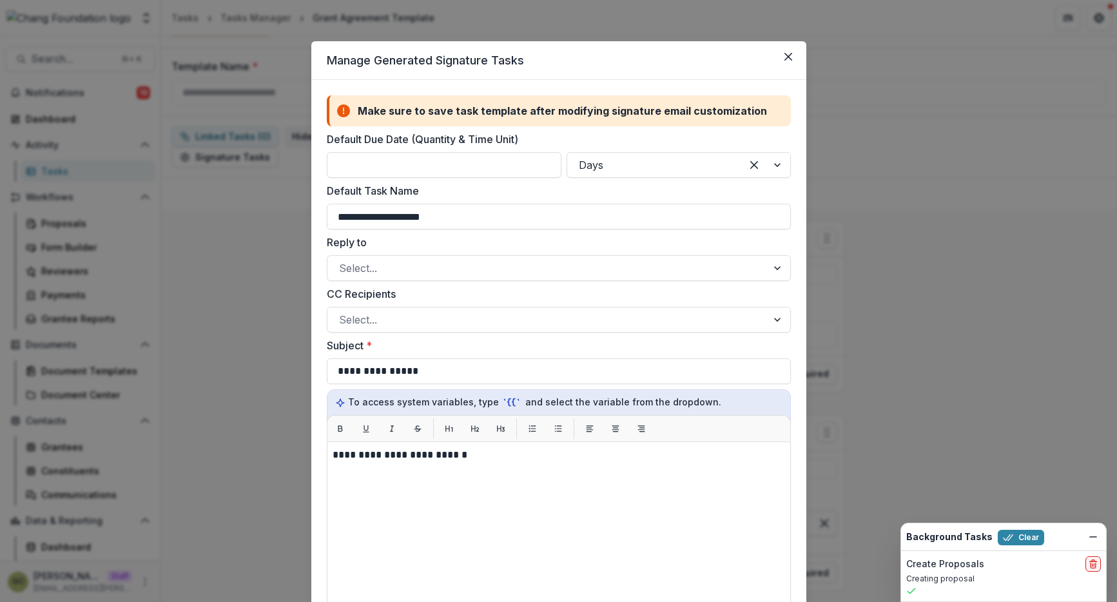
click at [478, 204] on input "**********" at bounding box center [559, 217] width 464 height 26
click at [461, 217] on input "**********" at bounding box center [559, 217] width 464 height 26
click at [443, 260] on div at bounding box center [547, 268] width 416 height 18
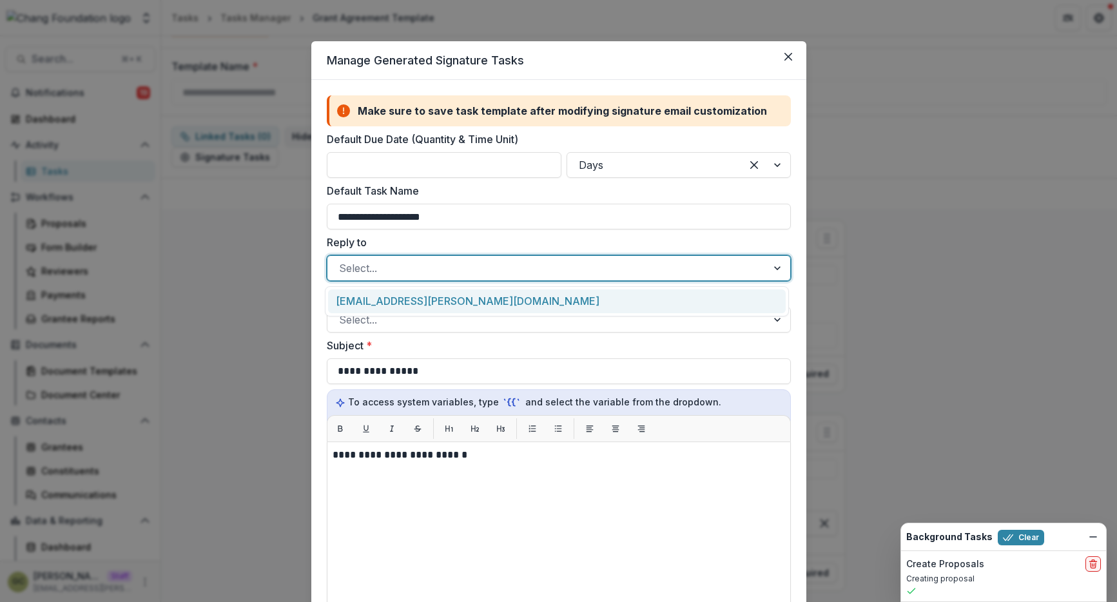
click at [422, 295] on div "[EMAIL_ADDRESS][PERSON_NAME][DOMAIN_NAME]" at bounding box center [557, 301] width 458 height 24
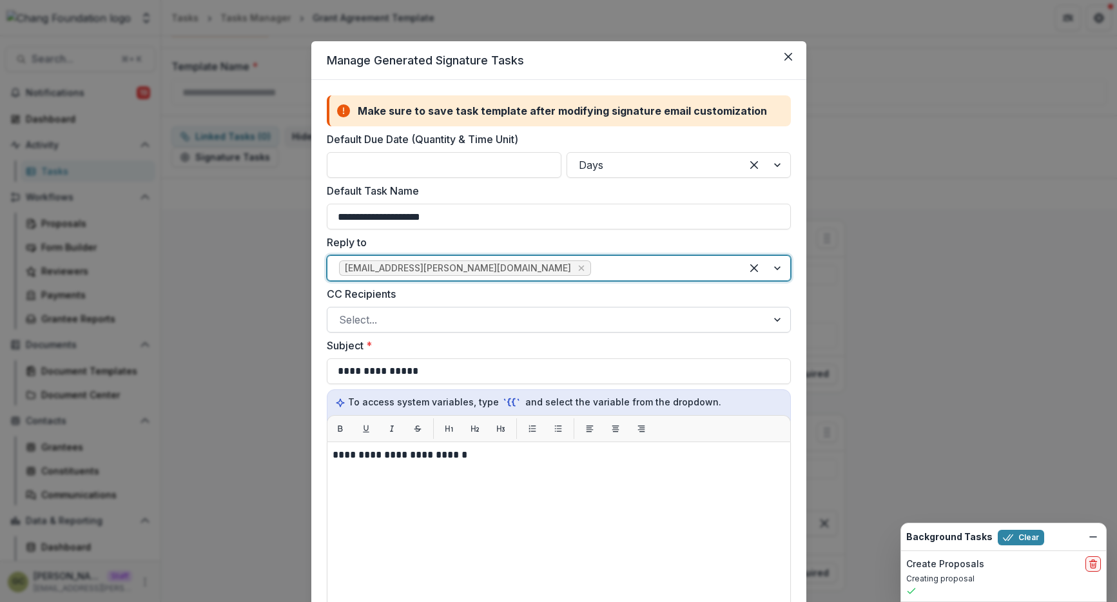
click at [443, 318] on div at bounding box center [547, 320] width 416 height 18
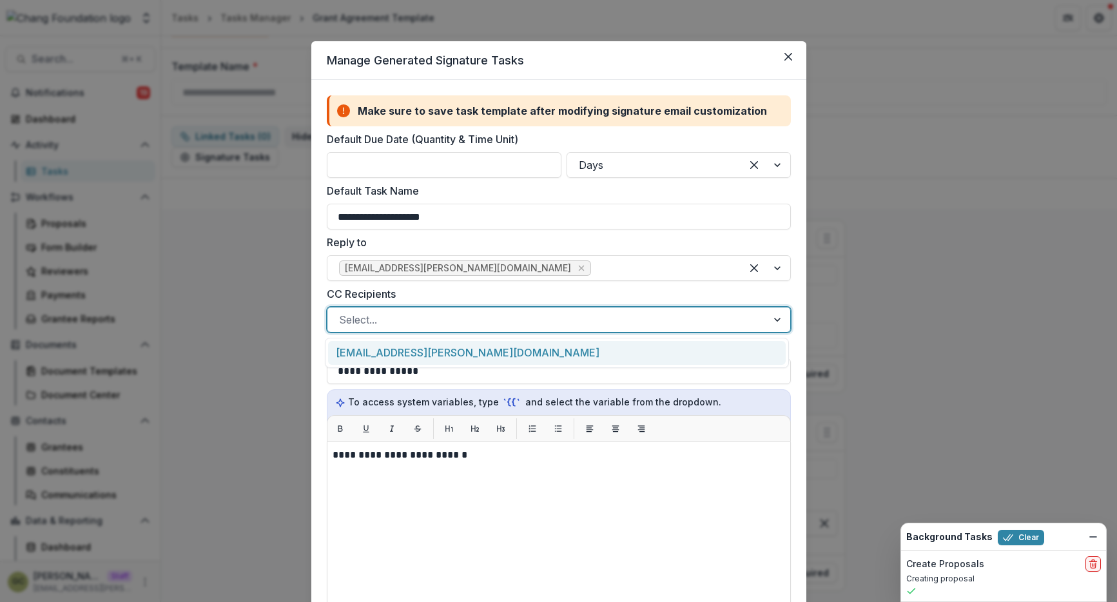
click at [470, 352] on div "[EMAIL_ADDRESS][PERSON_NAME][DOMAIN_NAME]" at bounding box center [557, 353] width 458 height 24
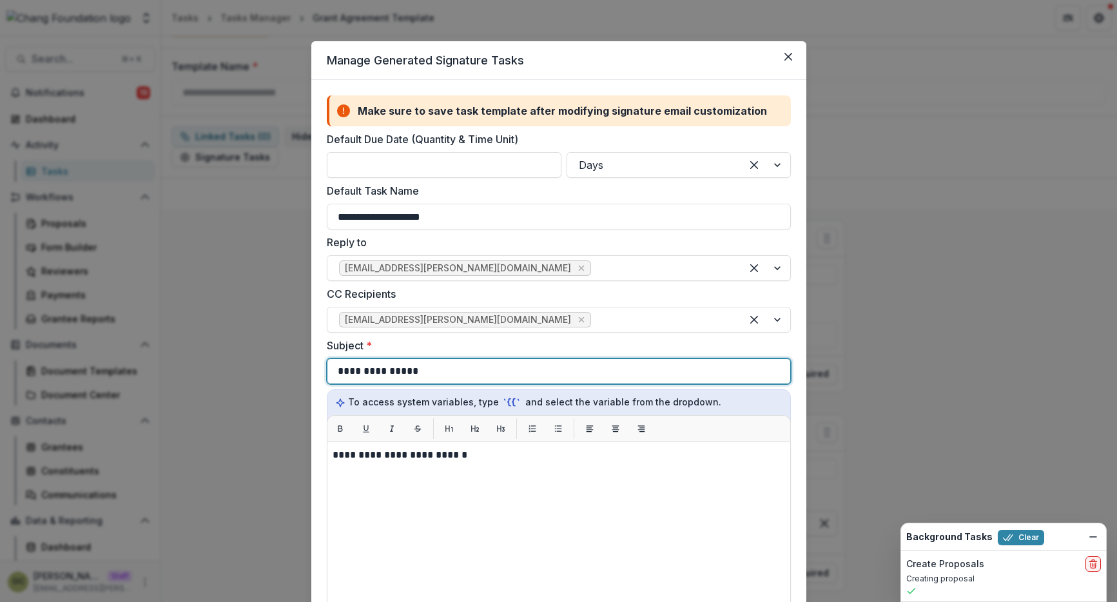
click at [474, 371] on div "**********" at bounding box center [559, 371] width 442 height 24
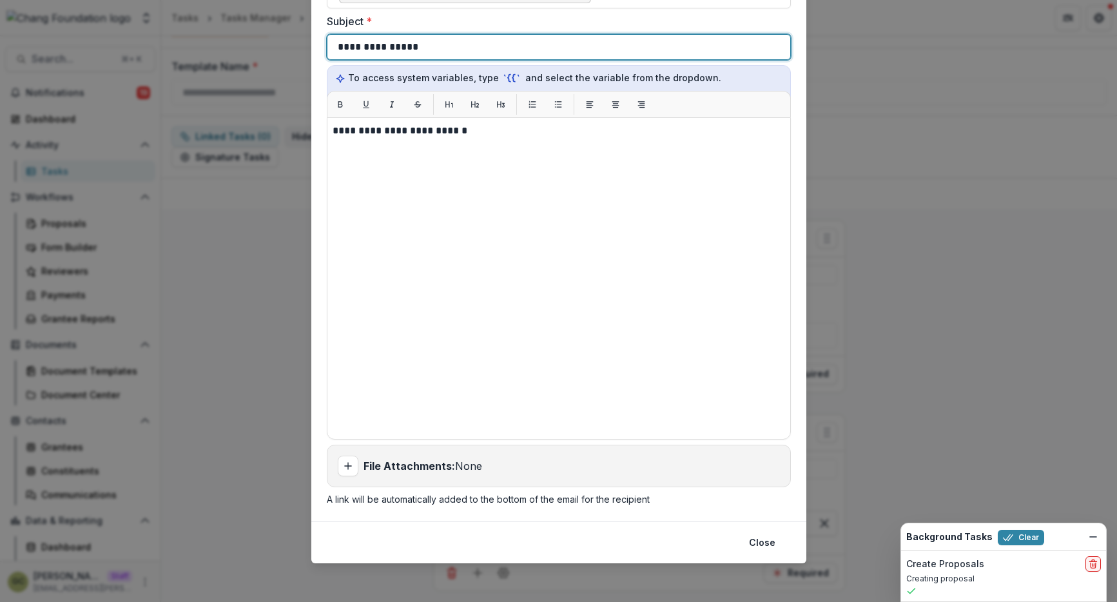
scroll to position [327, 0]
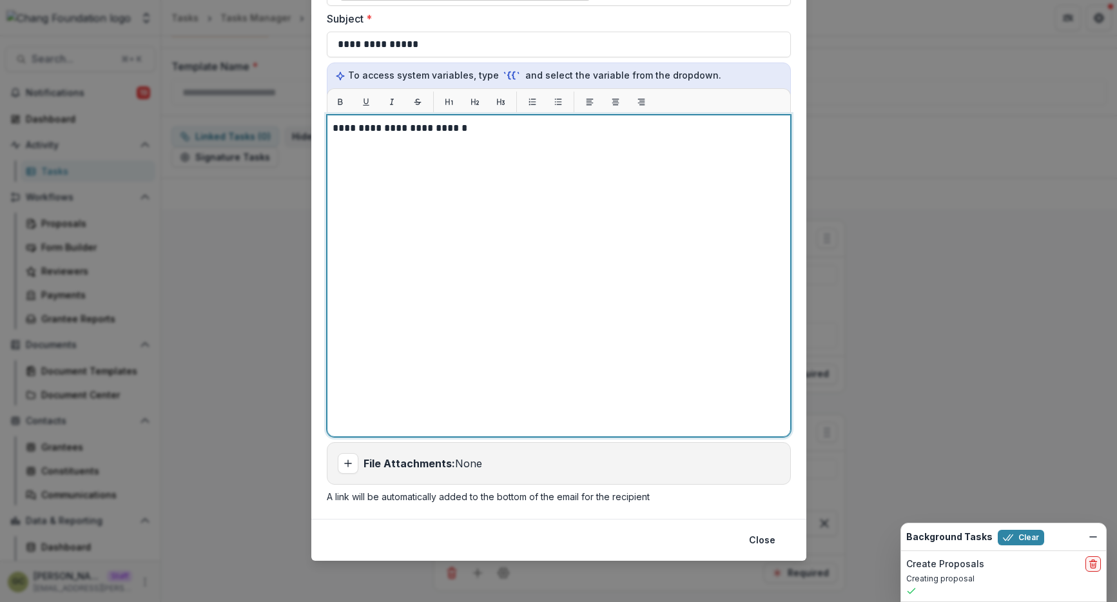
click at [498, 200] on div "**********" at bounding box center [559, 276] width 452 height 311
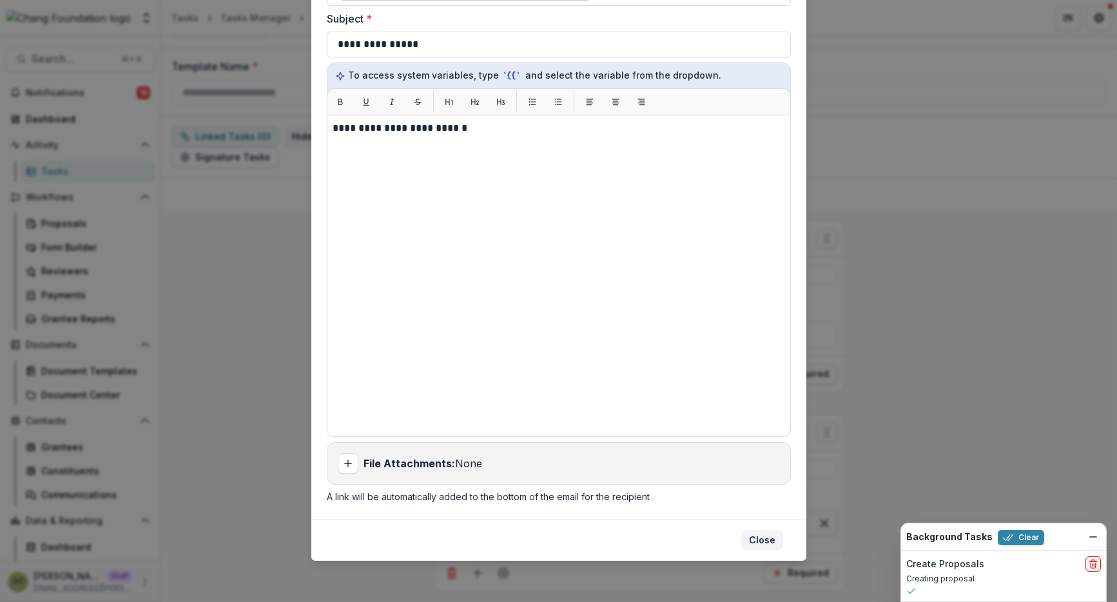
click at [759, 546] on button "Close" at bounding box center [762, 540] width 42 height 21
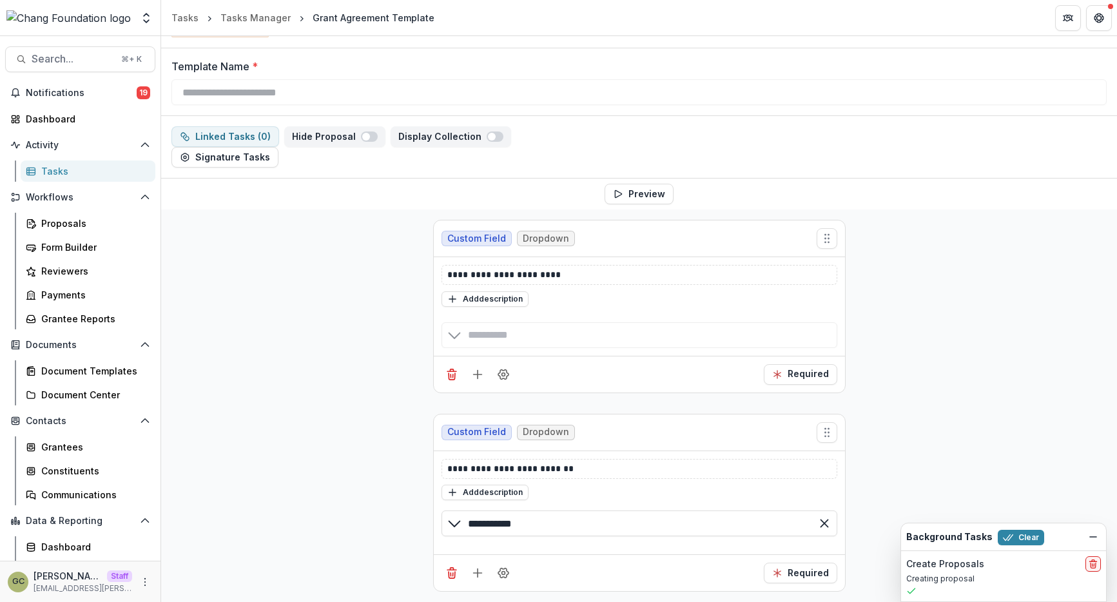
click at [349, 296] on div "**********" at bounding box center [639, 405] width 956 height 392
click at [325, 322] on div "**********" at bounding box center [639, 405] width 956 height 392
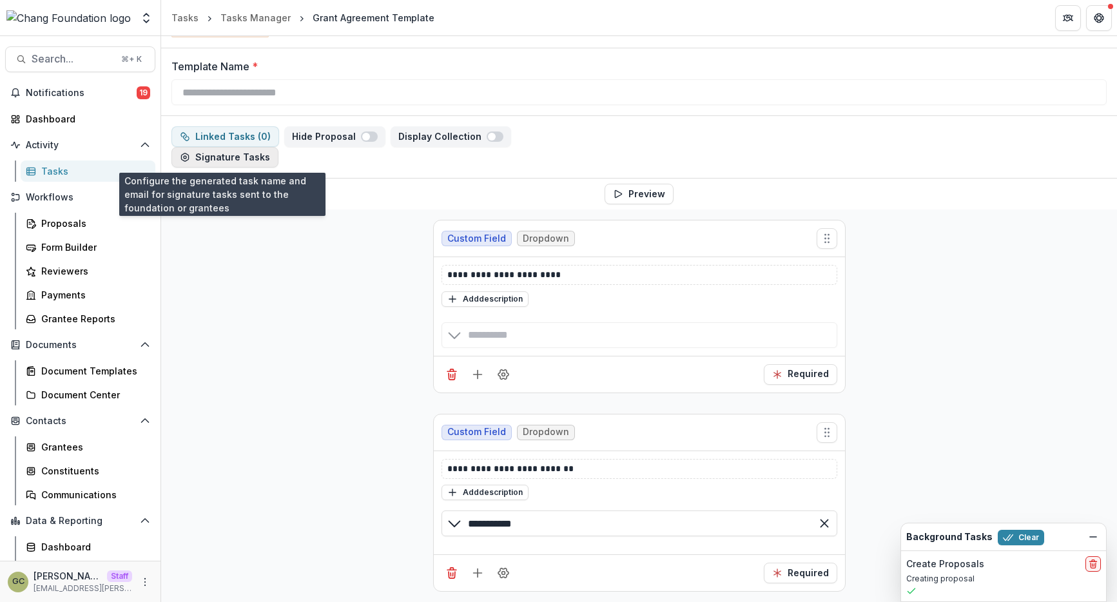
click at [209, 155] on button "Signature Tasks" at bounding box center [224, 157] width 107 height 21
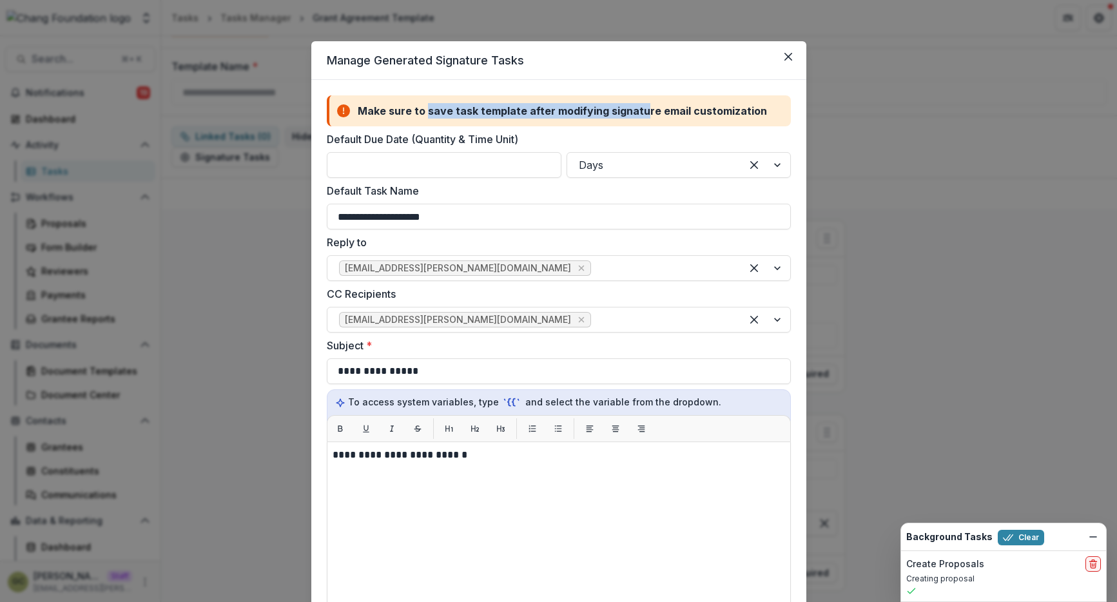
drag, startPoint x: 423, startPoint y: 108, endPoint x: 635, endPoint y: 115, distance: 212.2
click at [635, 115] on div "Make sure to save task template after modifying signature email customization" at bounding box center [562, 110] width 409 height 15
click at [623, 119] on div "Make sure to save task template after modifying signature email customization" at bounding box center [559, 110] width 464 height 31
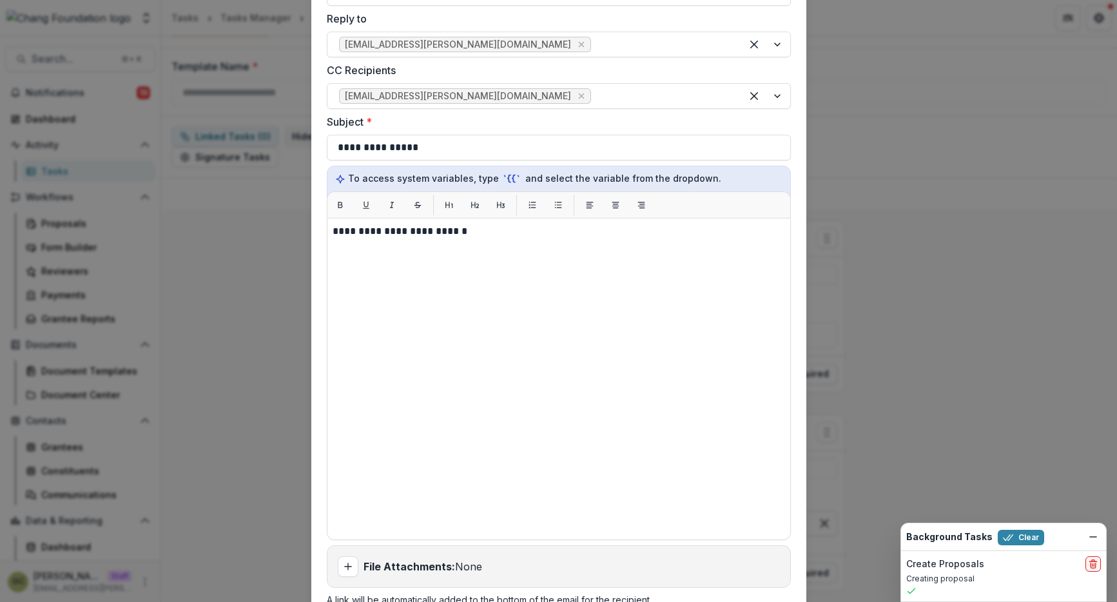
scroll to position [0, 0]
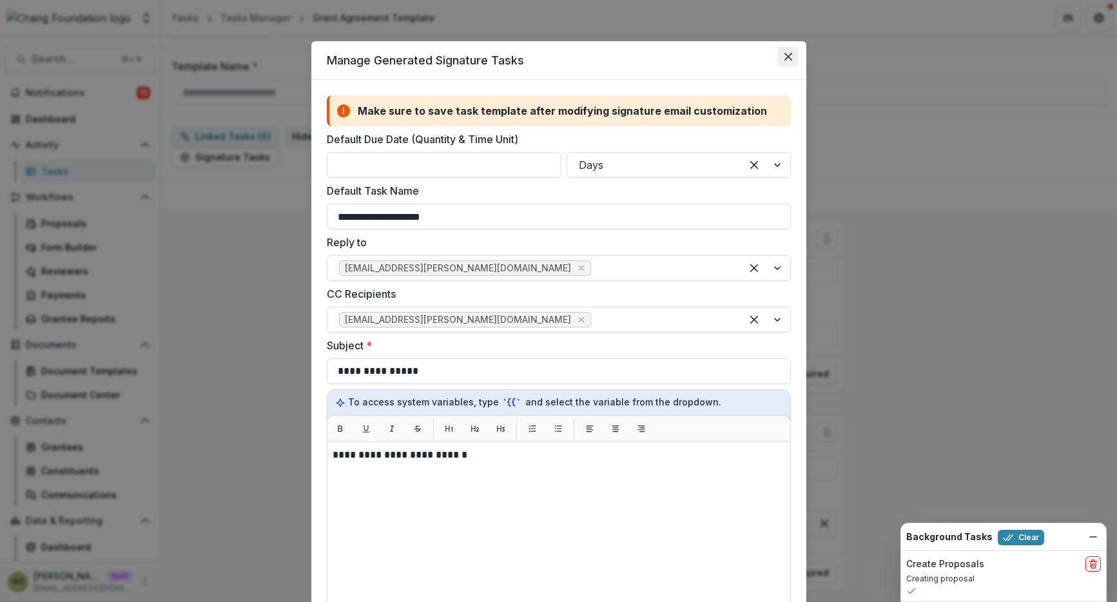
click at [778, 57] on button "Close" at bounding box center [788, 56] width 21 height 21
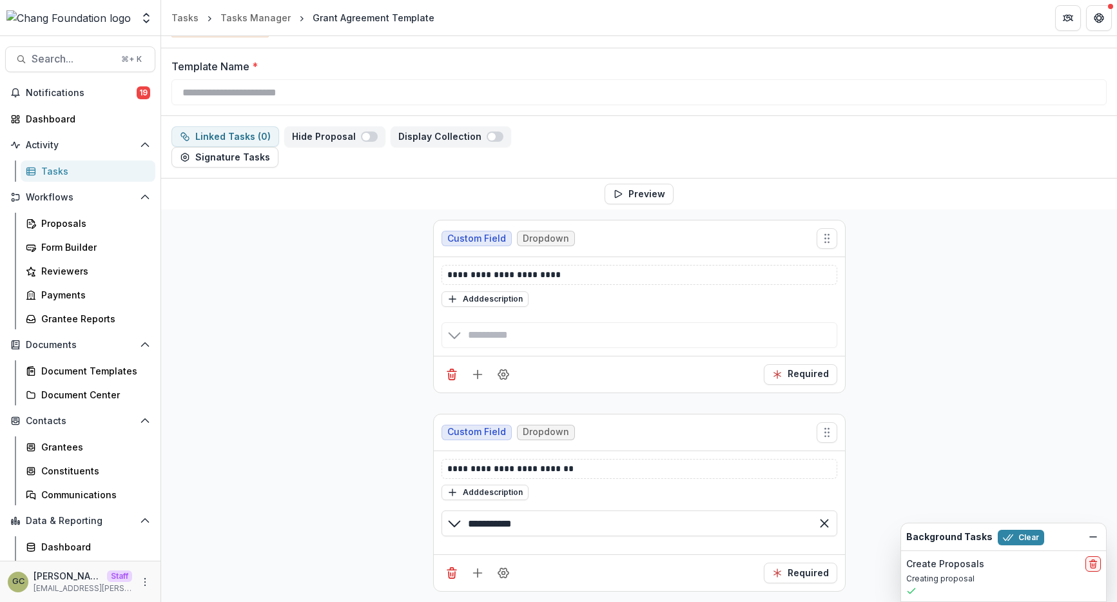
click at [320, 272] on div "**********" at bounding box center [639, 405] width 956 height 392
click at [97, 225] on div "Proposals" at bounding box center [93, 224] width 104 height 14
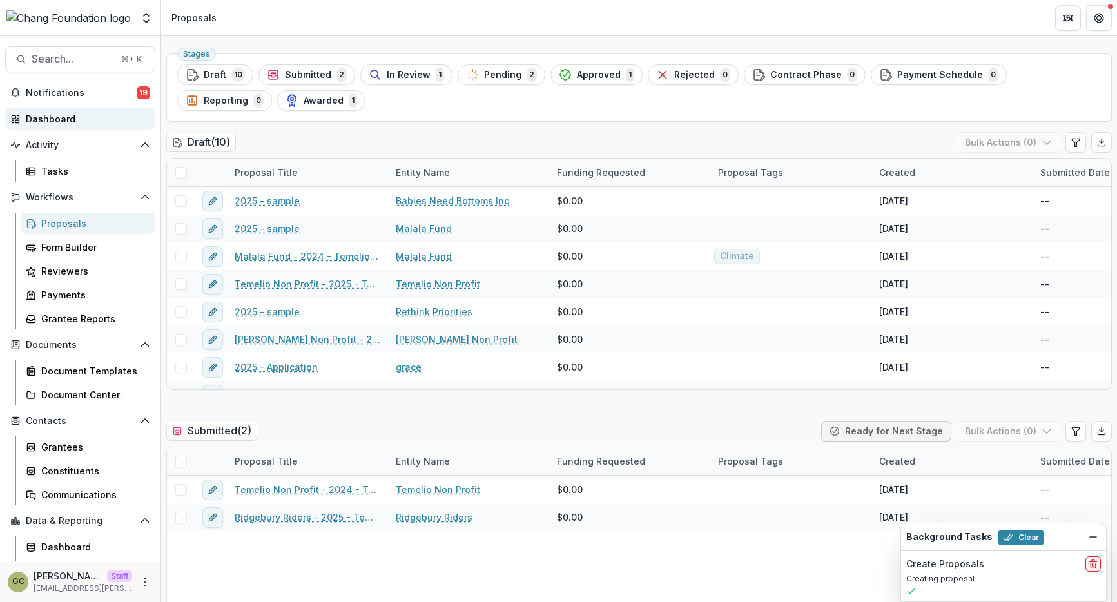
click at [50, 126] on link "Dashboard" at bounding box center [80, 118] width 150 height 21
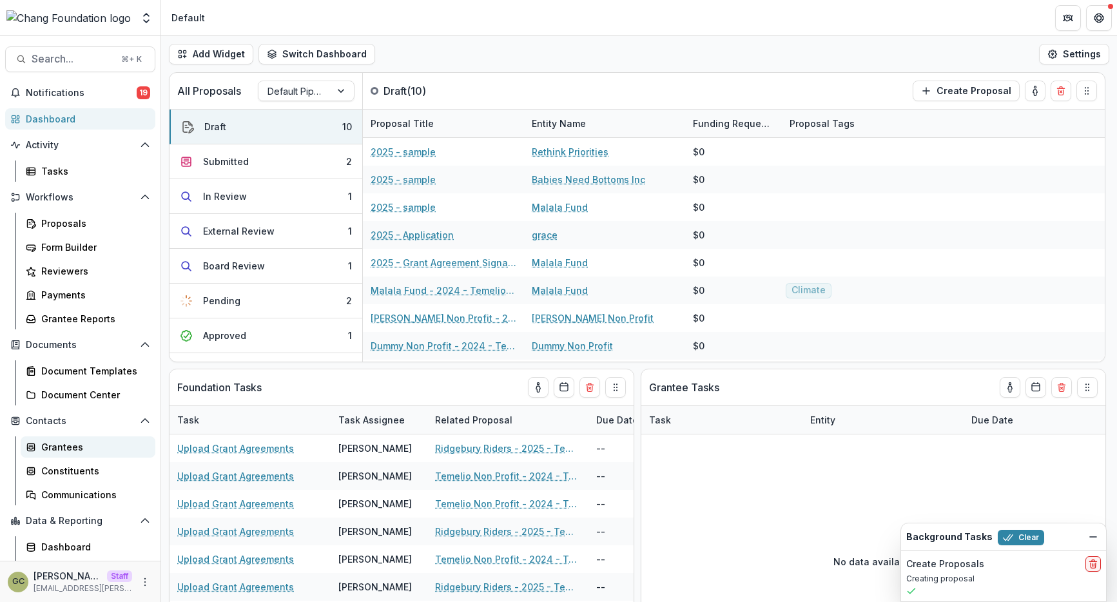
click at [86, 454] on link "Grantees" at bounding box center [88, 446] width 135 height 21
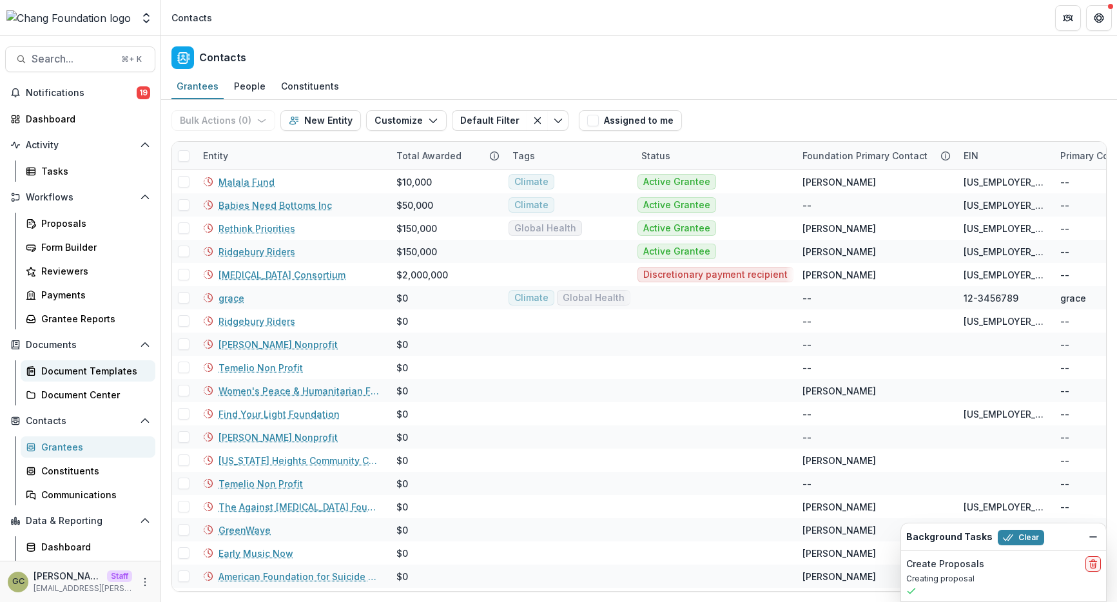
click at [122, 376] on div "Document Templates" at bounding box center [93, 371] width 104 height 14
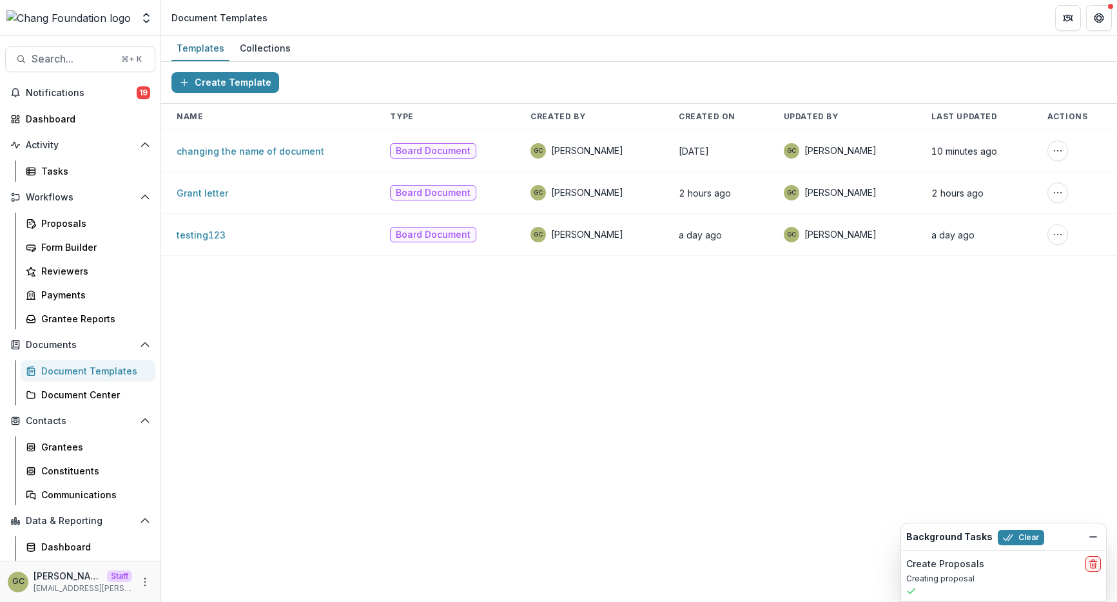
click at [582, 150] on span "[PERSON_NAME]" at bounding box center [587, 150] width 72 height 13
click at [241, 87] on button "Create Template" at bounding box center [225, 82] width 108 height 21
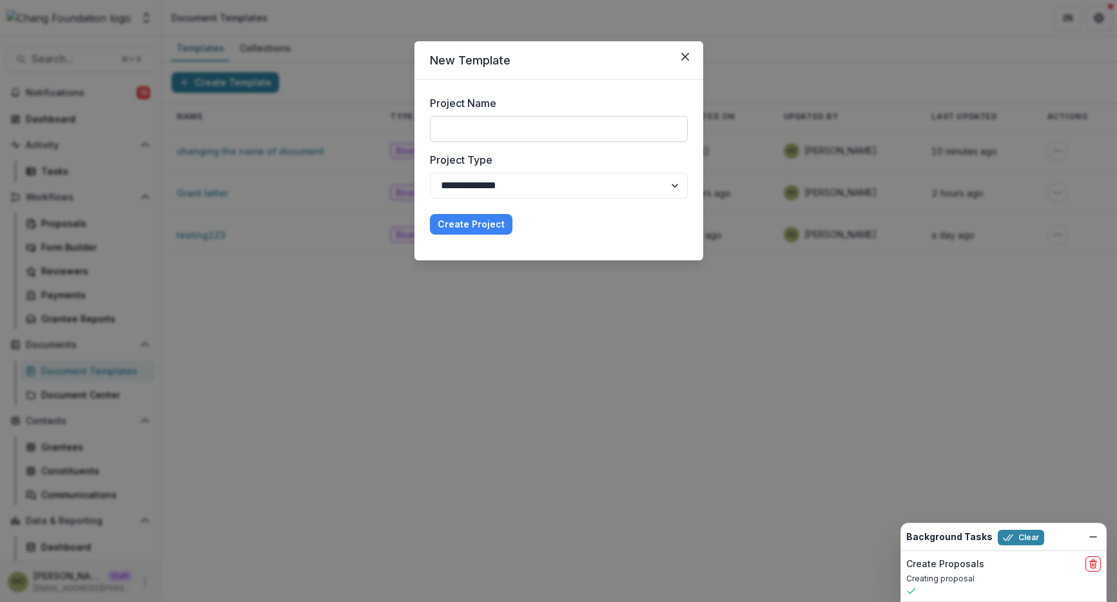
click at [490, 130] on input "Project Name" at bounding box center [559, 129] width 258 height 26
click at [472, 151] on div "**********" at bounding box center [559, 146] width 258 height 103
click at [477, 186] on select "**********" at bounding box center [559, 186] width 258 height 26
select select "**********"
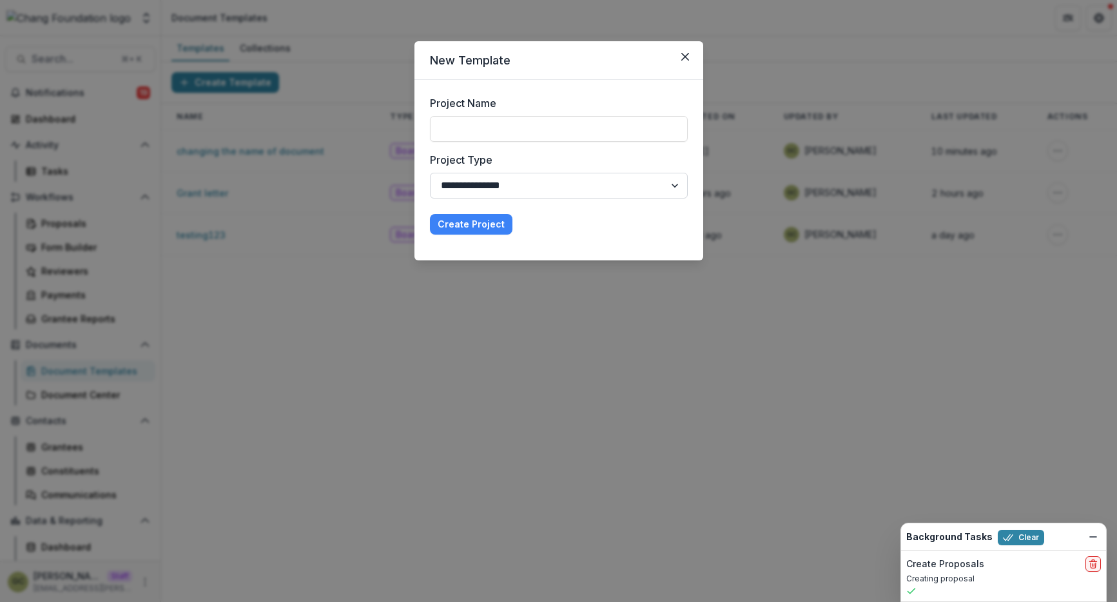
click at [430, 173] on select "**********" at bounding box center [559, 186] width 258 height 26
click at [487, 133] on input "Project Name" at bounding box center [559, 129] width 258 height 26
type input "*"
type input "*******"
click at [430, 214] on button "Create Project" at bounding box center [471, 224] width 82 height 21
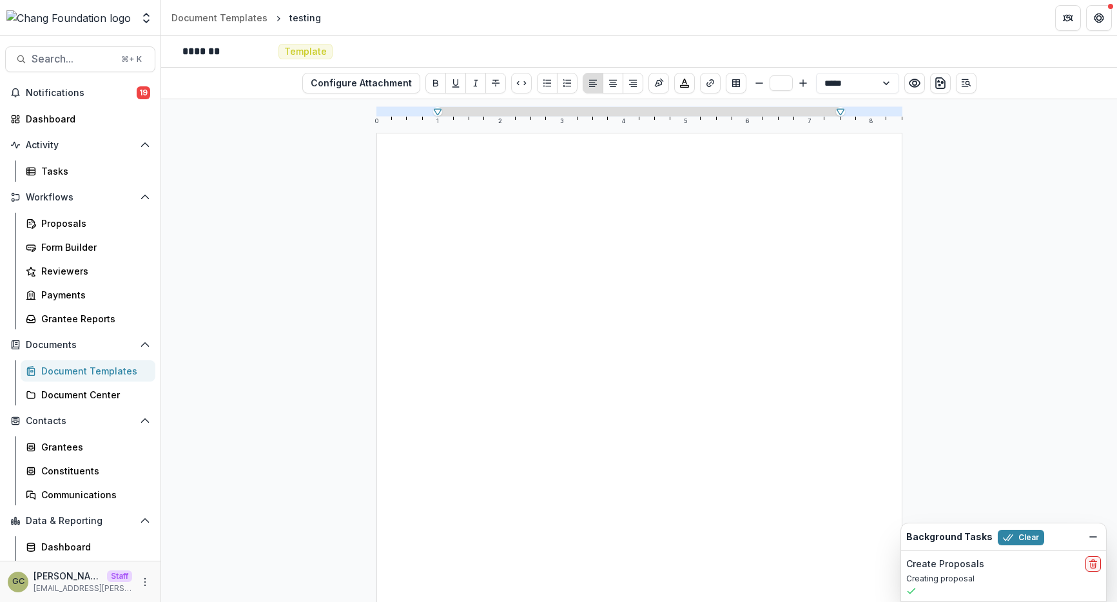
click at [476, 228] on div at bounding box center [639, 473] width 401 height 556
click at [659, 86] on icon "Insert Signature" at bounding box center [658, 83] width 10 height 10
click at [572, 197] on div "**********" at bounding box center [639, 206] width 401 height 22
click at [535, 179] on div "**********" at bounding box center [639, 473] width 526 height 681
click at [435, 207] on div "**********" at bounding box center [639, 473] width 526 height 681
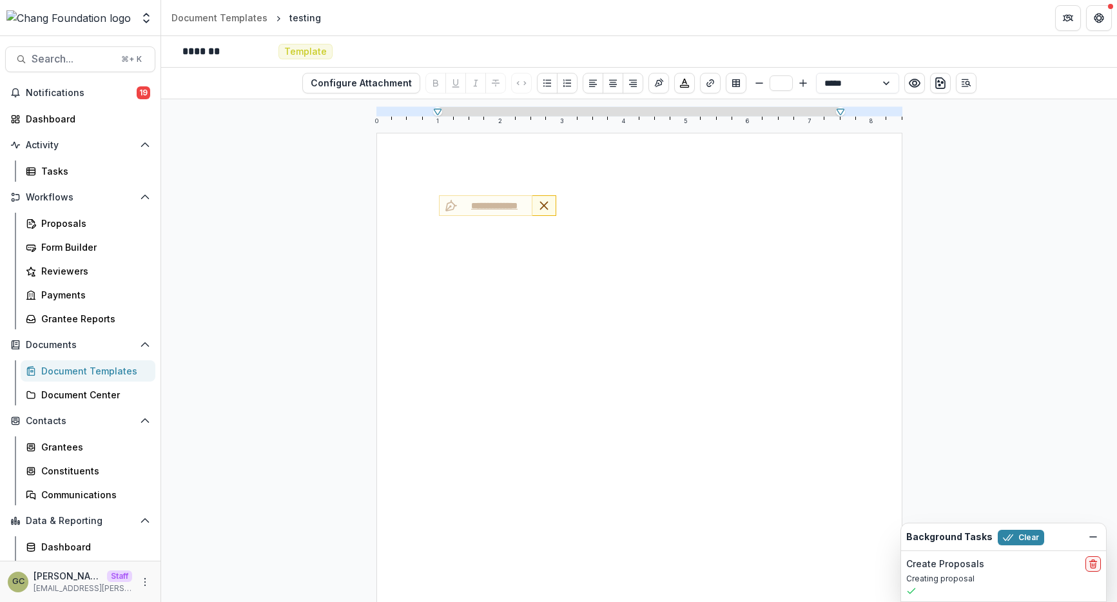
click at [671, 202] on div "**********" at bounding box center [639, 206] width 401 height 22
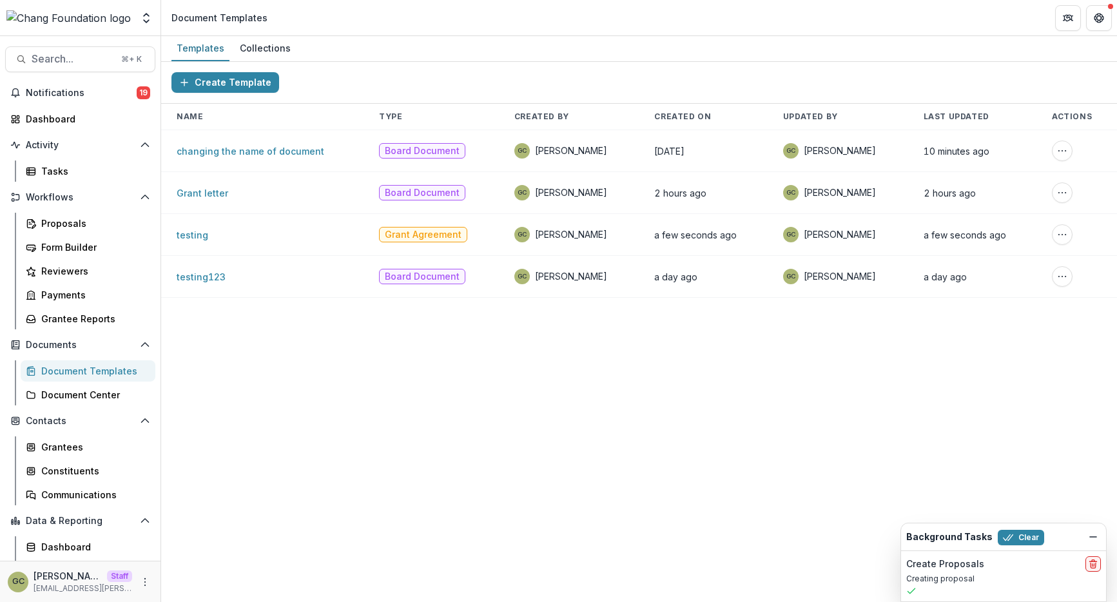
click at [394, 375] on div "Create Template Name Type Created By Created On Updated By Last Updated Actions…" at bounding box center [639, 332] width 956 height 540
click at [197, 231] on link "testing" at bounding box center [193, 234] width 32 height 11
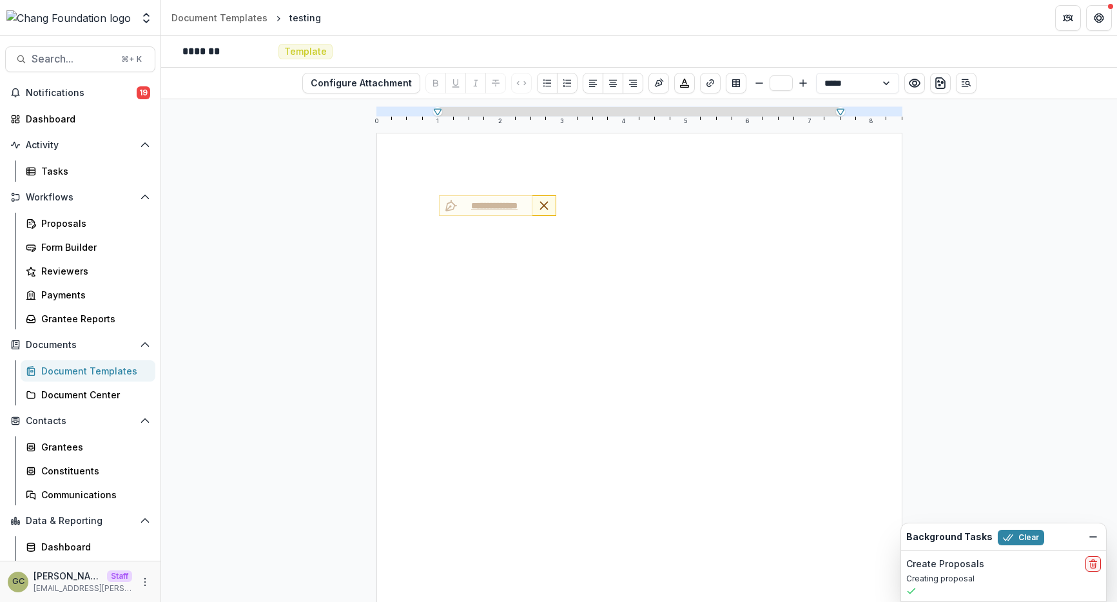
click at [565, 191] on div "**********" at bounding box center [639, 473] width 526 height 681
click at [574, 234] on div "**********" at bounding box center [639, 473] width 401 height 556
click at [664, 75] on button "Insert Signature" at bounding box center [658, 83] width 21 height 21
click at [639, 193] on div "**********" at bounding box center [639, 473] width 526 height 681
click at [527, 181] on div "**********" at bounding box center [639, 473] width 526 height 681
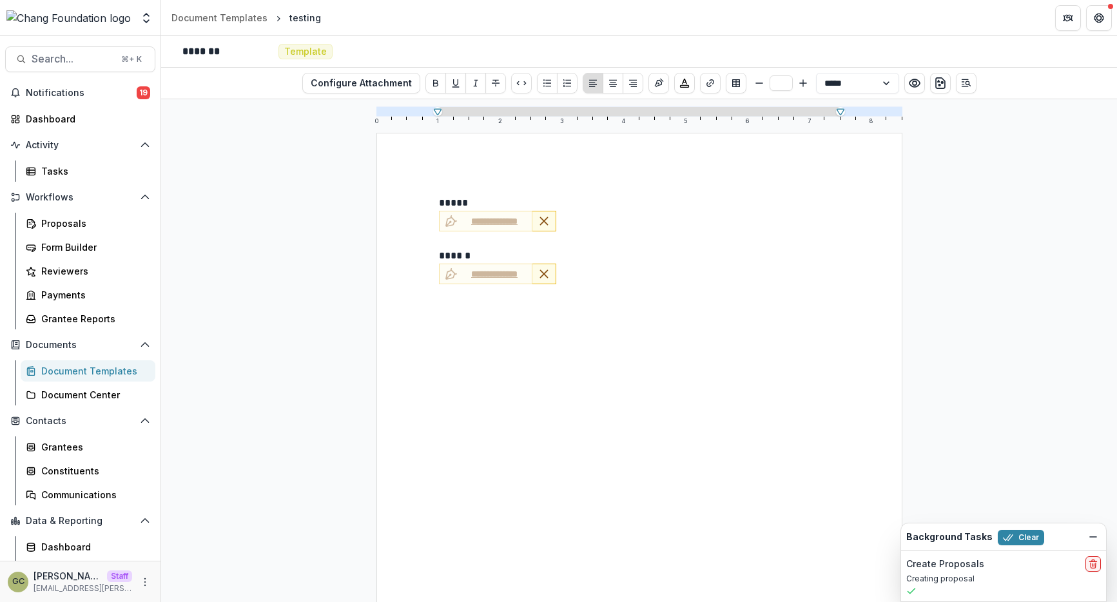
click at [595, 298] on div "**********" at bounding box center [639, 473] width 401 height 556
click at [963, 84] on icon "Open Editor Sidebar" at bounding box center [966, 83] width 10 height 10
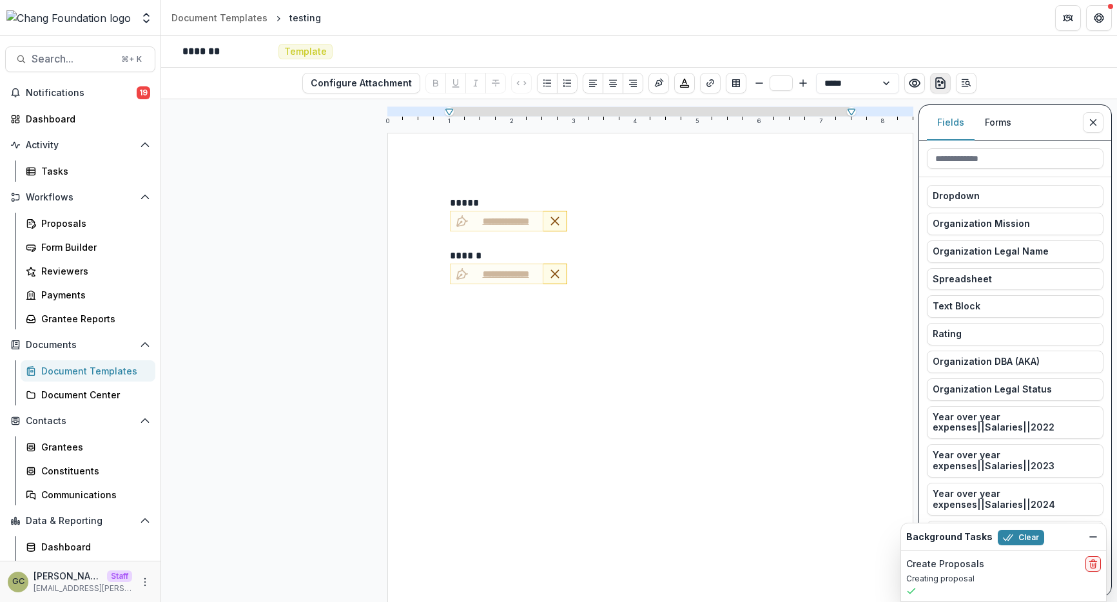
click at [942, 84] on icon "download-word" at bounding box center [940, 83] width 13 height 13
click at [967, 89] on button "Open Editor Sidebar" at bounding box center [966, 83] width 21 height 21
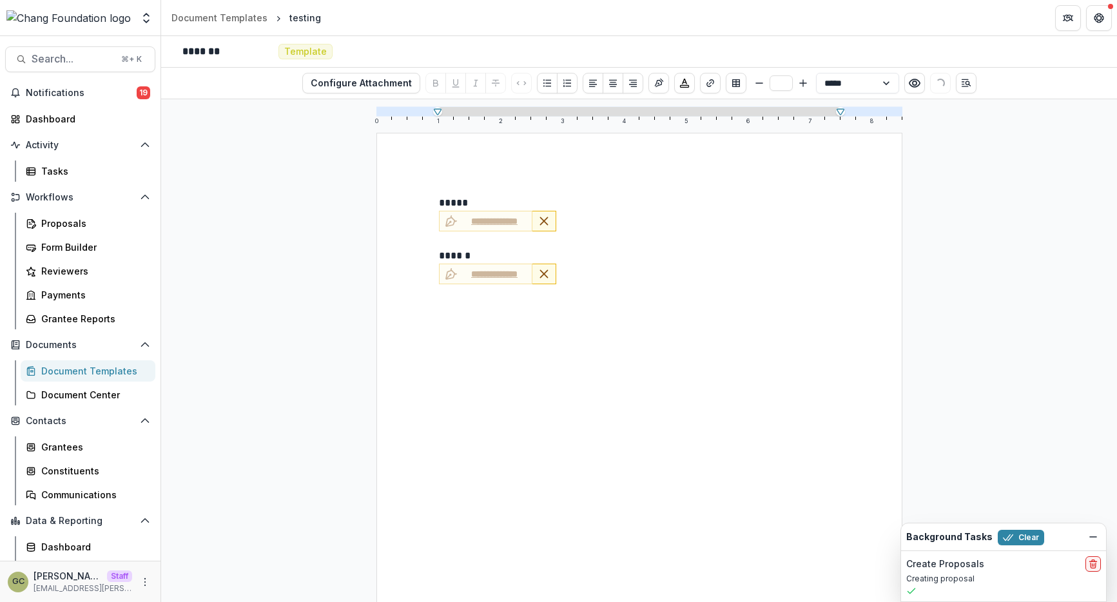
click at [1013, 92] on div "**********" at bounding box center [639, 67] width 956 height 63
click at [641, 217] on div "**********" at bounding box center [639, 222] width 401 height 22
click at [457, 198] on p "*****" at bounding box center [639, 202] width 401 height 15
drag, startPoint x: 469, startPoint y: 198, endPoint x: 405, endPoint y: 178, distance: 66.4
click at [405, 178] on div "**********" at bounding box center [639, 473] width 526 height 681
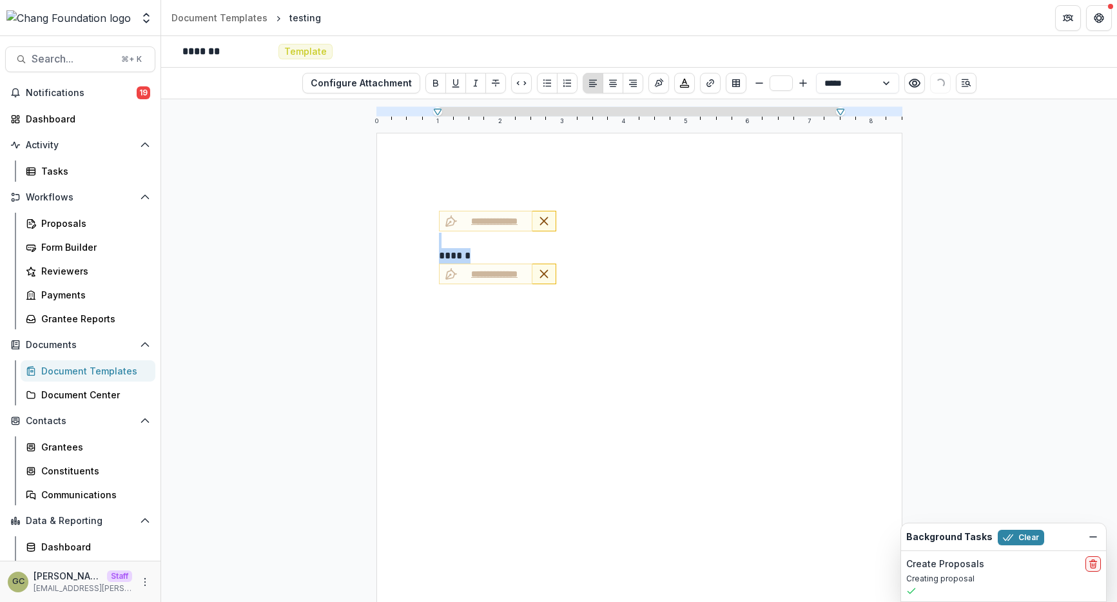
drag, startPoint x: 475, startPoint y: 253, endPoint x: 410, endPoint y: 244, distance: 65.7
click at [410, 245] on div "**********" at bounding box center [639, 473] width 526 height 681
click at [603, 289] on div "**********" at bounding box center [639, 473] width 401 height 556
click at [660, 80] on icon "Insert Signature" at bounding box center [658, 83] width 10 height 10
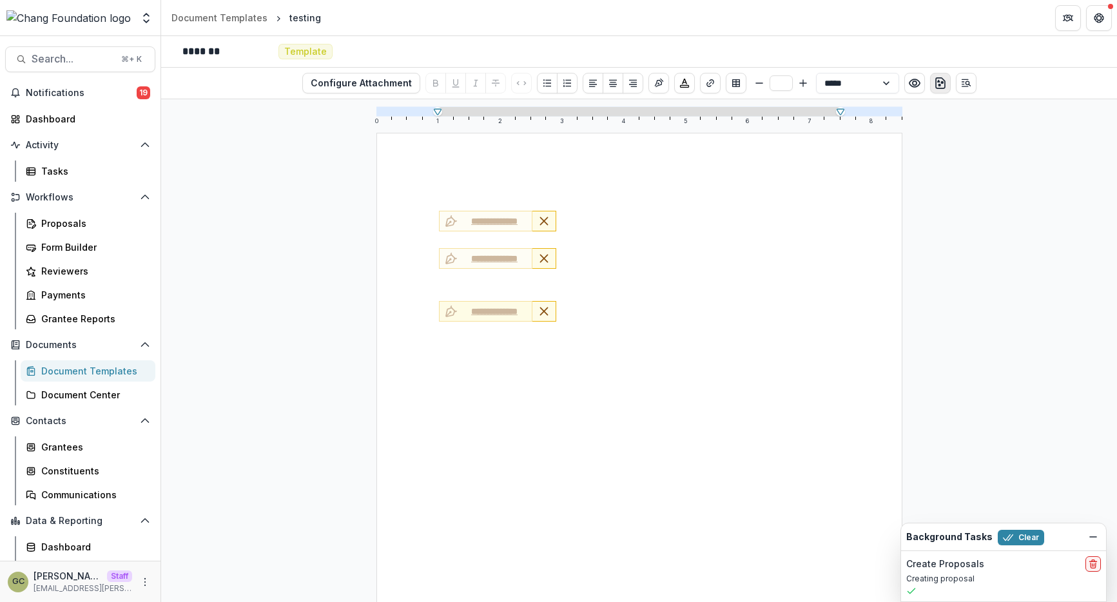
click at [493, 311] on div "**********" at bounding box center [639, 312] width 401 height 22
click at [481, 332] on div "**********" at bounding box center [639, 473] width 401 height 556
click at [67, 166] on div "Tasks" at bounding box center [93, 171] width 104 height 14
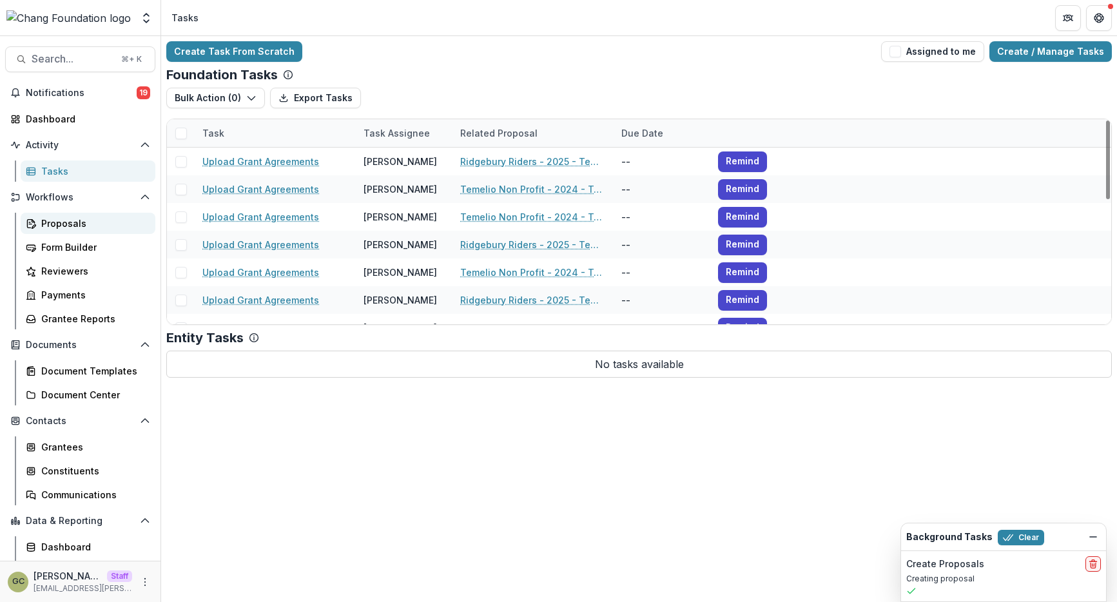
click at [84, 222] on div "Proposals" at bounding box center [93, 224] width 104 height 14
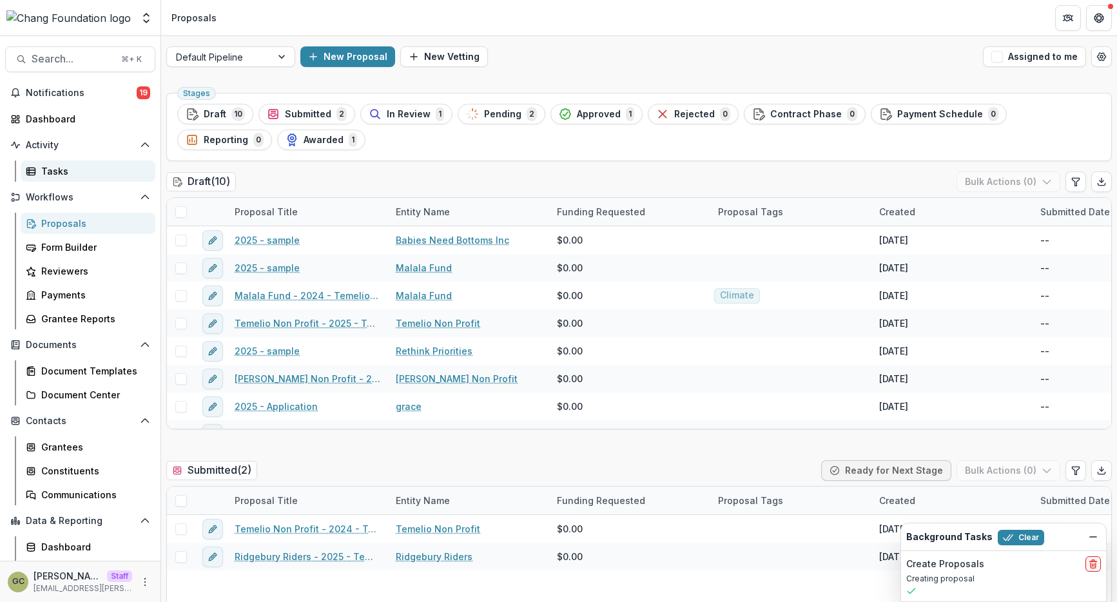
click at [106, 176] on div "Tasks" at bounding box center [93, 171] width 104 height 14
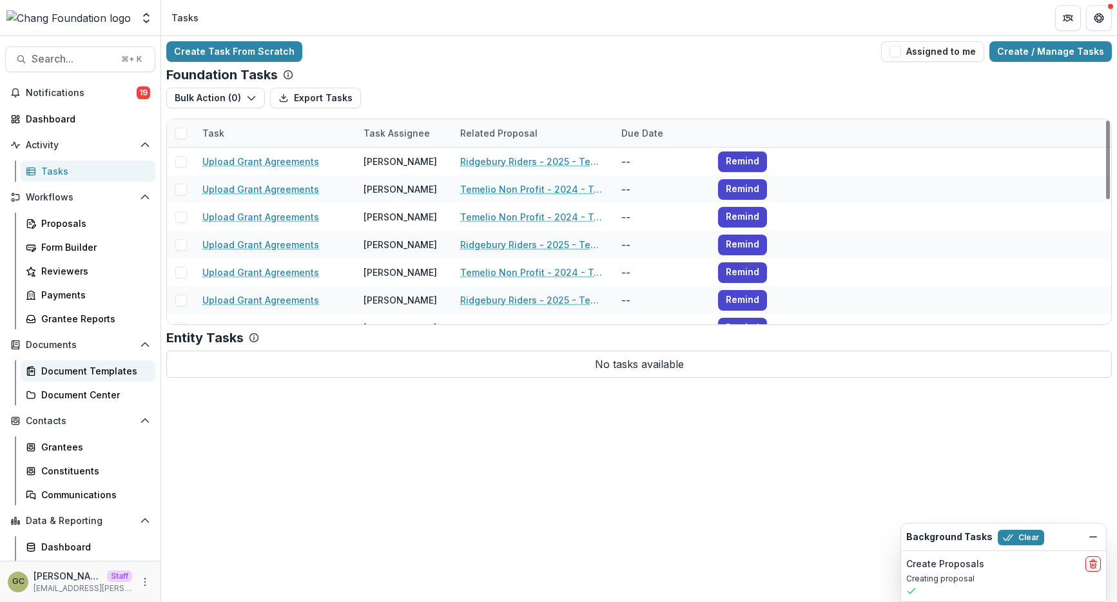
click at [88, 376] on div "Document Templates" at bounding box center [93, 371] width 104 height 14
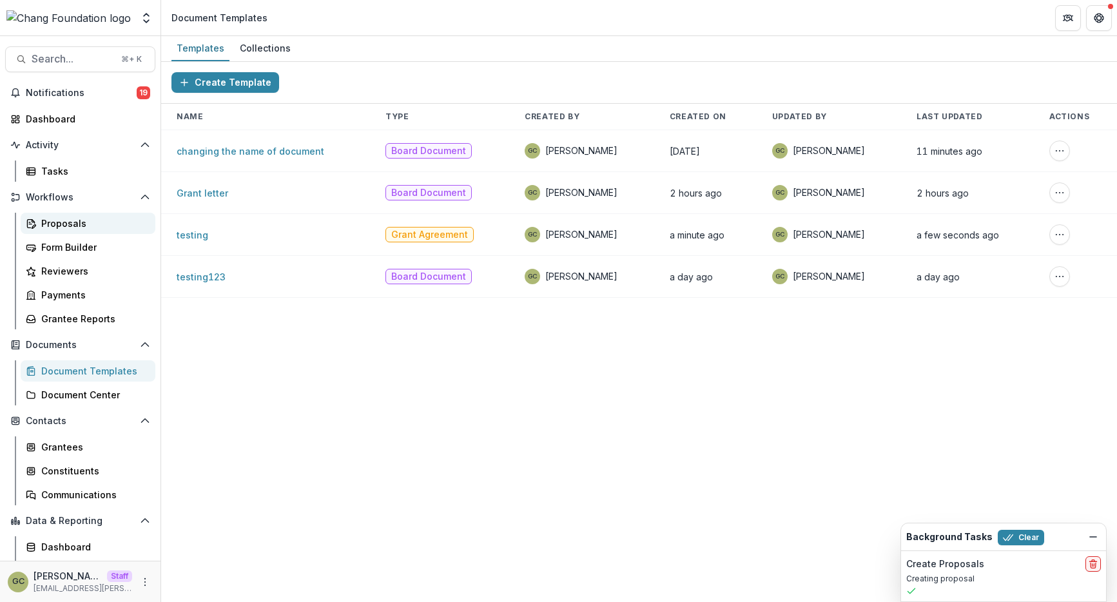
click at [94, 219] on div "Proposals" at bounding box center [93, 224] width 104 height 14
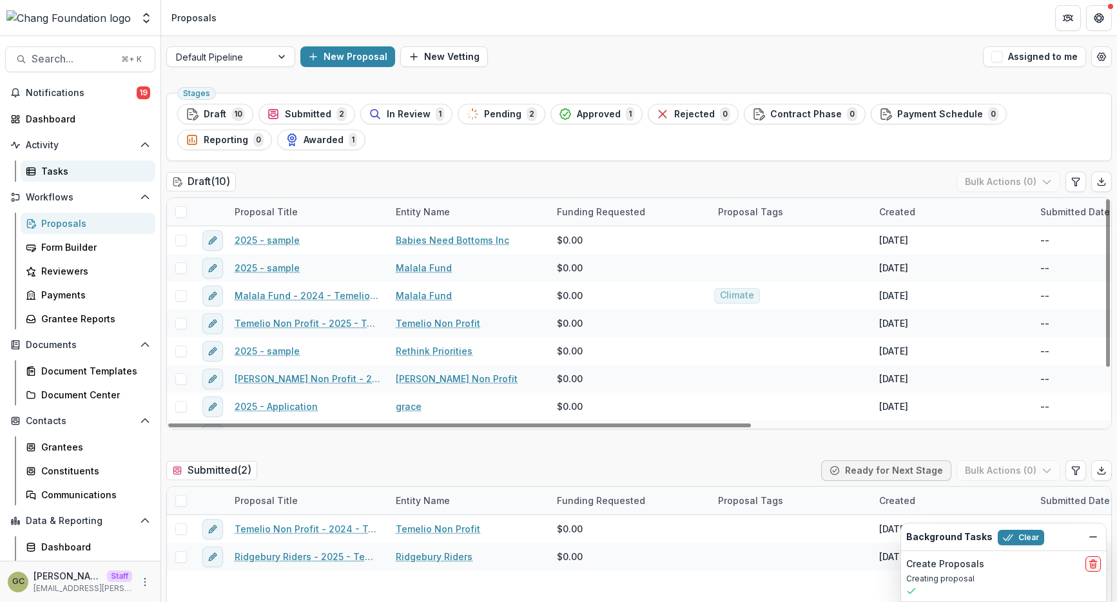
click at [104, 177] on div "Tasks" at bounding box center [93, 171] width 104 height 14
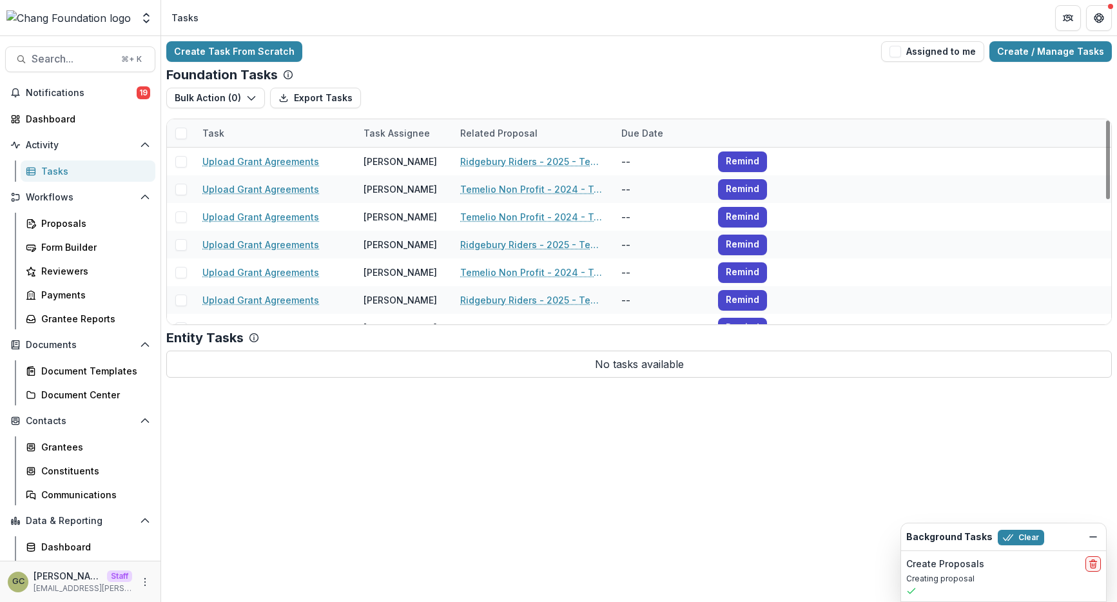
click at [373, 75] on div "Foundation Tasks" at bounding box center [638, 74] width 945 height 15
click at [1009, 44] on link "Create / Manage Tasks" at bounding box center [1050, 51] width 122 height 21
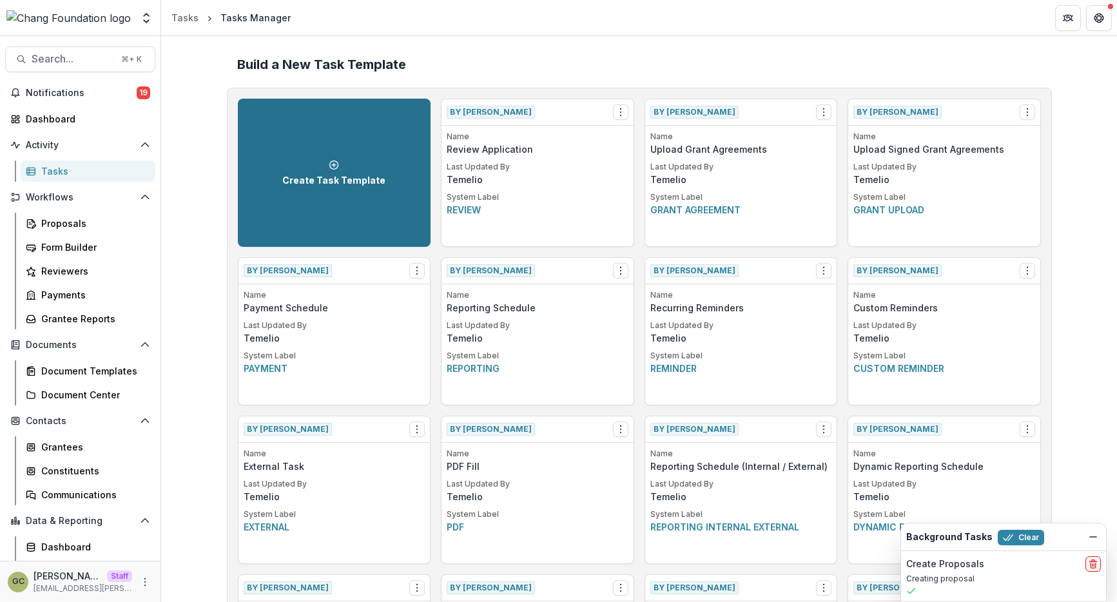
click at [353, 184] on p "Create Task Template" at bounding box center [333, 180] width 103 height 11
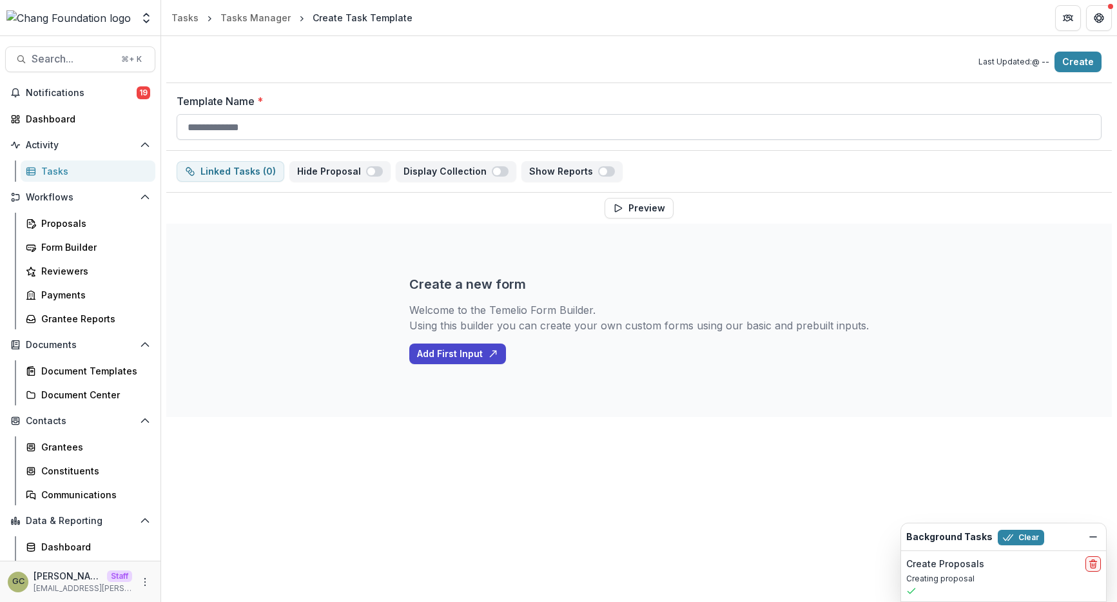
click at [276, 130] on input "Template Name *" at bounding box center [639, 127] width 925 height 26
type input "**********"
click at [427, 244] on div "Create a new form Welcome to the Temelio Form Builder. Using this builder you c…" at bounding box center [638, 320] width 459 height 193
click at [825, 206] on div "**********" at bounding box center [638, 229] width 945 height 376
drag, startPoint x: 281, startPoint y: 131, endPoint x: 48, endPoint y: 99, distance: 234.9
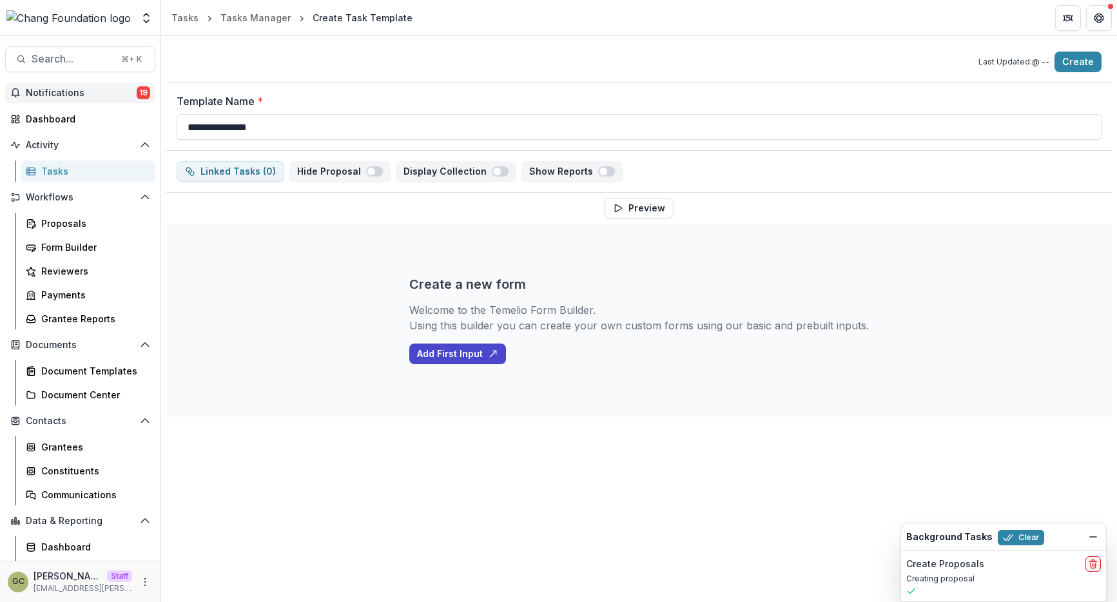
click at [48, 99] on main "**********" at bounding box center [558, 319] width 1117 height 566
click at [329, 242] on div "Create a new form Welcome to the Temelio Form Builder. Using this builder you c…" at bounding box center [638, 320] width 945 height 193
click at [92, 399] on div "Document Center" at bounding box center [93, 395] width 104 height 14
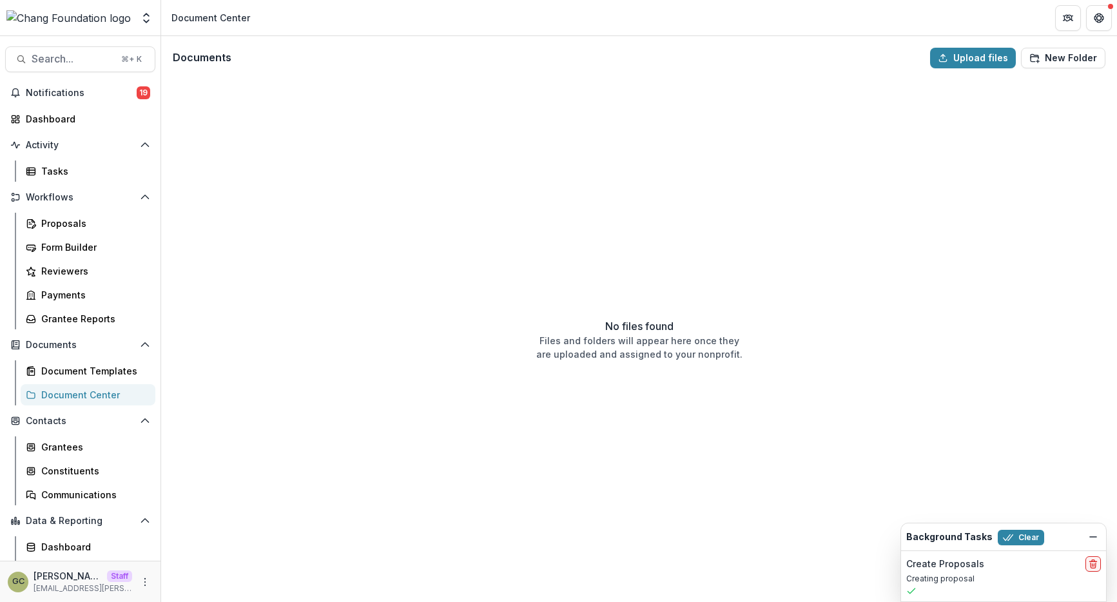
click at [1016, 102] on div "No files found Files and folders will appear here once they are uploaded and as…" at bounding box center [639, 339] width 938 height 507
click at [117, 372] on div "Document Templates" at bounding box center [93, 371] width 104 height 14
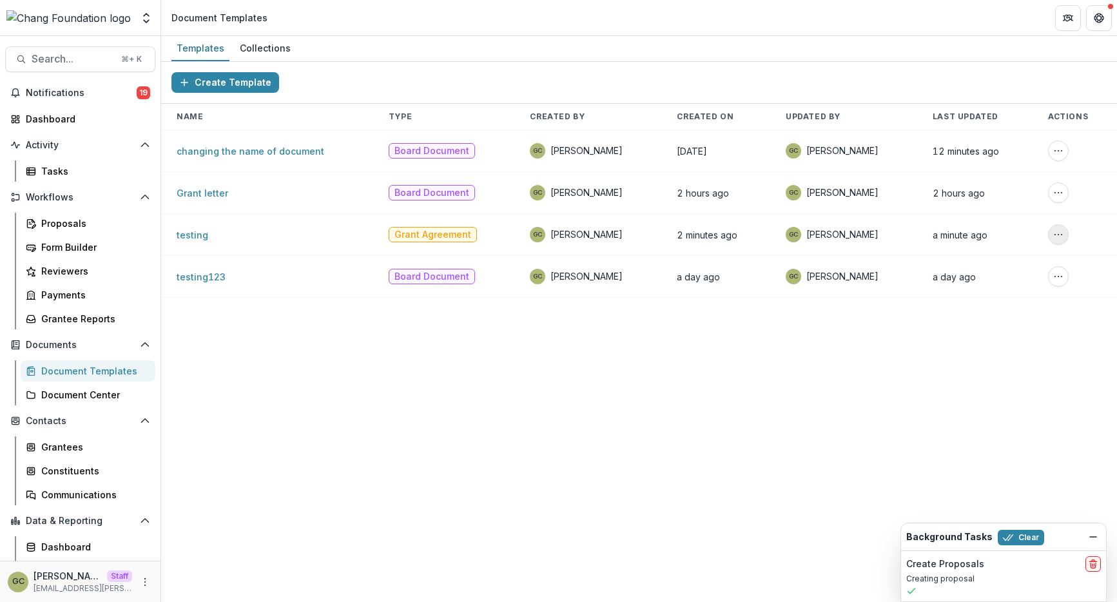
click at [1058, 236] on icon "More Action" at bounding box center [1058, 234] width 10 height 10
click at [810, 385] on div "Create Template Name Type Created By Created On Updated By Last Updated Actions…" at bounding box center [639, 332] width 956 height 540
click at [57, 231] on link "Proposals" at bounding box center [88, 223] width 135 height 21
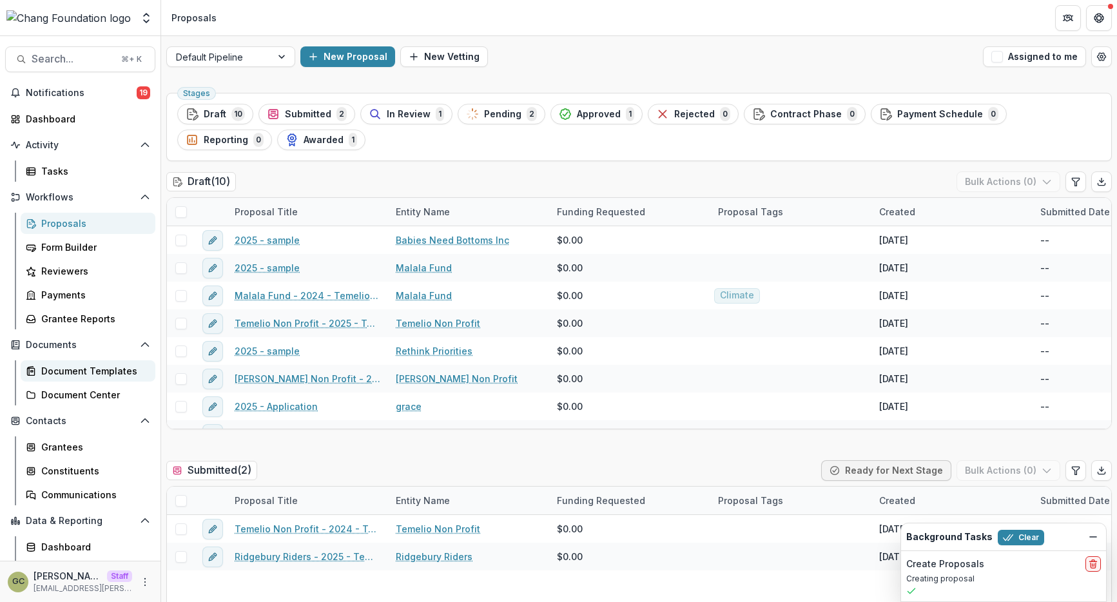
click at [77, 377] on div "Document Templates" at bounding box center [93, 371] width 104 height 14
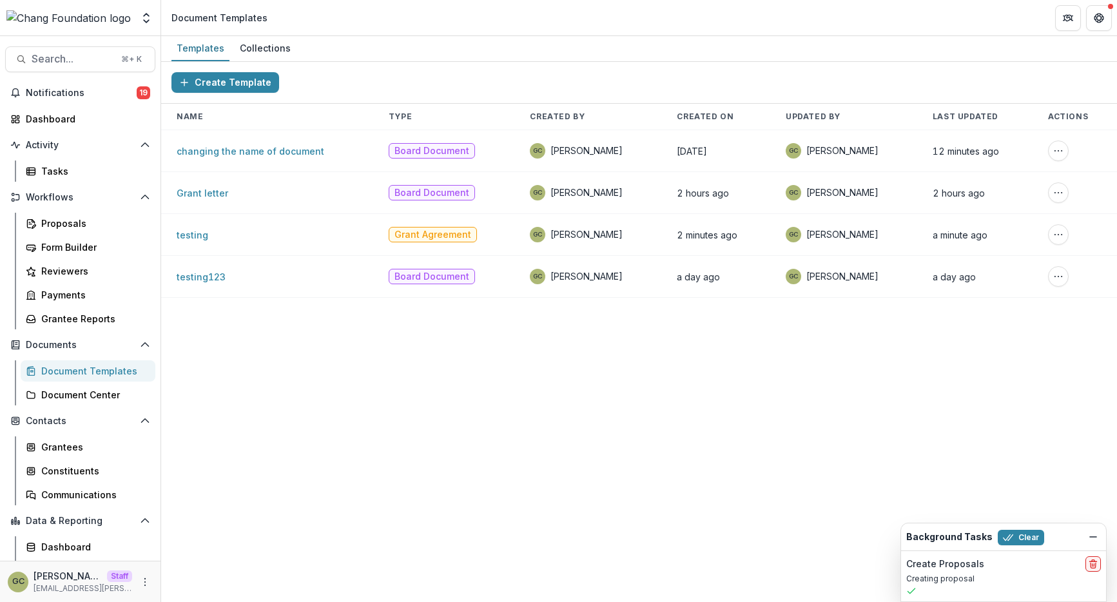
click at [462, 332] on div "Create Template Name Type Created By Created On Updated By Last Updated Actions…" at bounding box center [639, 332] width 956 height 540
click at [114, 224] on div "Proposals" at bounding box center [93, 224] width 104 height 14
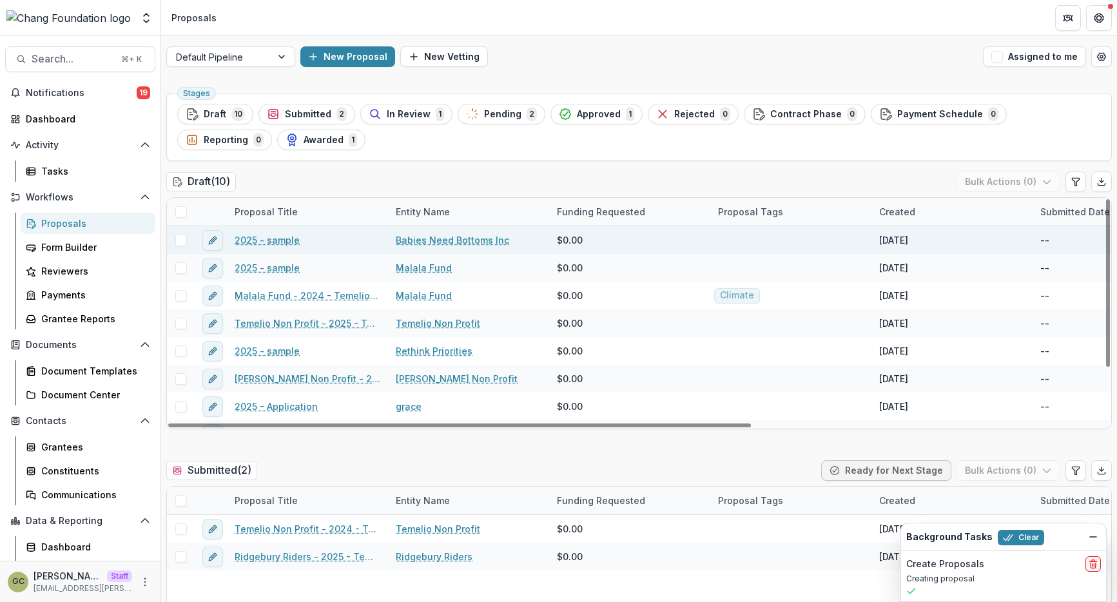
click at [285, 240] on link "2025 - sample" at bounding box center [267, 240] width 65 height 14
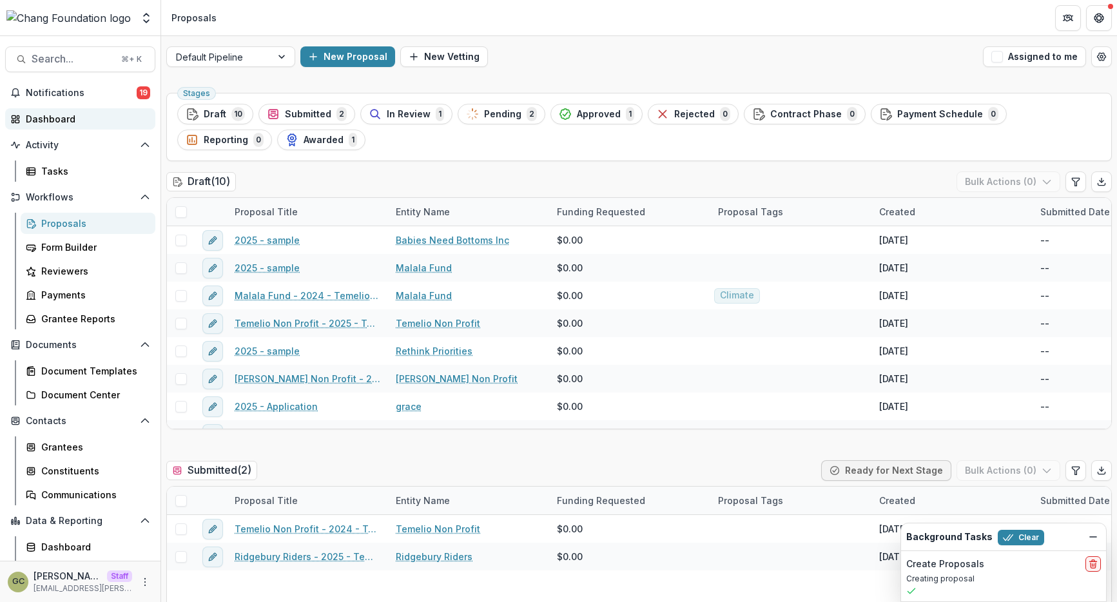
click at [90, 126] on link "Dashboard" at bounding box center [80, 118] width 150 height 21
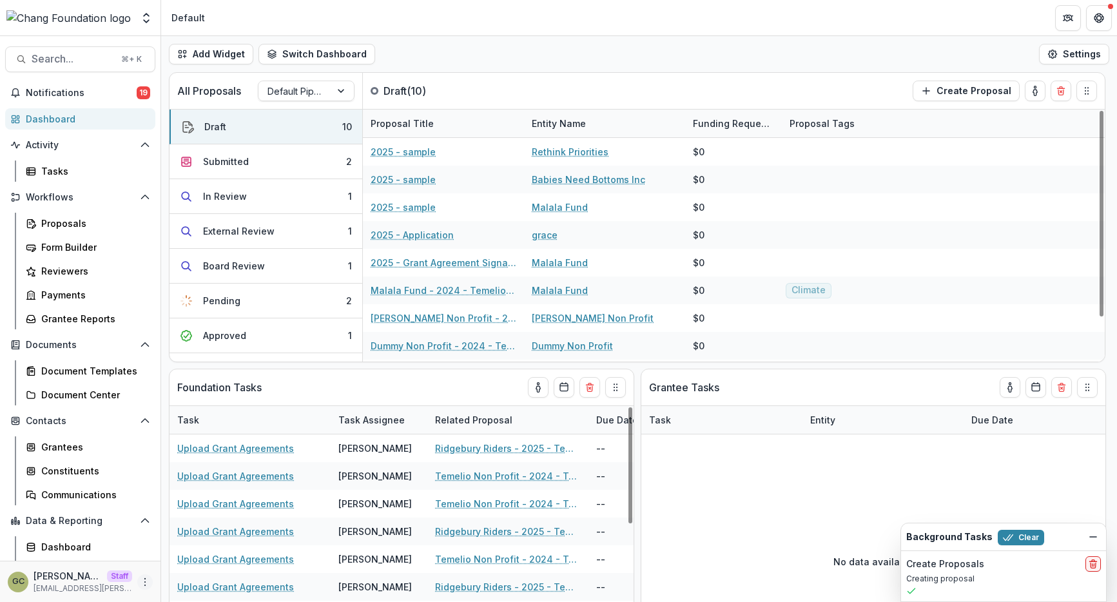
click at [144, 582] on icon "More" at bounding box center [145, 582] width 10 height 10
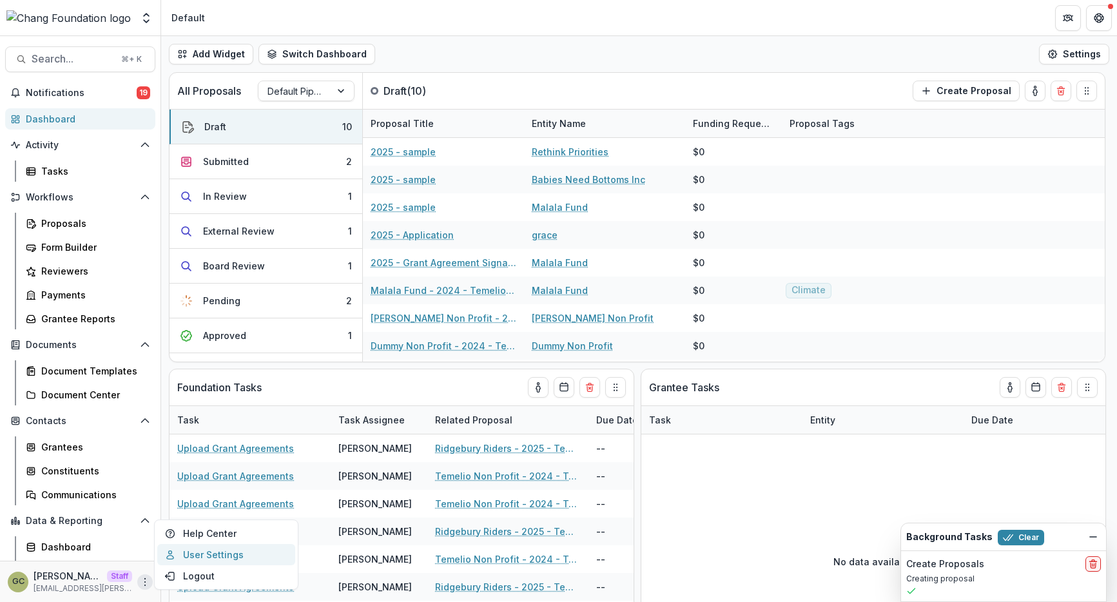
click at [216, 553] on link "User Settings" at bounding box center [226, 554] width 138 height 21
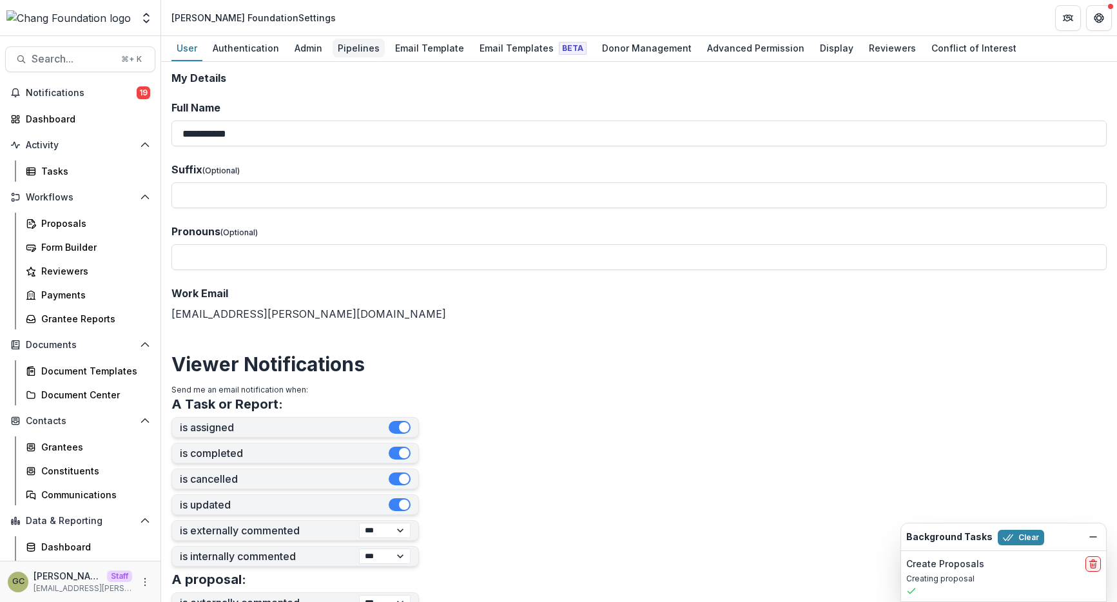
click at [349, 45] on div "Pipelines" at bounding box center [359, 48] width 52 height 19
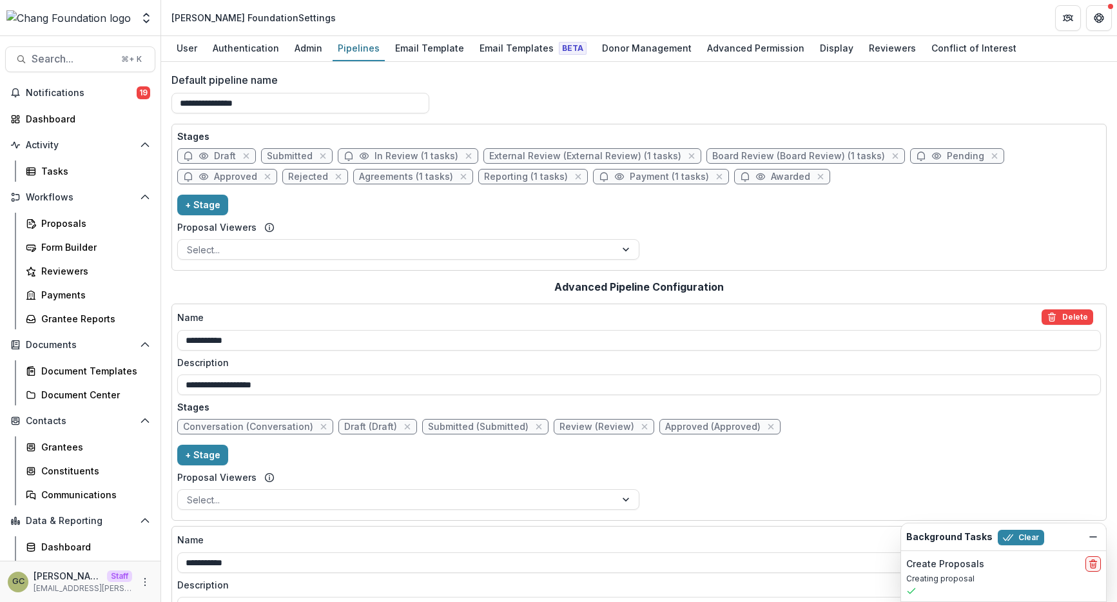
click at [655, 209] on div "Stages Draft Submitted In Review (1 tasks) External Review (External Review) (1…" at bounding box center [638, 197] width 923 height 135
click at [777, 182] on div "Draft Submitted In Review (1 tasks) External Review (External Review) (1 tasks)…" at bounding box center [638, 168] width 923 height 41
click at [257, 171] on span "Approved" at bounding box center [235, 176] width 43 height 11
select select "********"
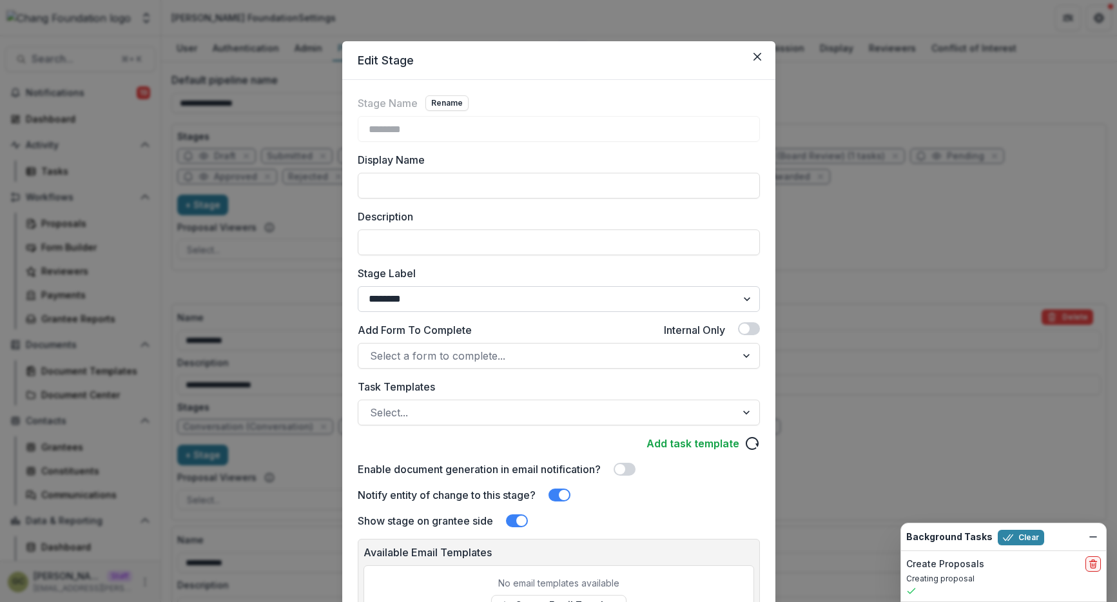
scroll to position [35, 0]
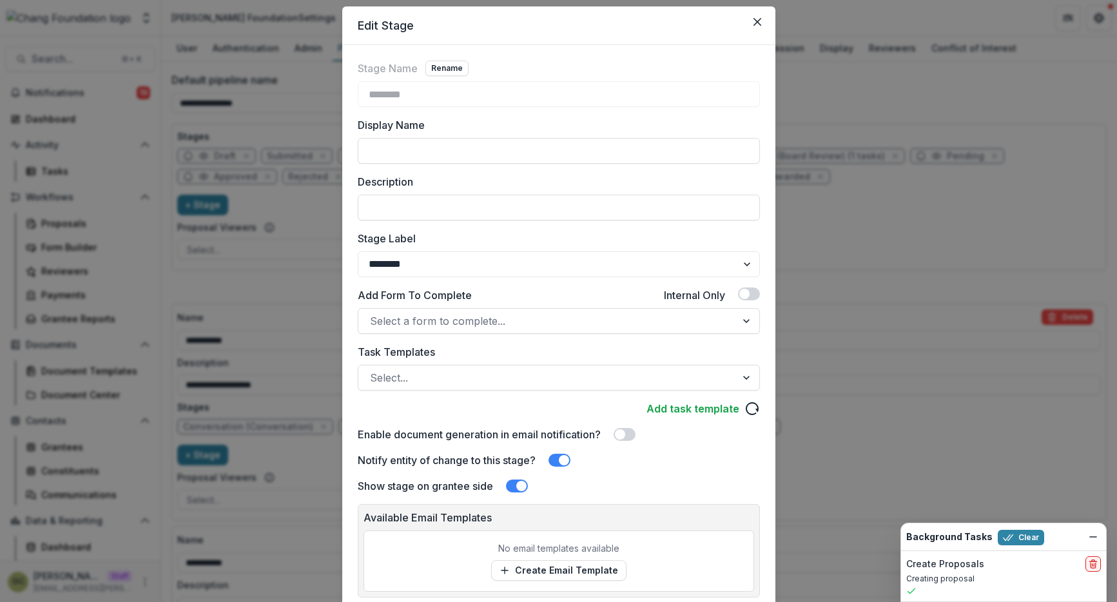
click at [505, 392] on div "Stage Name Rename ******** Display Name Description Stage Label ******* ***** *…" at bounding box center [559, 277] width 402 height 433
click at [488, 383] on div at bounding box center [547, 378] width 354 height 18
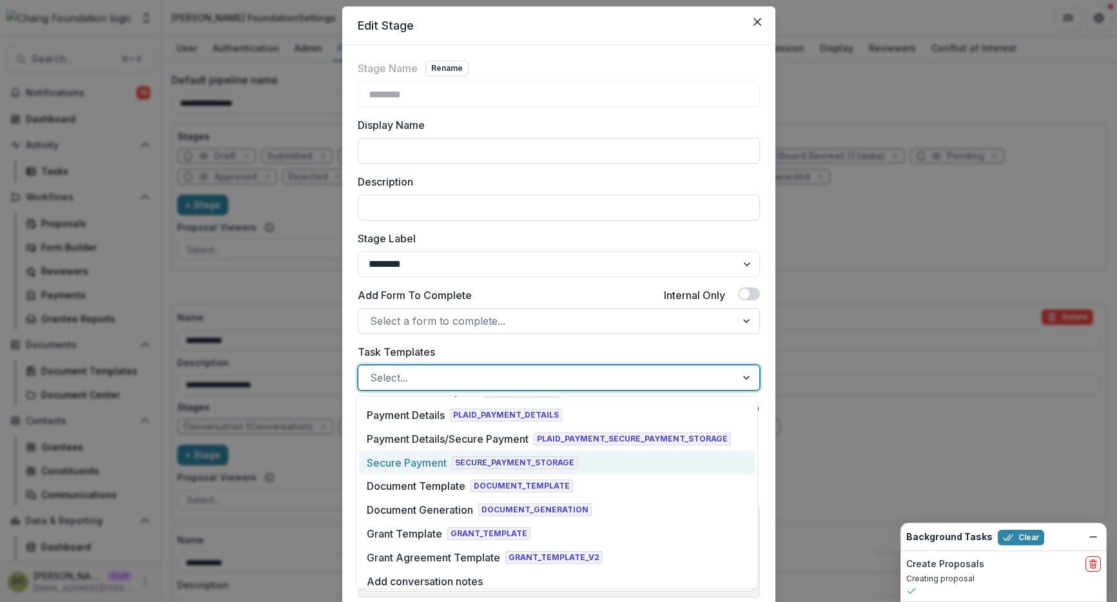
scroll to position [429, 0]
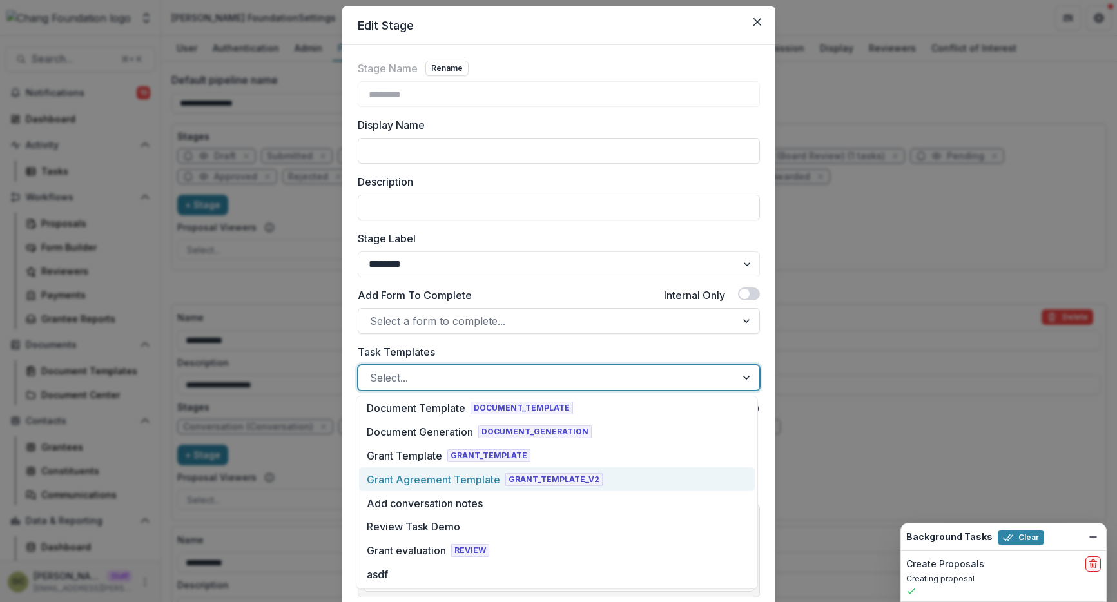
click at [481, 485] on div "Grant Agreement Template" at bounding box center [433, 479] width 133 height 15
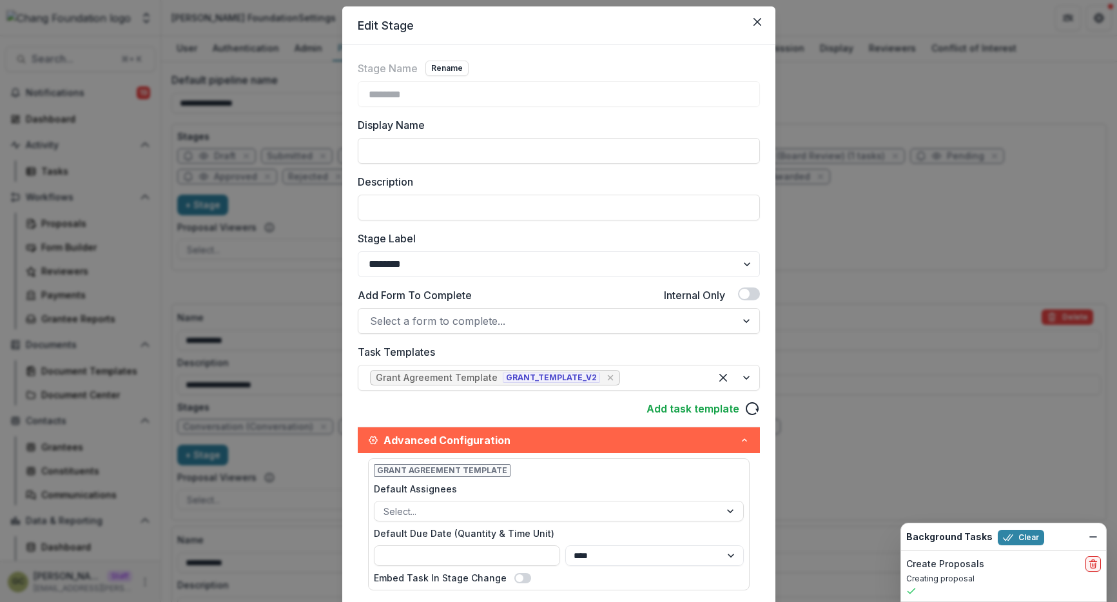
click at [583, 412] on div "Add task template" at bounding box center [559, 408] width 402 height 15
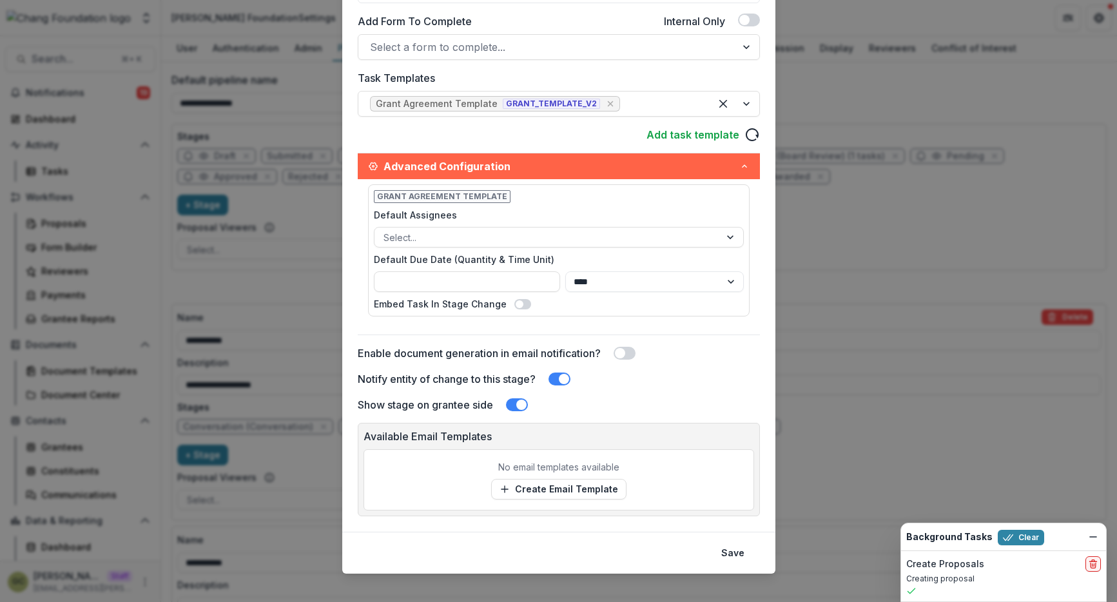
scroll to position [322, 0]
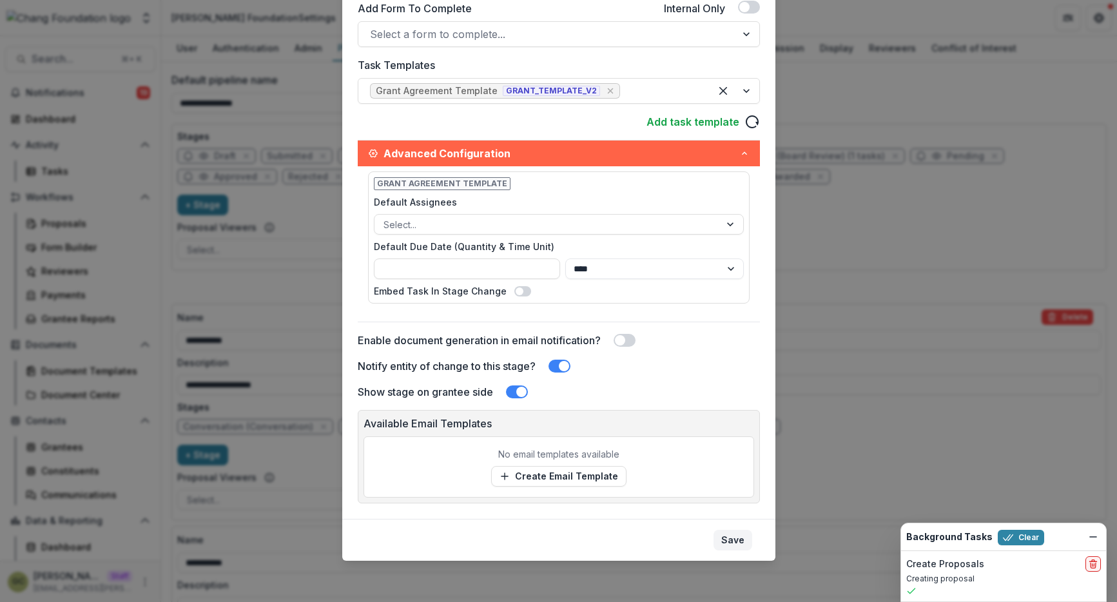
click at [731, 548] on button "Save" at bounding box center [732, 540] width 39 height 21
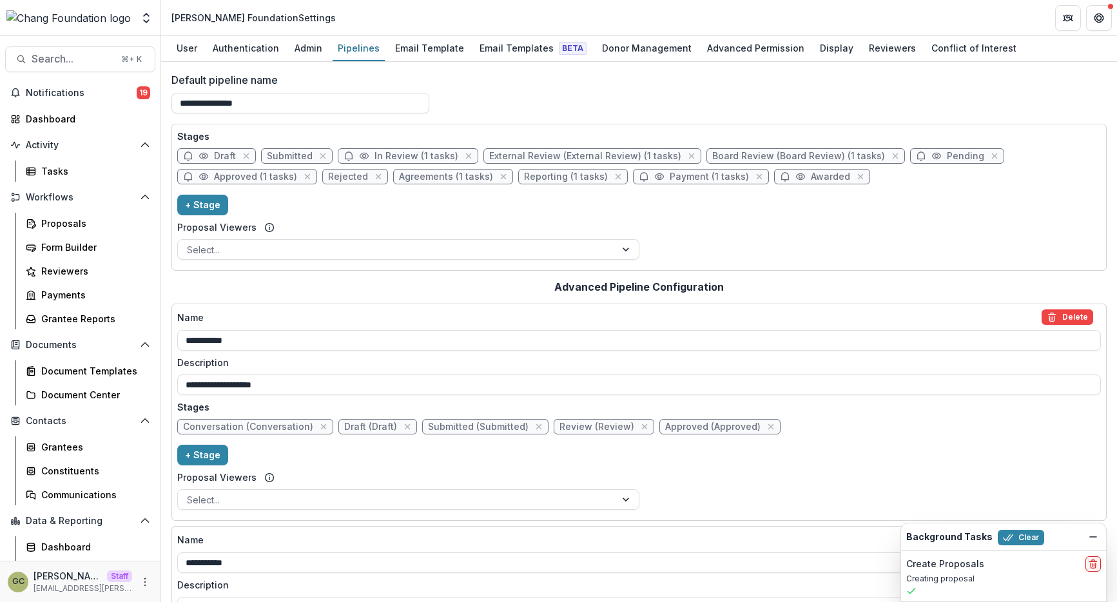
click at [241, 178] on span "Approved (1 tasks)" at bounding box center [255, 176] width 83 height 11
select select "********"
click at [241, 178] on div "Edit Stage Stage Name Rename ******** Display Name Description Stage Label ****…" at bounding box center [558, 301] width 1117 height 602
click at [241, 178] on span "Approved (1 tasks)" at bounding box center [255, 176] width 83 height 11
select select "********"
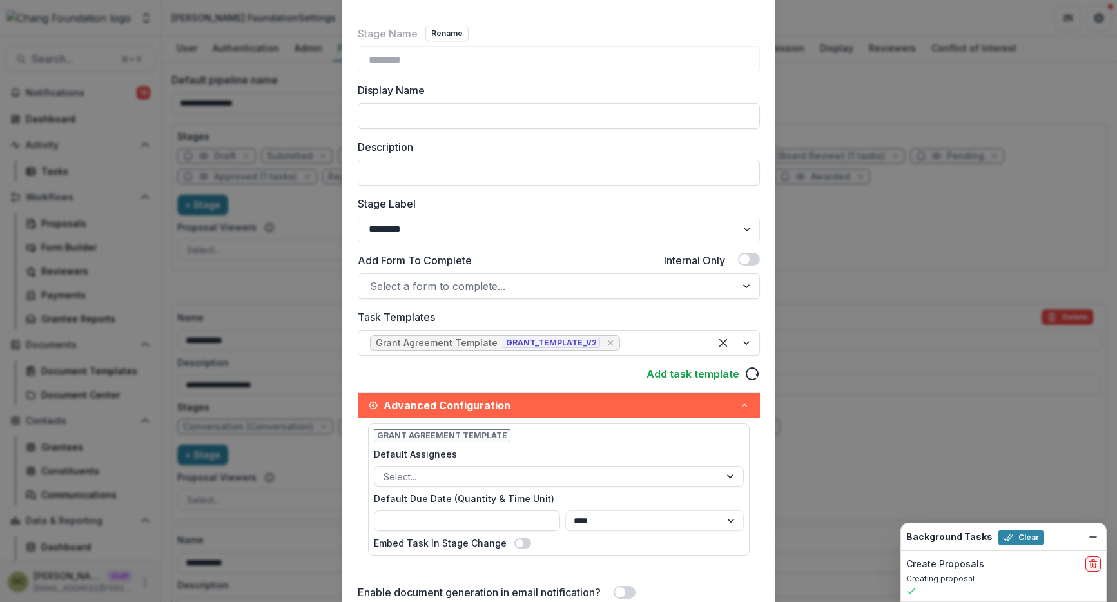
scroll to position [77, 0]
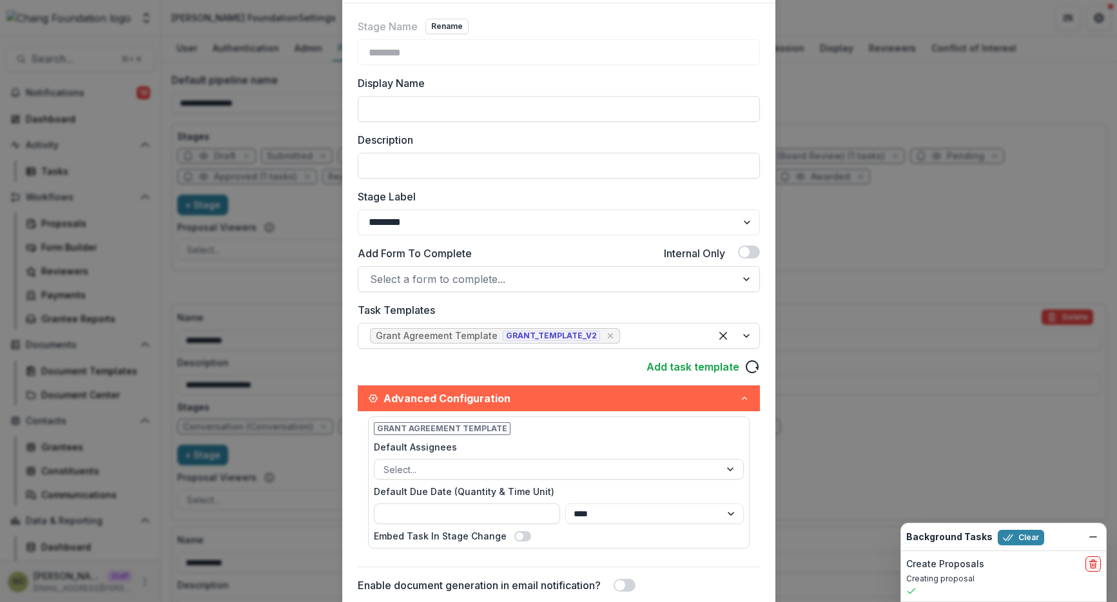
click at [800, 304] on div "Edit Stage Stage Name Rename ******** Display Name Description Stage Label ****…" at bounding box center [558, 301] width 1117 height 602
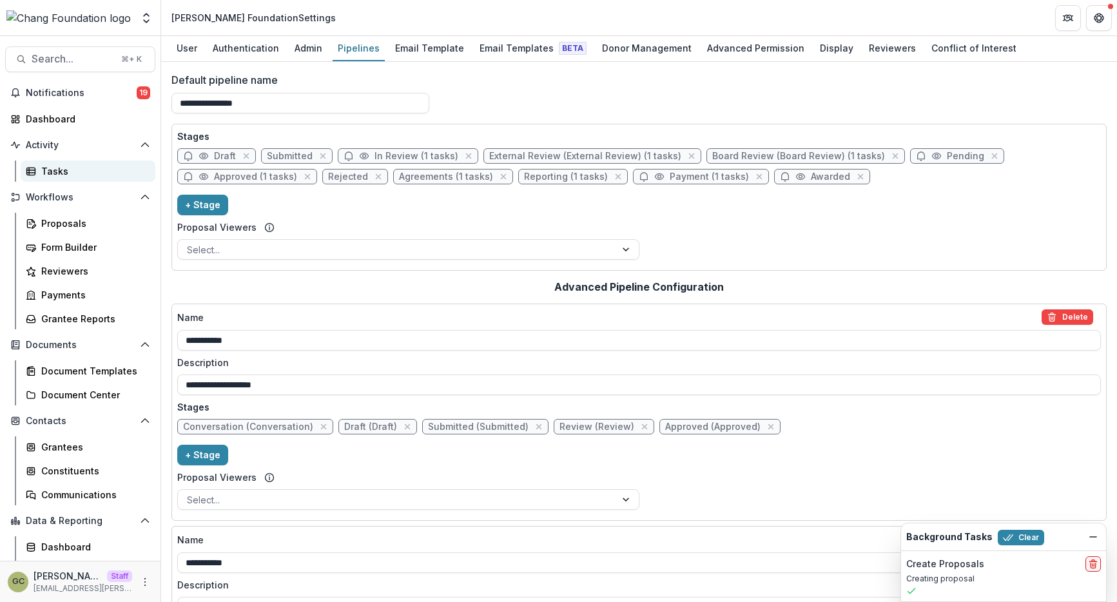
click at [87, 171] on div "Tasks" at bounding box center [93, 171] width 104 height 14
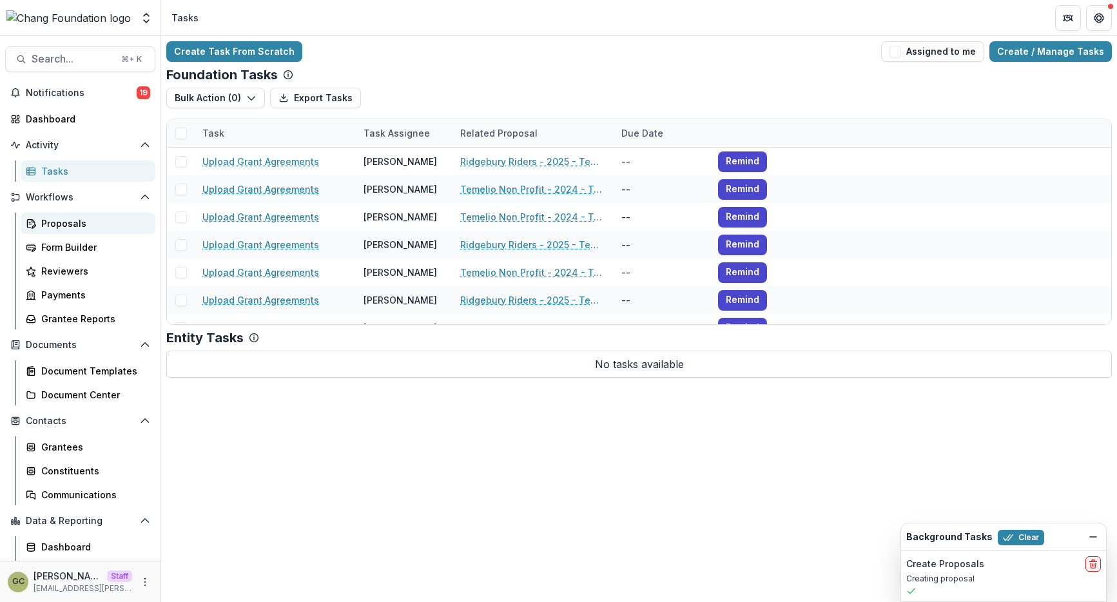
click at [120, 220] on div "Proposals" at bounding box center [93, 224] width 104 height 14
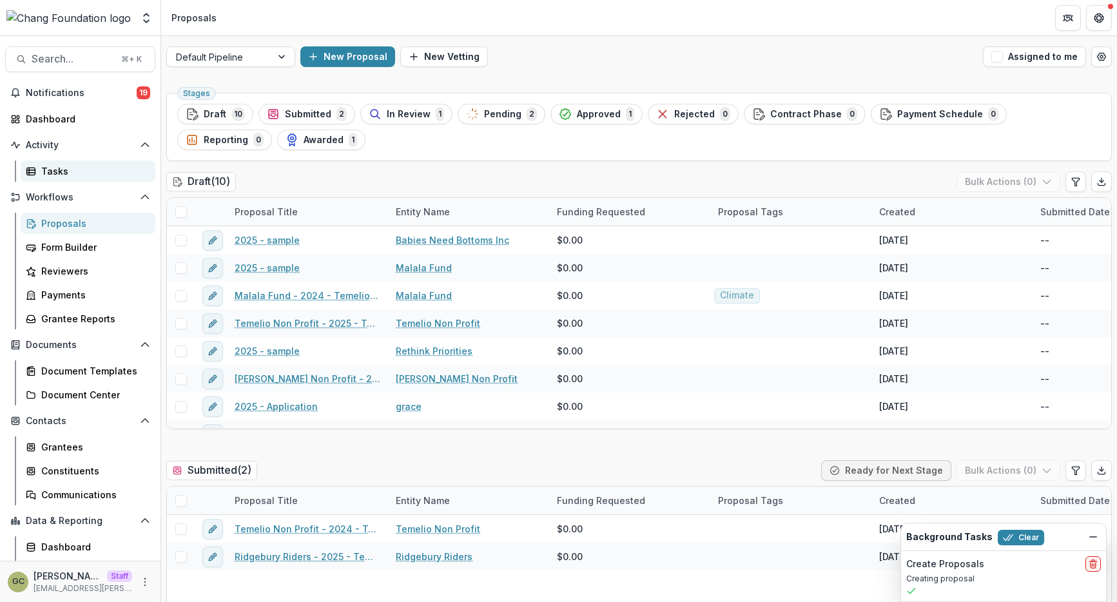
click at [62, 169] on div "Tasks" at bounding box center [93, 171] width 104 height 14
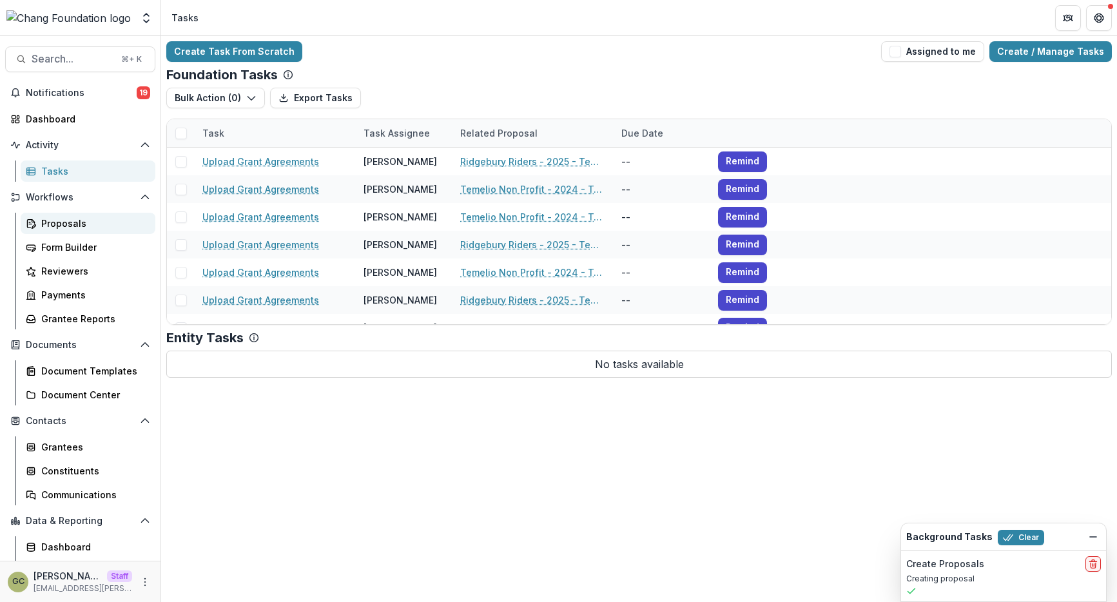
click at [109, 224] on div "Proposals" at bounding box center [93, 224] width 104 height 14
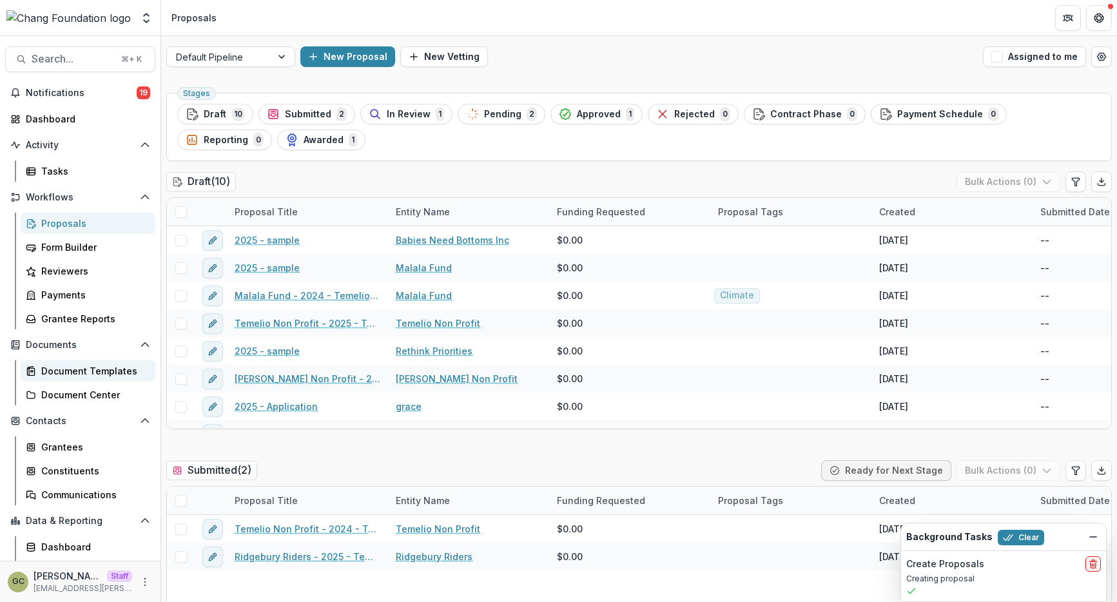
click at [63, 375] on div "Document Templates" at bounding box center [93, 371] width 104 height 14
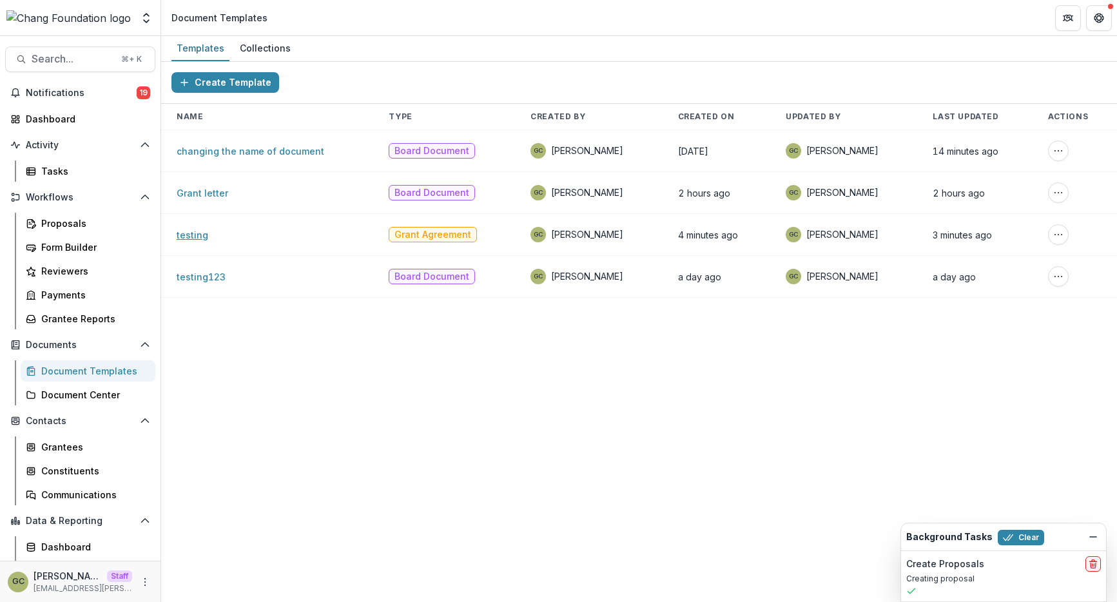
click at [198, 237] on link "testing" at bounding box center [193, 234] width 32 height 11
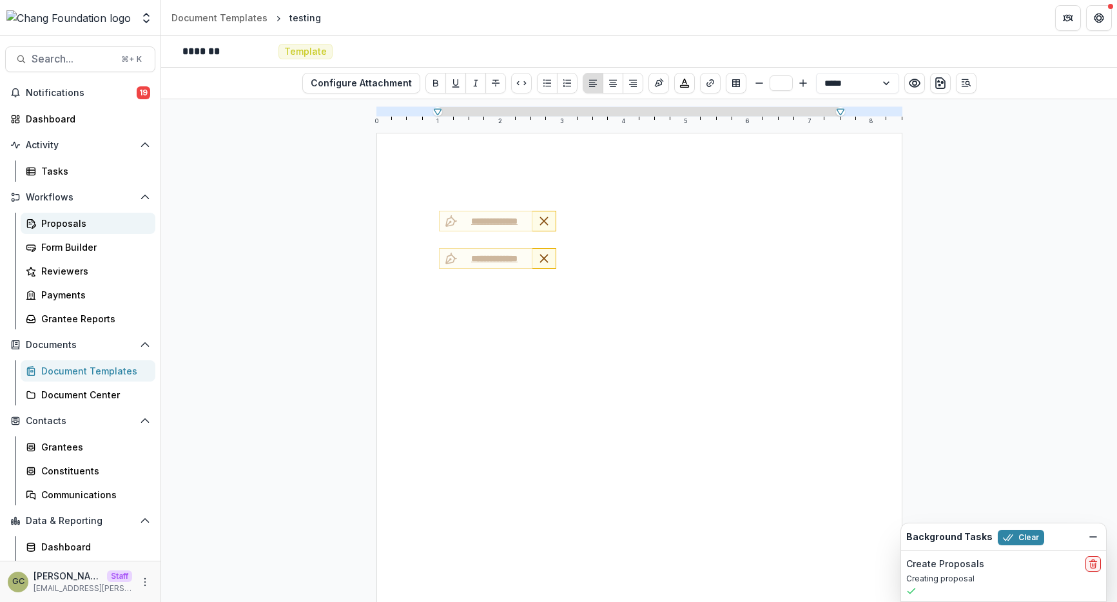
click at [82, 217] on div "Proposals" at bounding box center [93, 224] width 104 height 14
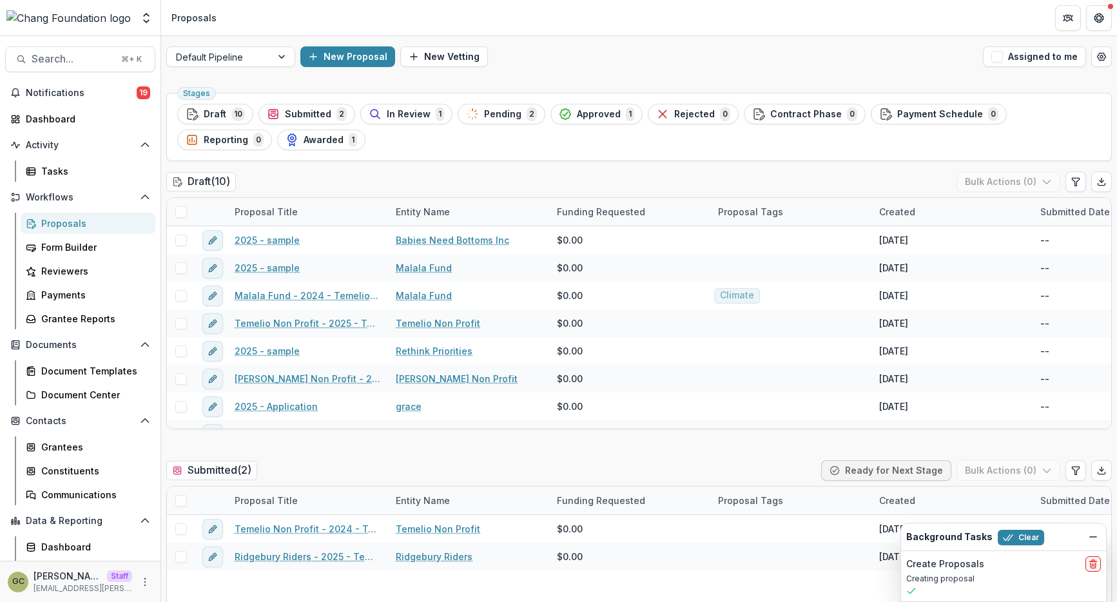
click at [318, 179] on div "Draft ( 10 ) Bulk Actions ( 0 )" at bounding box center [638, 184] width 945 height 26
click at [63, 167] on div "Tasks" at bounding box center [93, 171] width 104 height 14
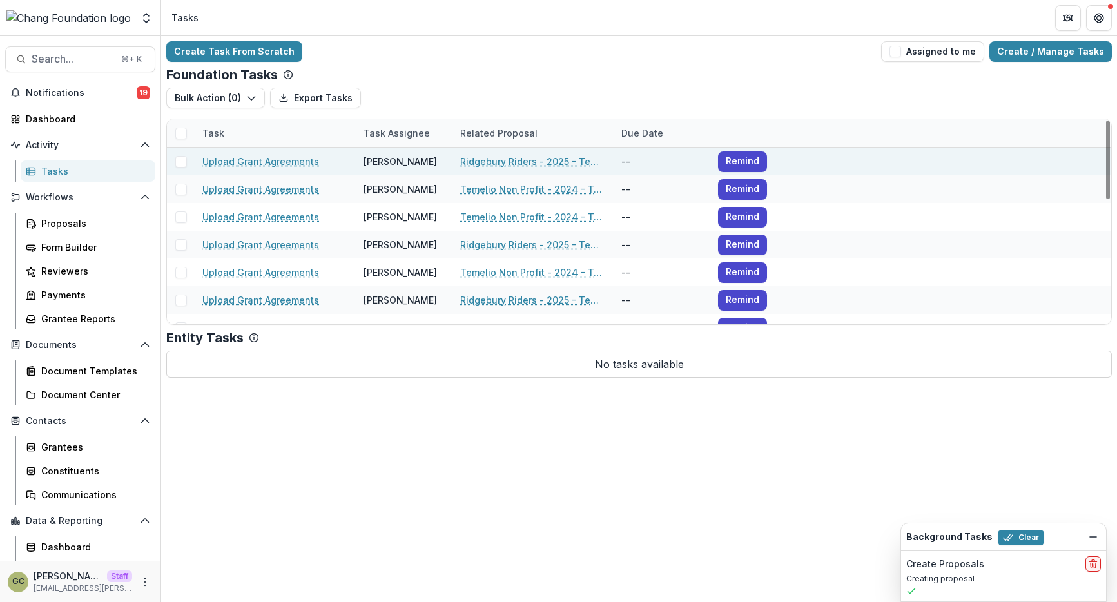
click at [262, 157] on link "Upload Grant Agreements" at bounding box center [260, 162] width 117 height 14
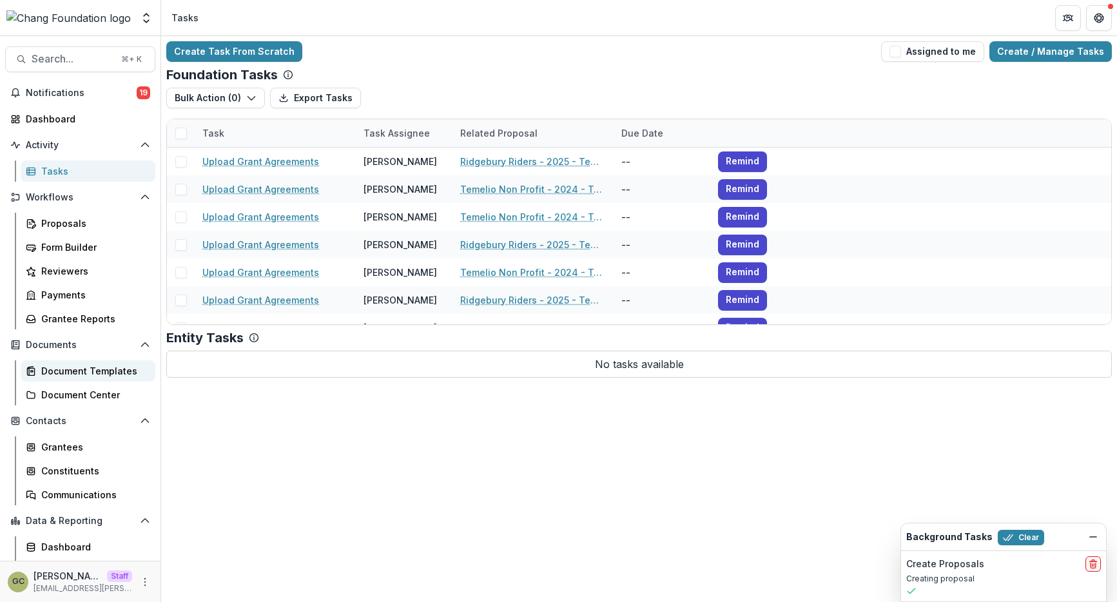
click at [86, 367] on div "Document Templates" at bounding box center [93, 371] width 104 height 14
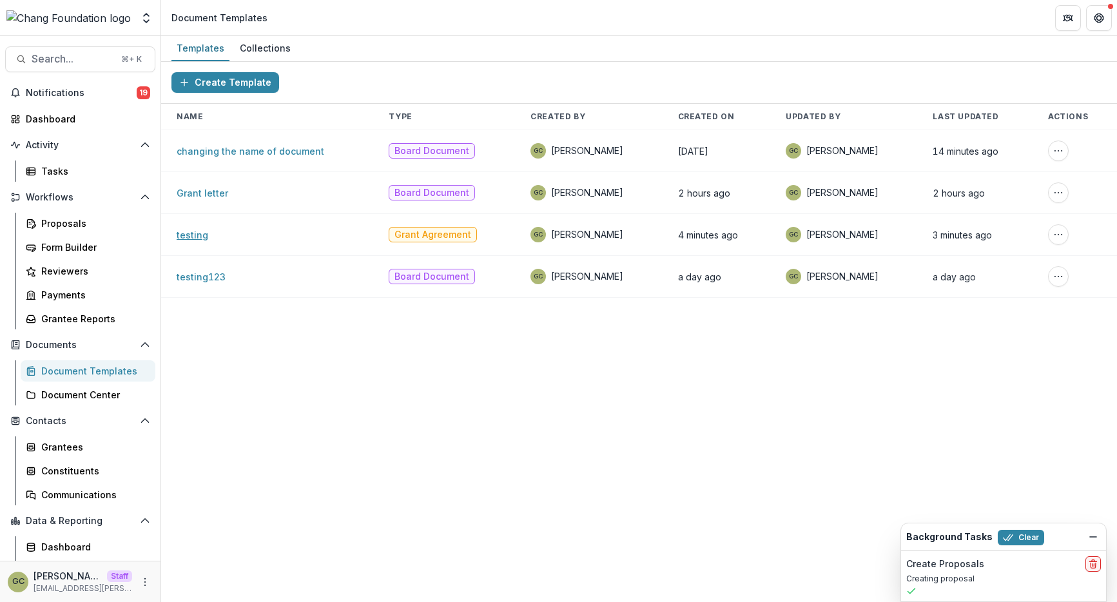
click at [200, 239] on link "testing" at bounding box center [193, 234] width 32 height 11
click at [1049, 231] on button "More Action" at bounding box center [1058, 234] width 21 height 21
click at [874, 403] on div "Create Template Name Type Created By Created On Updated By Last Updated Actions…" at bounding box center [639, 332] width 956 height 540
click at [73, 174] on div "Tasks" at bounding box center [93, 171] width 104 height 14
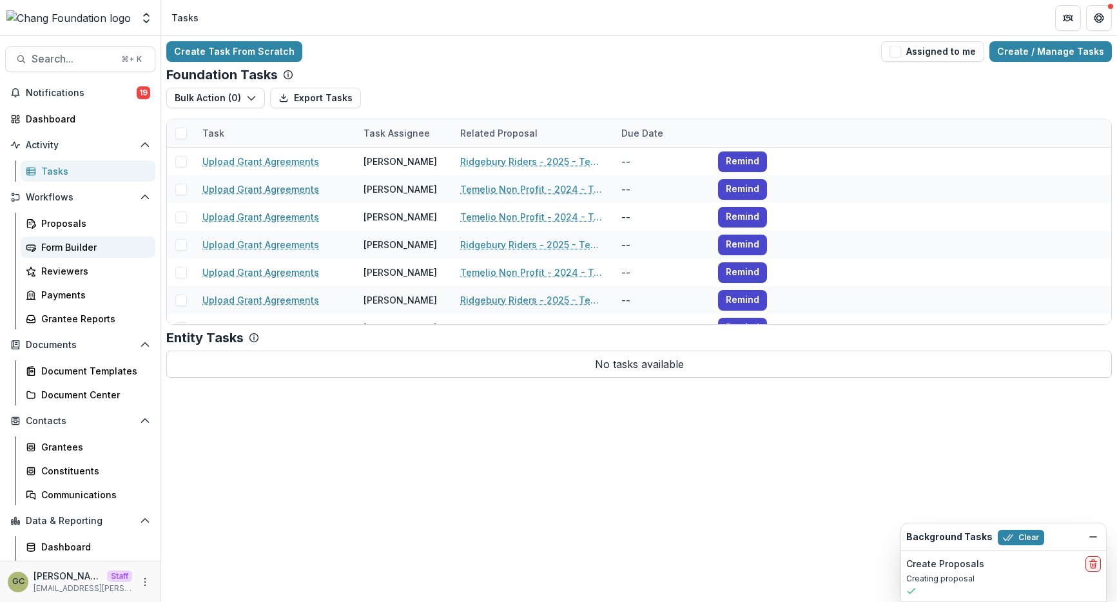
click at [66, 244] on div "Form Builder" at bounding box center [93, 247] width 104 height 14
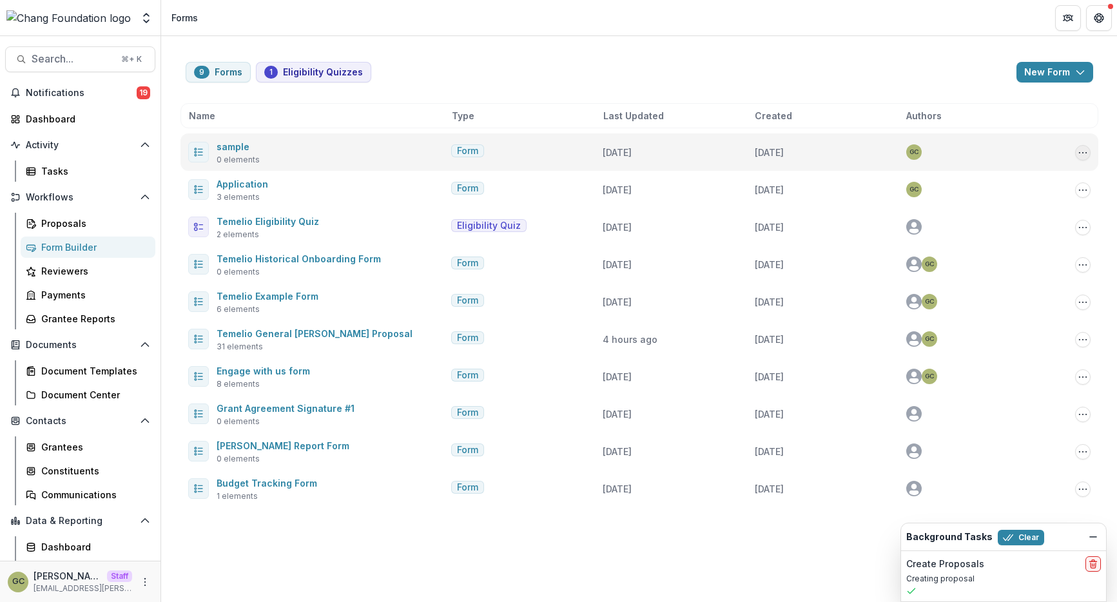
click at [1076, 151] on button "Options" at bounding box center [1082, 152] width 15 height 15
click at [1067, 139] on div "sample 0 elements Form 3 days ago 3 days ago GC Copy Public Link Edit Duplicate…" at bounding box center [639, 151] width 918 height 37
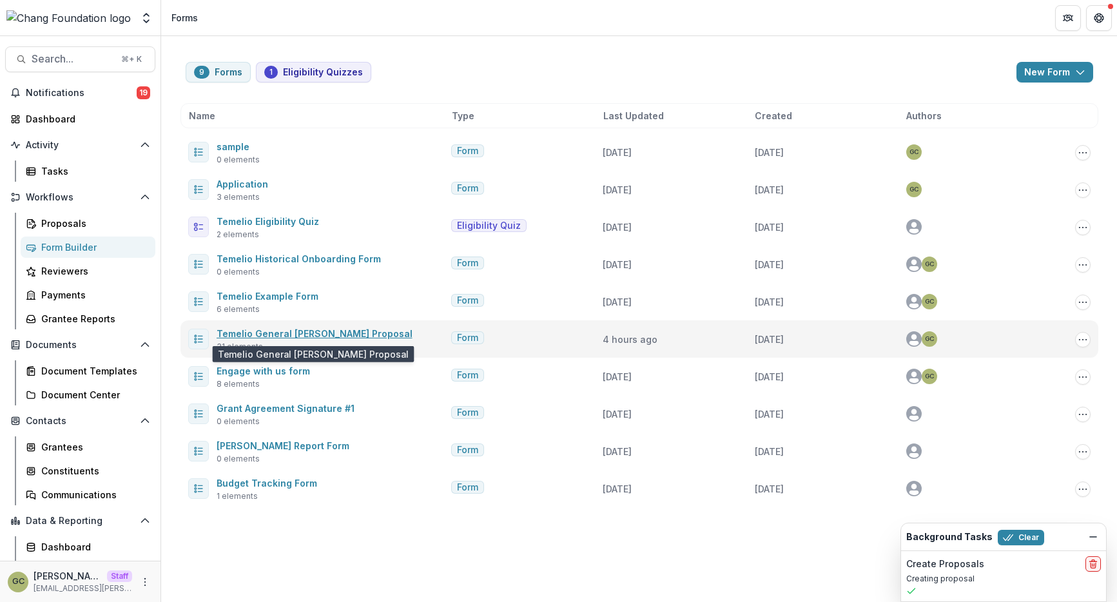
click at [272, 335] on link "Temelio General Grant Proposal" at bounding box center [315, 333] width 196 height 11
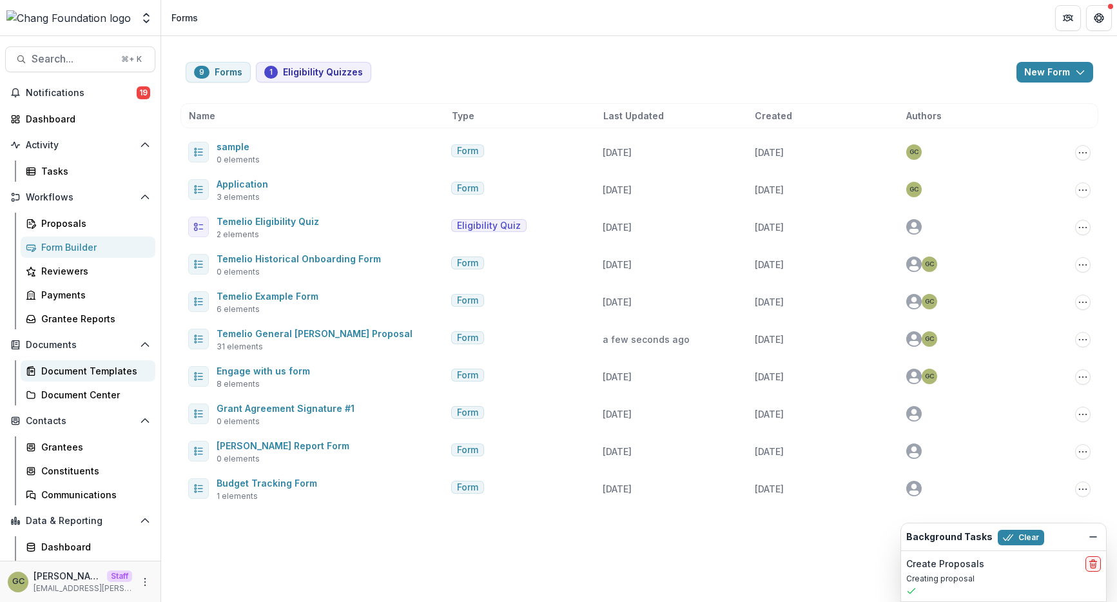
click at [86, 378] on link "Document Templates" at bounding box center [88, 370] width 135 height 21
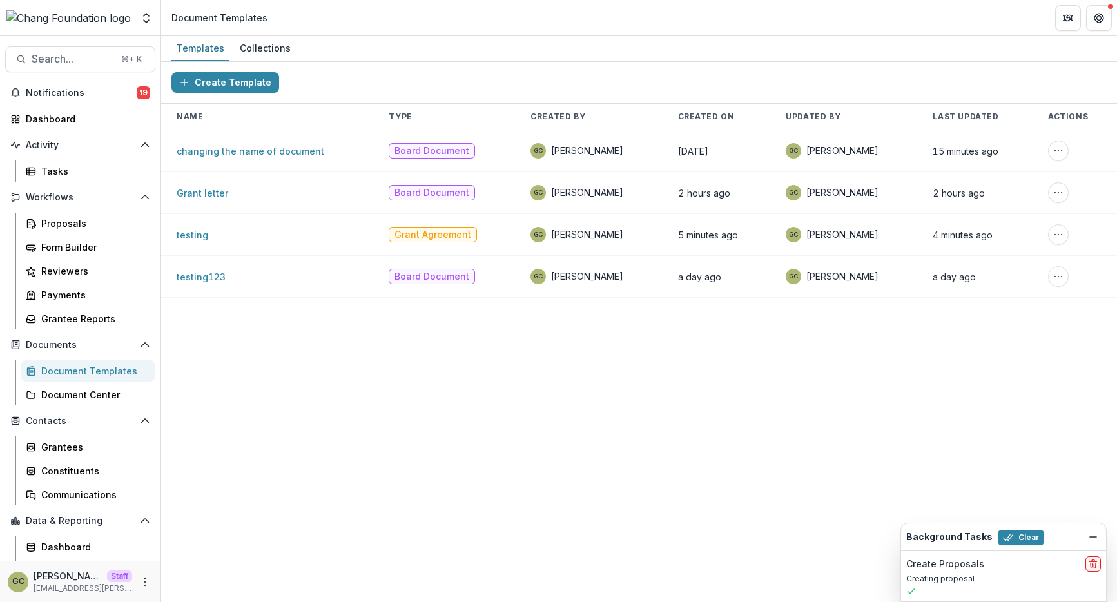
click at [329, 365] on div "Create Template Name Type Created By Created On Updated By Last Updated Actions…" at bounding box center [639, 332] width 956 height 540
click at [193, 233] on link "testing" at bounding box center [193, 234] width 32 height 11
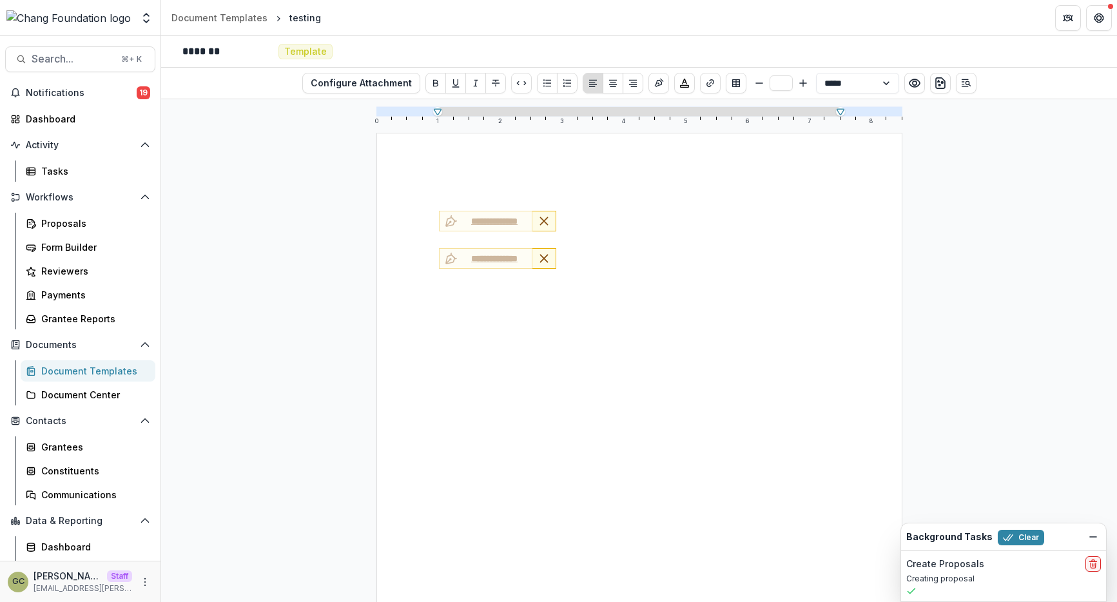
scroll to position [217, 0]
click at [1092, 533] on icon "Dismiss" at bounding box center [1093, 537] width 10 height 10
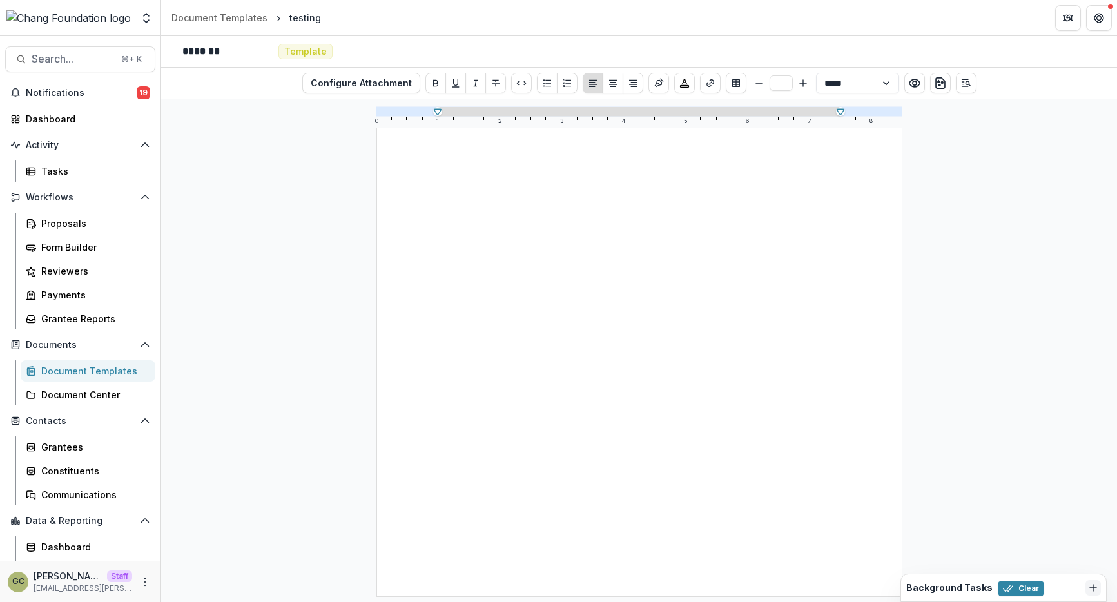
click at [970, 453] on div "**********" at bounding box center [639, 350] width 956 height 503
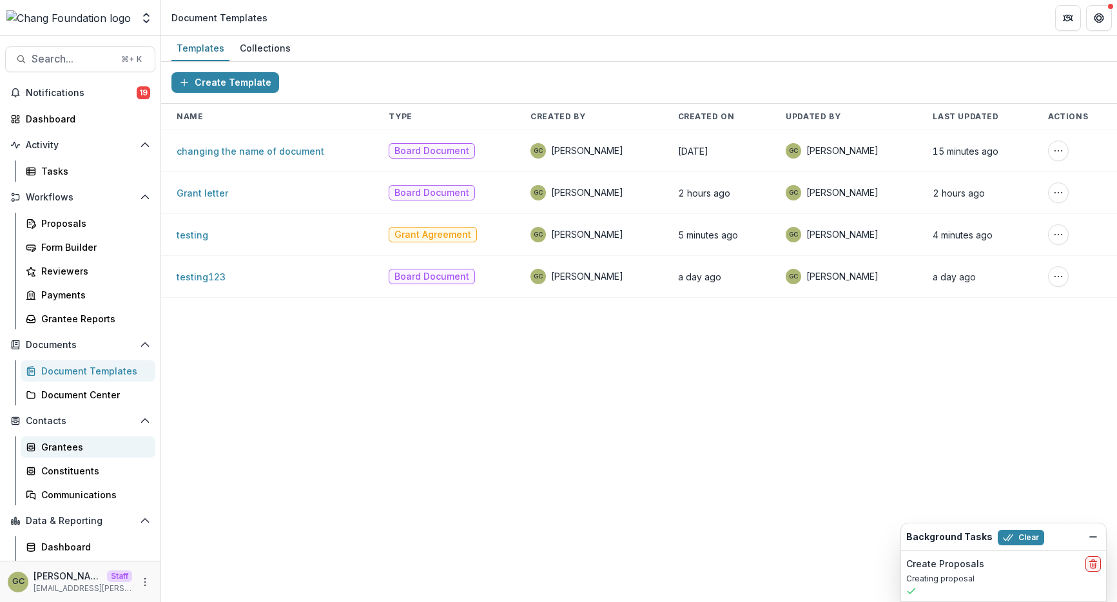
click at [83, 443] on div "Grantees" at bounding box center [93, 447] width 104 height 14
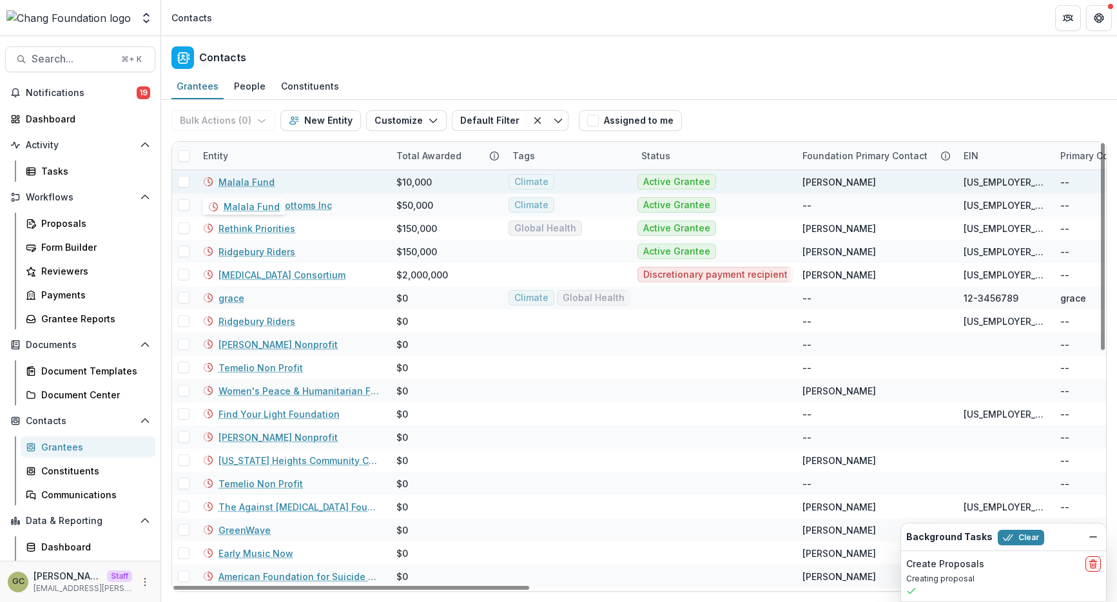
click at [254, 183] on link "Malala Fund" at bounding box center [246, 182] width 56 height 14
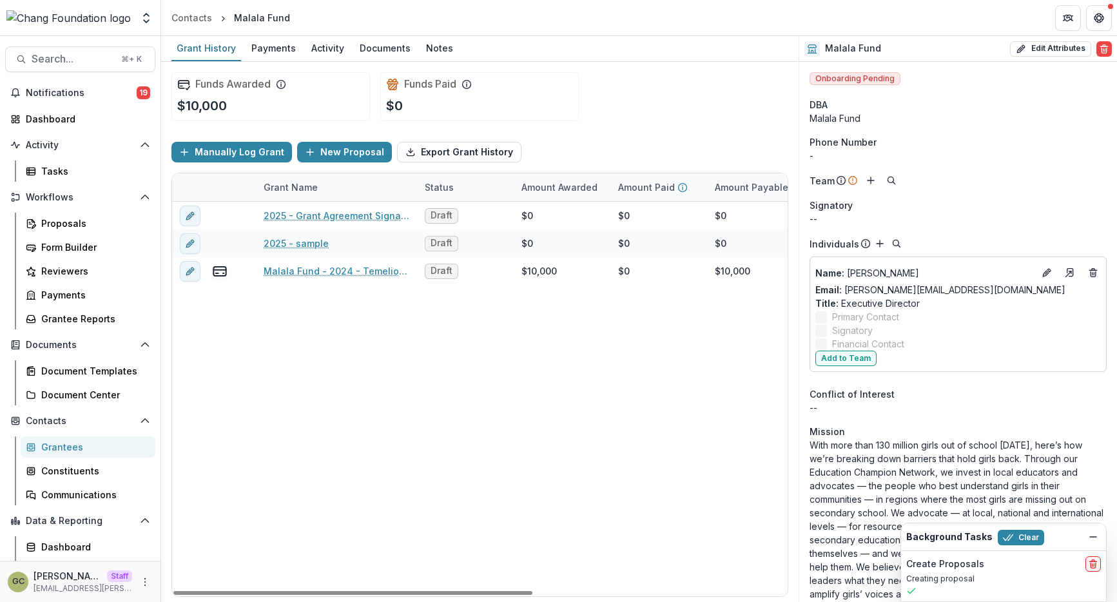
click at [556, 130] on div "Funds Awarded $10,000 Funds Paid $0" at bounding box center [479, 97] width 617 height 70
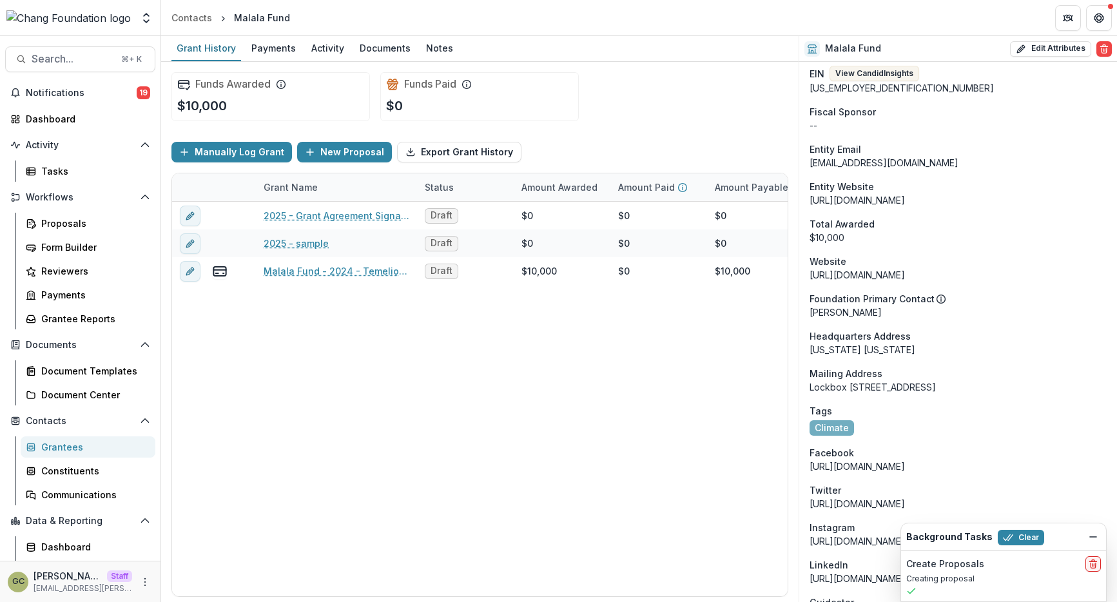
scroll to position [688, 0]
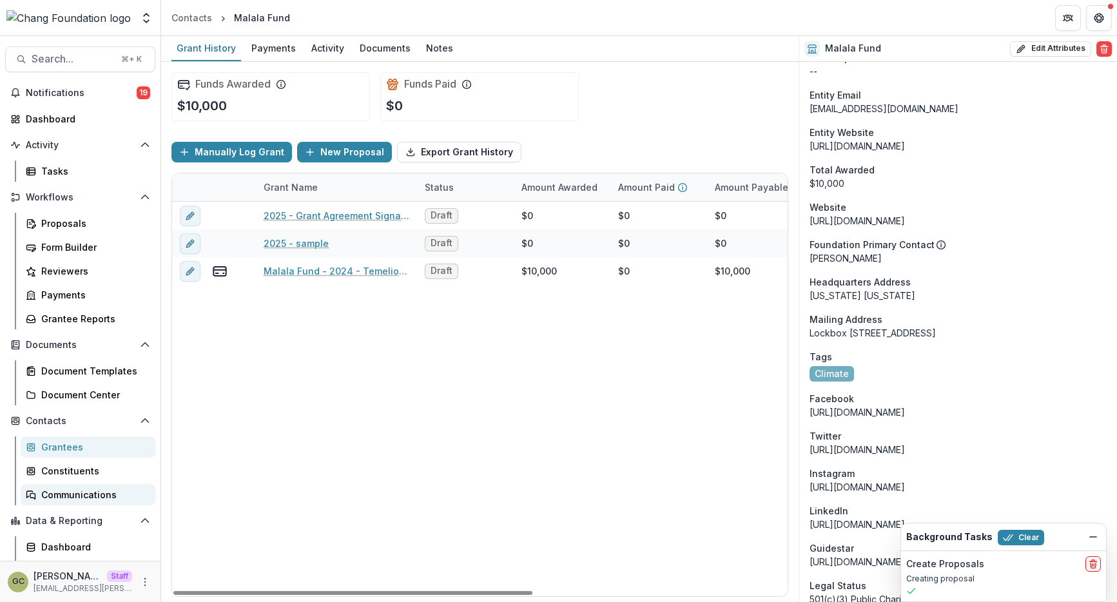
click at [46, 501] on div "Communications" at bounding box center [93, 495] width 104 height 14
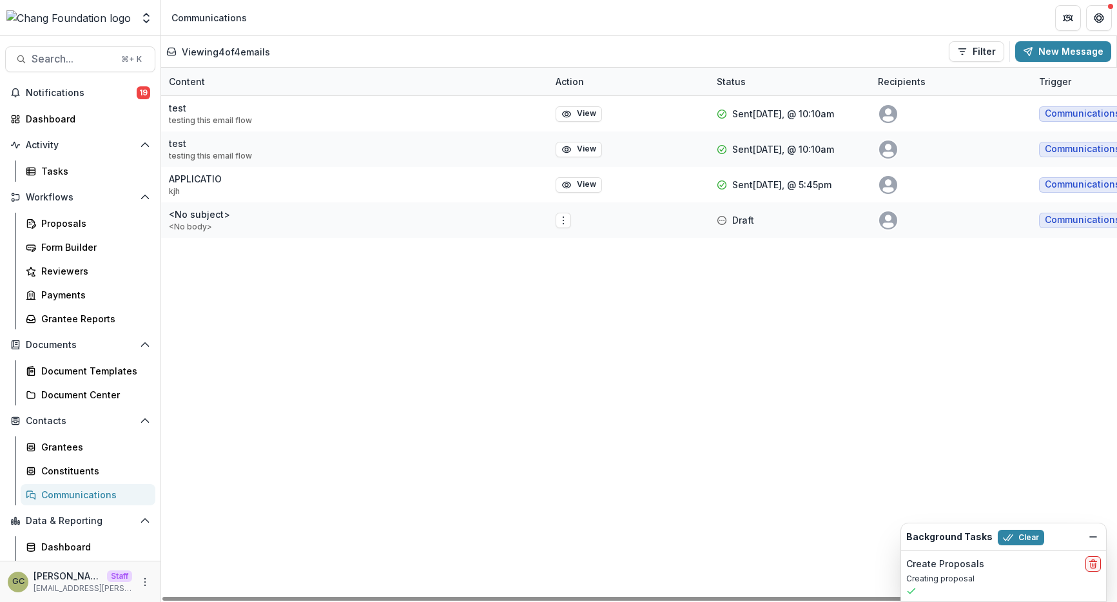
click at [449, 370] on div "test testing this email flow View Sent 09/18/2025, @ 10:10am Communications Com…" at bounding box center [757, 349] width 1192 height 506
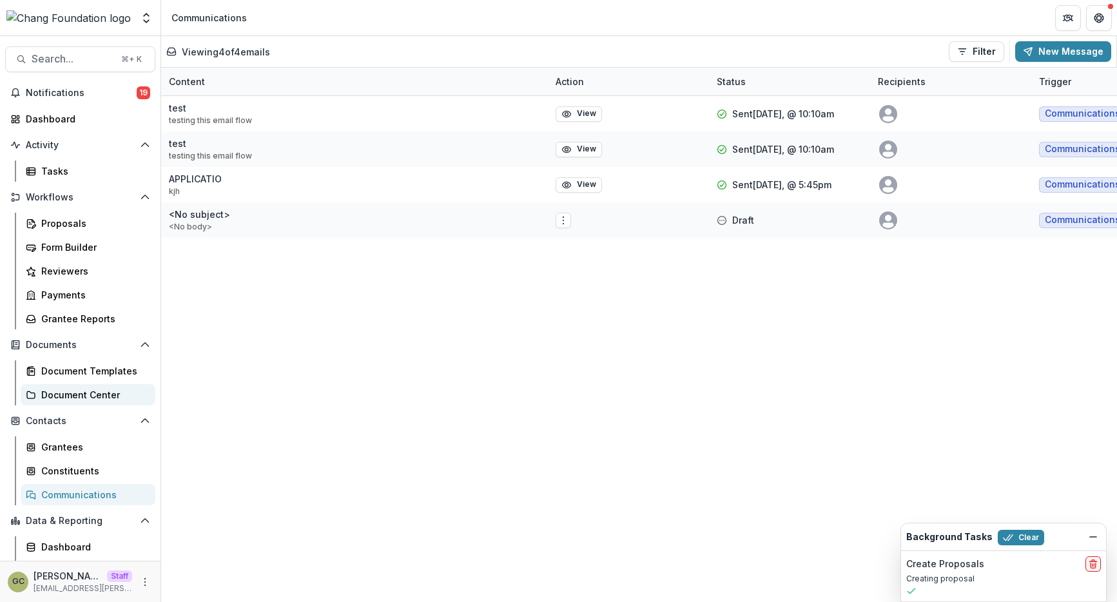
click at [111, 400] on div "Document Center" at bounding box center [93, 395] width 104 height 14
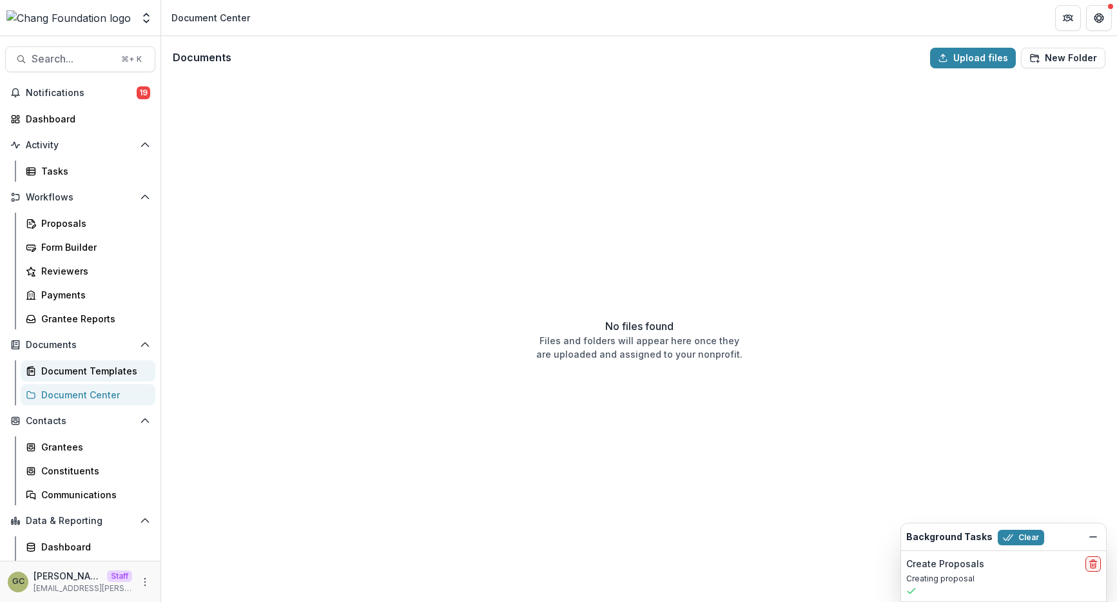
click at [101, 377] on div "Document Templates" at bounding box center [93, 371] width 104 height 14
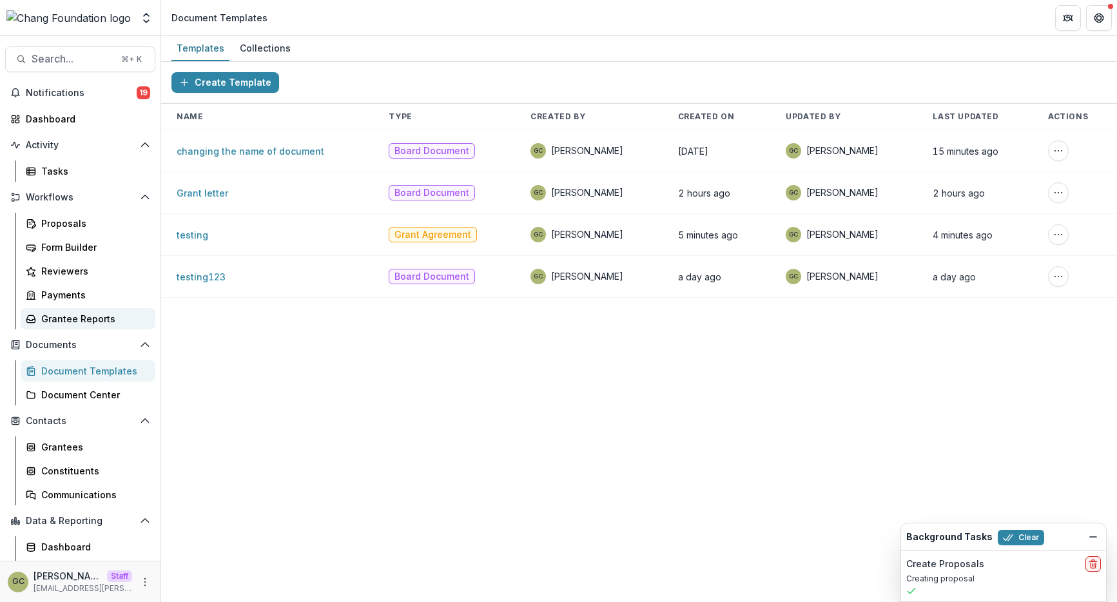
click at [100, 320] on div "Grantee Reports" at bounding box center [93, 319] width 104 height 14
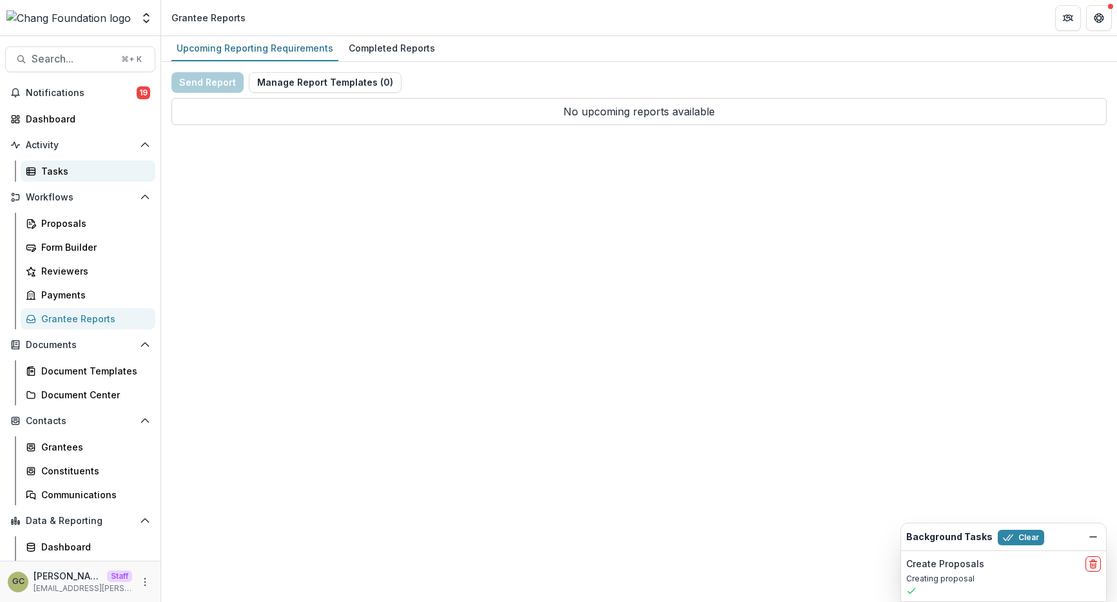
click at [85, 180] on link "Tasks" at bounding box center [88, 170] width 135 height 21
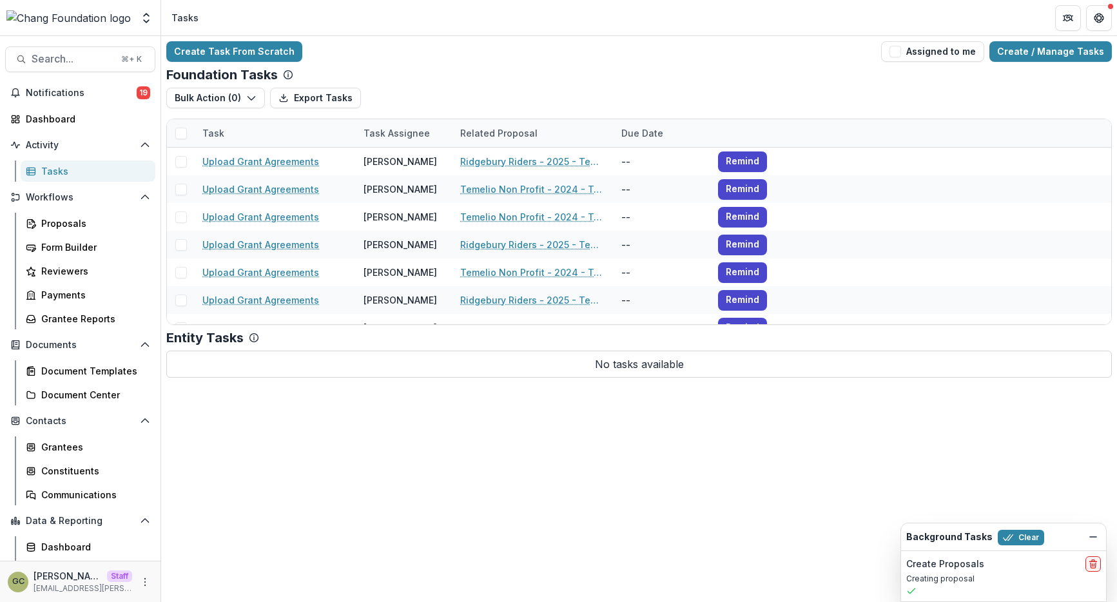
click at [354, 63] on div "Create Task From Scratch Assigned to me Create / Manage Tasks Foundation Tasks …" at bounding box center [639, 209] width 956 height 347
click at [253, 55] on link "Create Task From Scratch" at bounding box center [234, 51] width 136 height 21
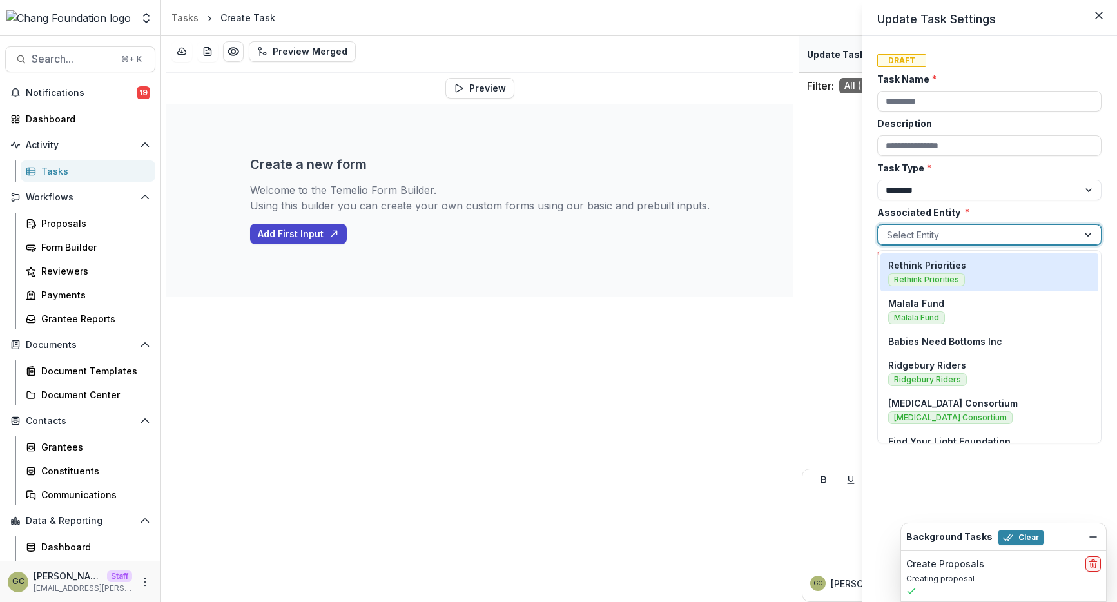
click at [921, 235] on div at bounding box center [978, 235] width 182 height 16
click at [975, 271] on div "Rethink Priorities Rethink Priorities" at bounding box center [989, 272] width 202 height 28
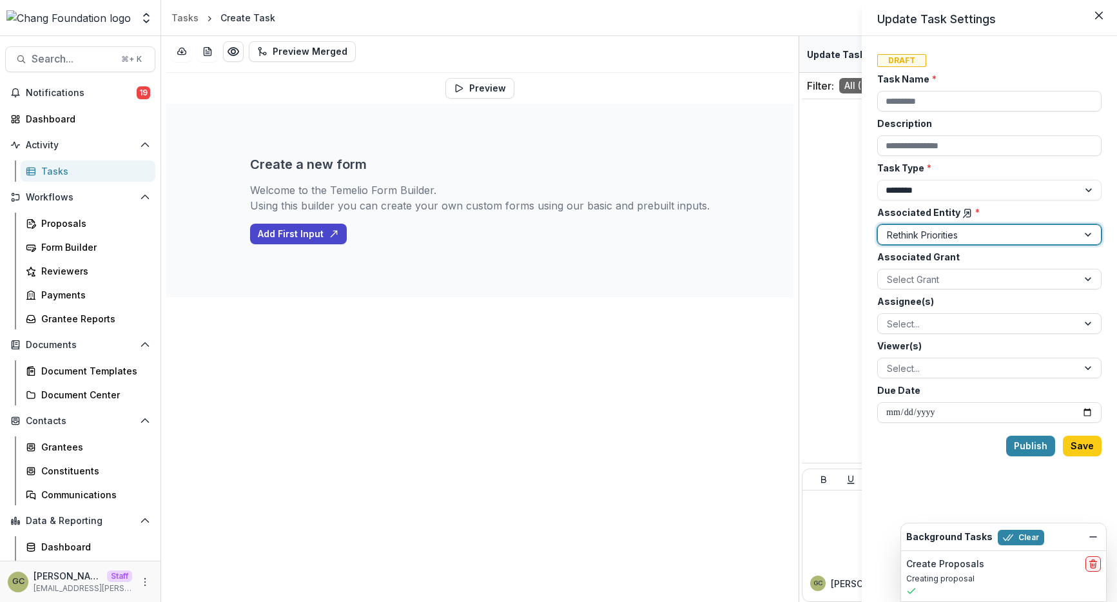
click at [994, 218] on label "Associated Entity *" at bounding box center [985, 213] width 217 height 14
click at [889, 228] on input "Associated Entity *" at bounding box center [888, 235] width 3 height 14
click at [991, 199] on select "******** ********" at bounding box center [989, 190] width 224 height 21
select select "********"
click at [877, 180] on select "******** ********" at bounding box center [989, 190] width 224 height 21
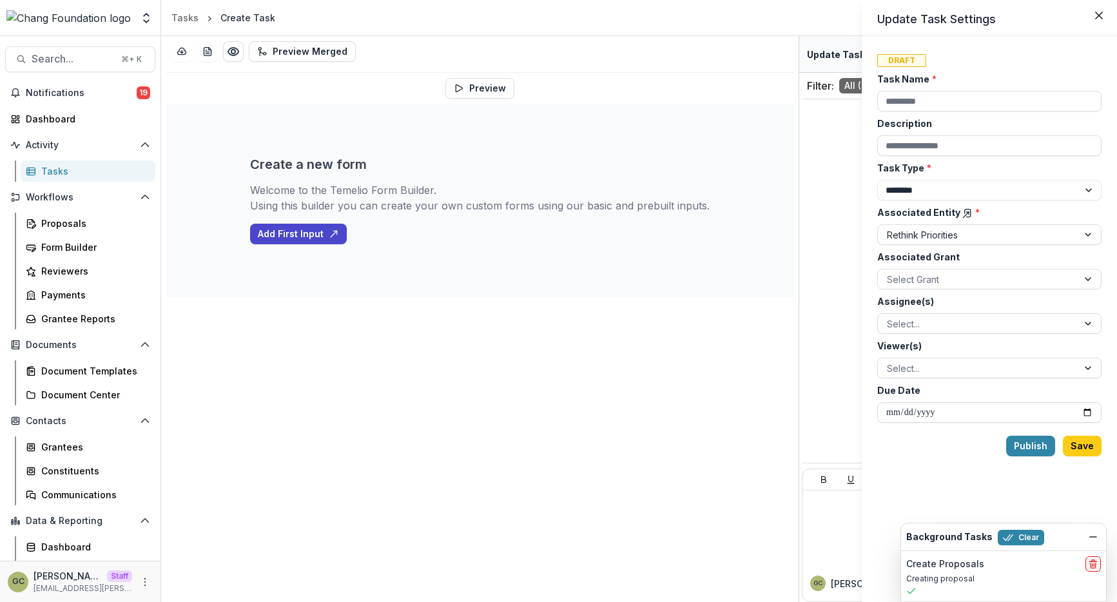
click at [998, 172] on label "Task Type *" at bounding box center [985, 168] width 217 height 14
click at [998, 180] on select "******** ********" at bounding box center [989, 190] width 224 height 21
click at [972, 87] on div "Task Name *" at bounding box center [989, 91] width 224 height 39
click at [945, 98] on input "Task Name *" at bounding box center [989, 101] width 224 height 21
type input "*******"
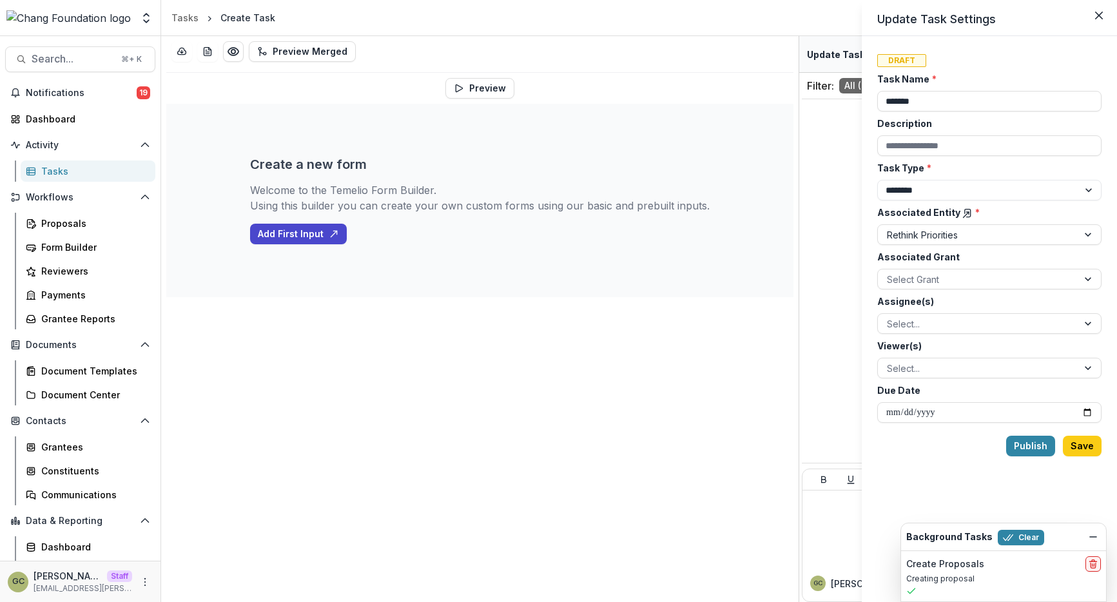
click at [940, 260] on label "Associated Grant" at bounding box center [985, 257] width 217 height 14
click at [889, 273] on input "Associated Grant" at bounding box center [888, 280] width 3 height 14
click at [918, 327] on div at bounding box center [978, 324] width 182 height 16
click at [916, 326] on div at bounding box center [978, 324] width 182 height 16
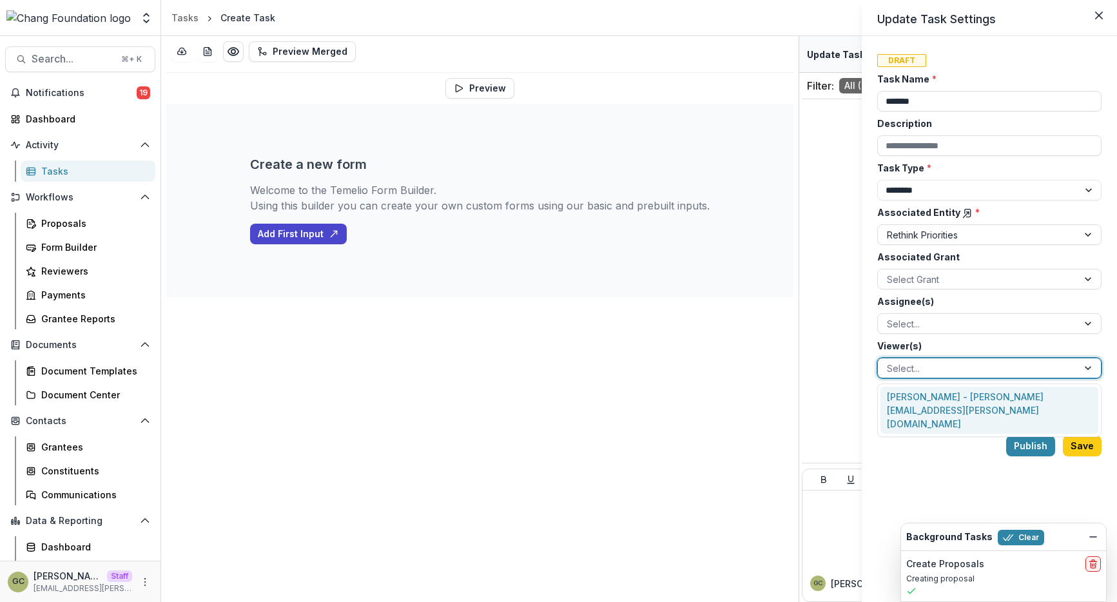
click at [911, 368] on div at bounding box center [978, 368] width 182 height 16
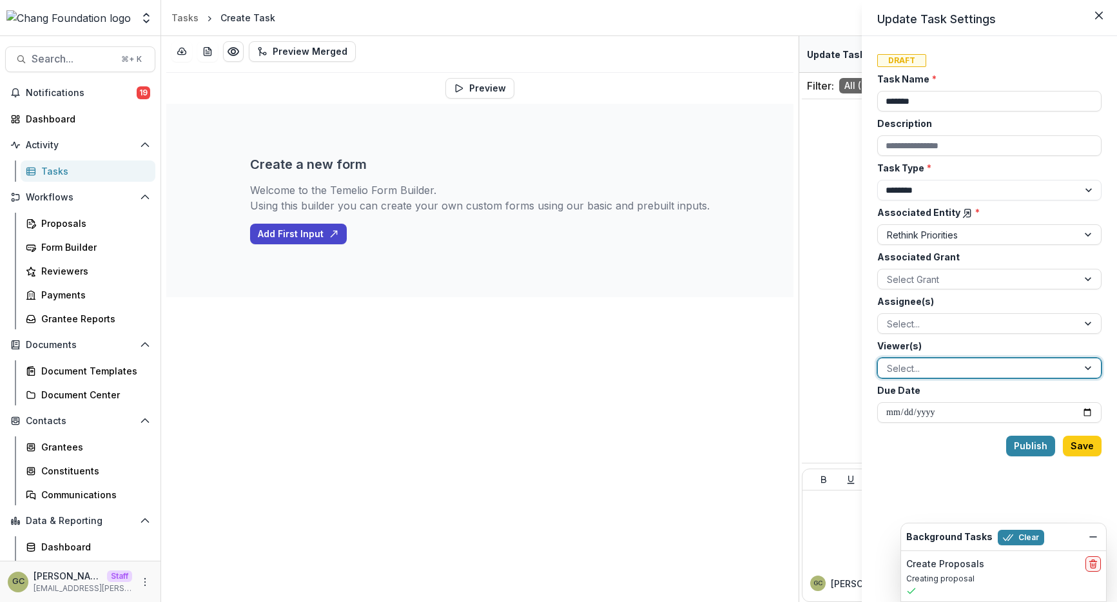
click at [916, 368] on div at bounding box center [978, 368] width 182 height 16
click at [1087, 445] on button "Save" at bounding box center [1082, 446] width 39 height 21
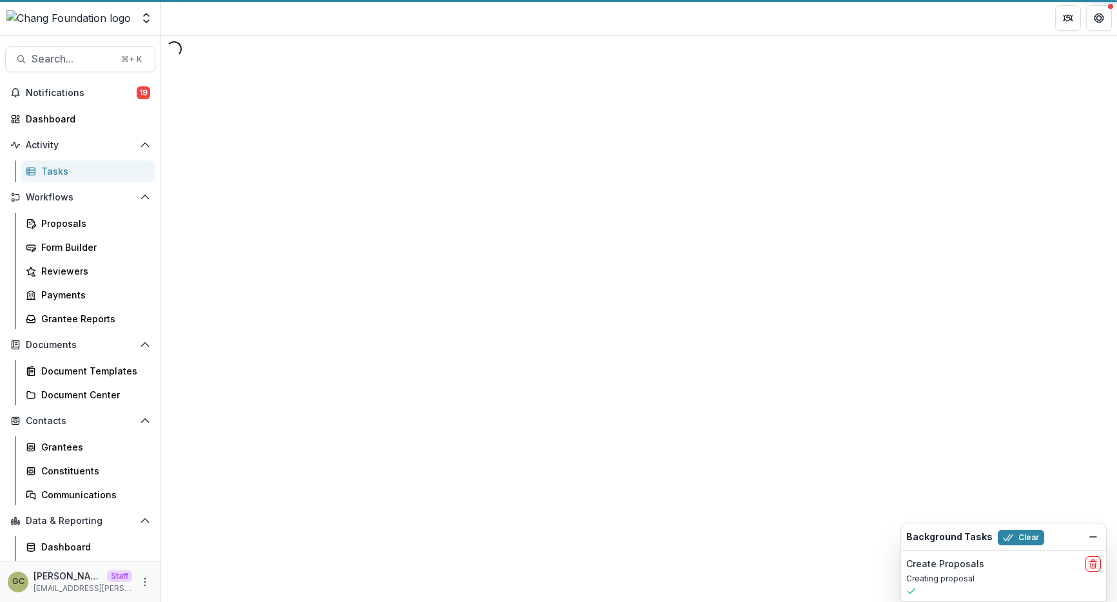
select select "********"
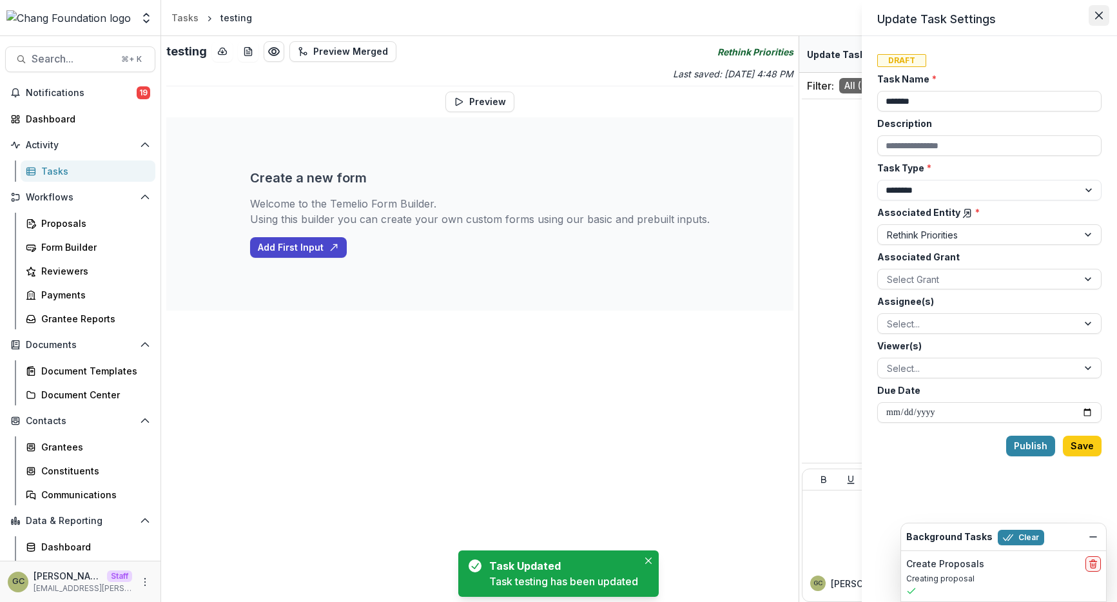
click at [1094, 17] on button "Close" at bounding box center [1098, 15] width 21 height 21
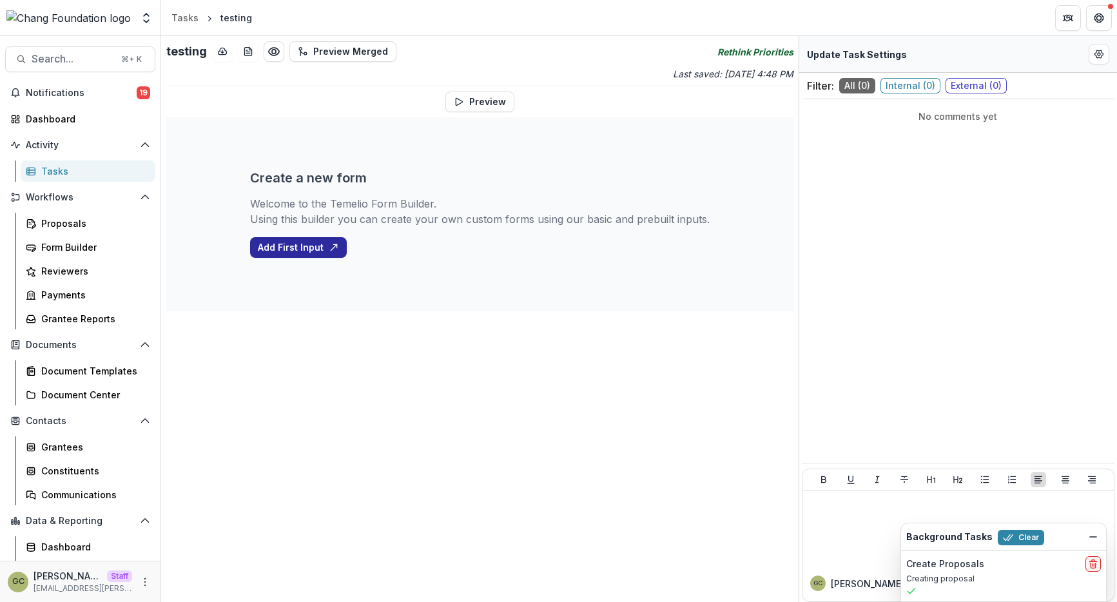
click at [308, 249] on button "Add First Input" at bounding box center [298, 247] width 97 height 21
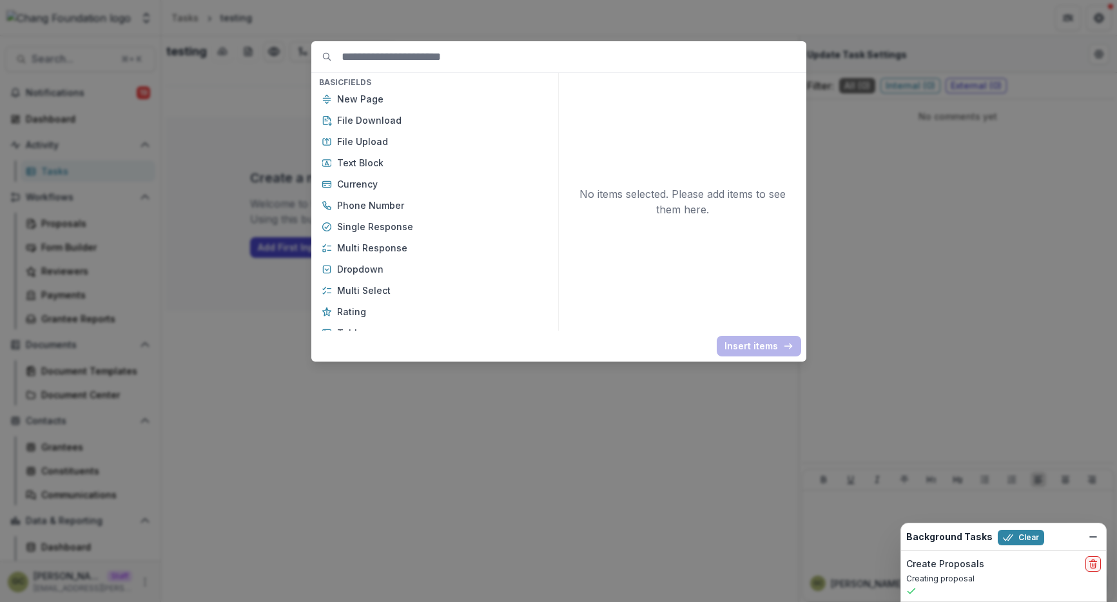
click at [456, 406] on div "Basic Fields New Page File Download File Upload Text Block Currency Phone Numbe…" at bounding box center [558, 301] width 1117 height 602
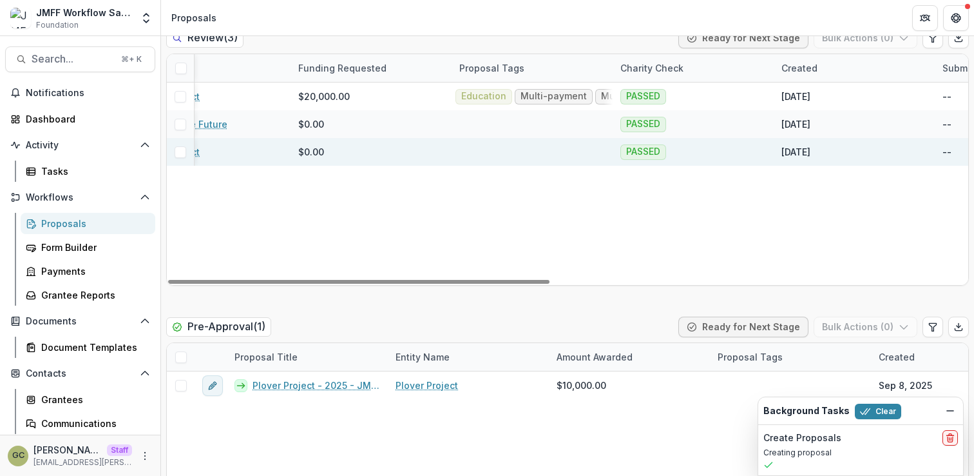
scroll to position [0, 265]
